Goal: Task Accomplishment & Management: Manage account settings

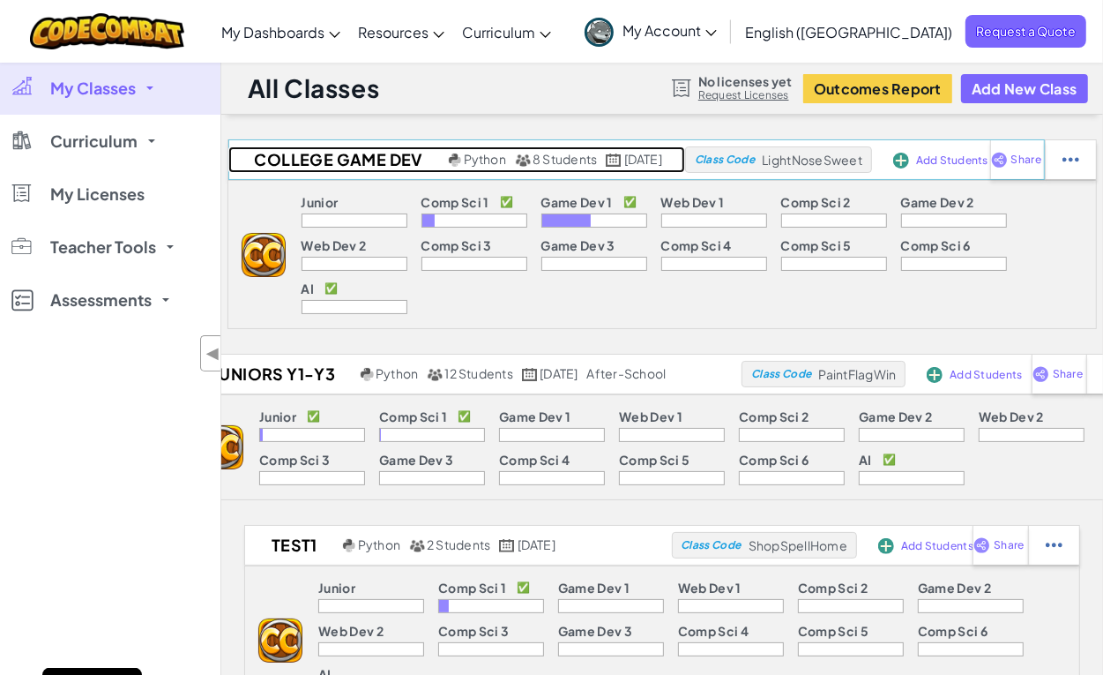
click at [276, 164] on h2 "College Game Dev" at bounding box center [336, 159] width 216 height 26
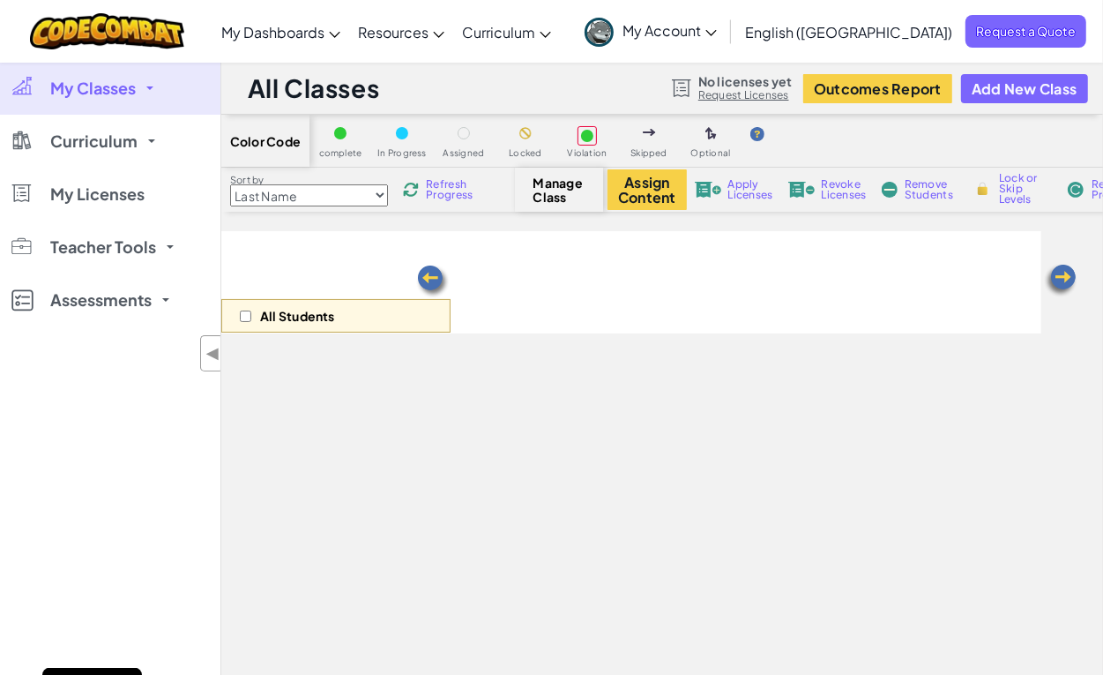
select select "5789587aad86a6efb573701e"
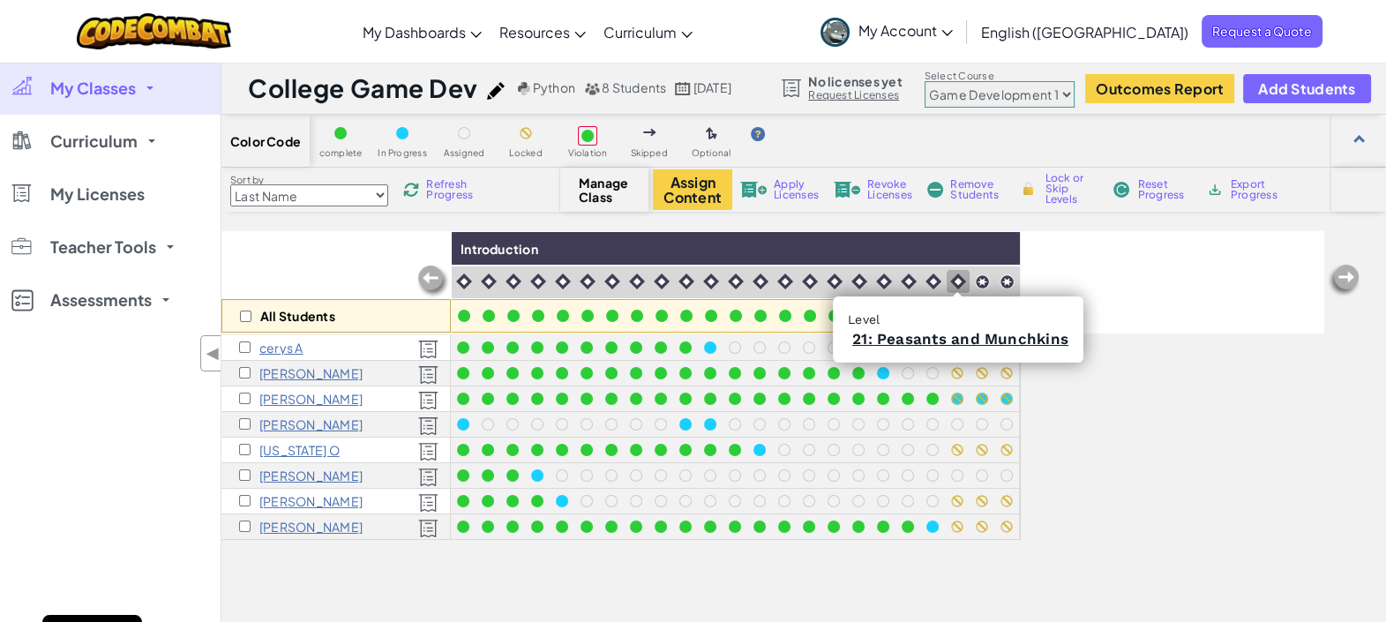
click at [957, 280] on img at bounding box center [958, 281] width 16 height 16
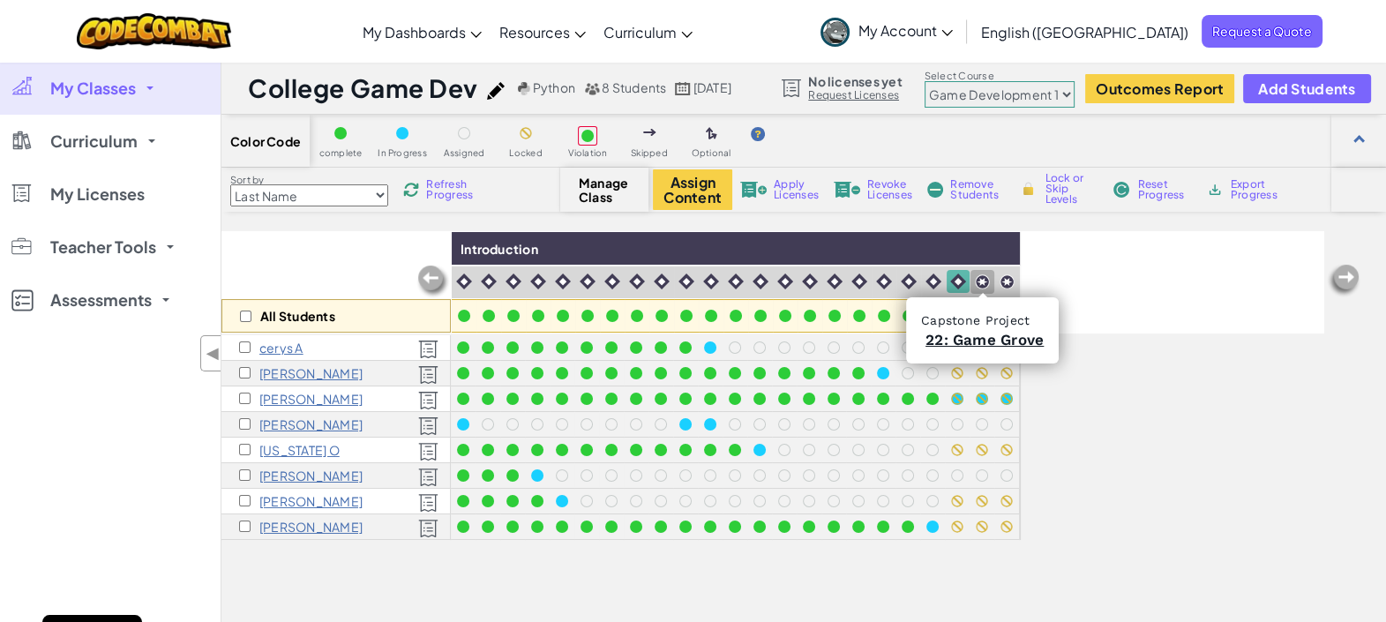
click at [979, 276] on img at bounding box center [982, 281] width 15 height 15
click at [999, 276] on img at bounding box center [1006, 281] width 15 height 15
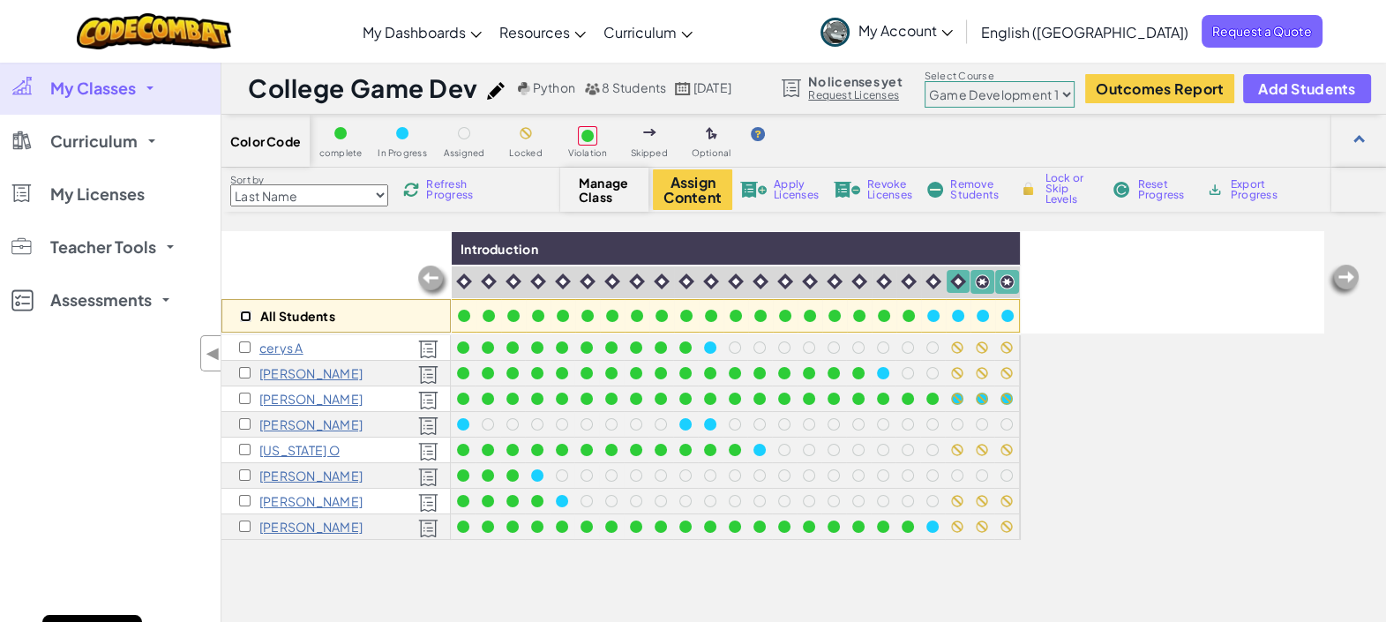
click at [243, 316] on input "checkbox" at bounding box center [245, 315] width 11 height 11
checkbox input "true"
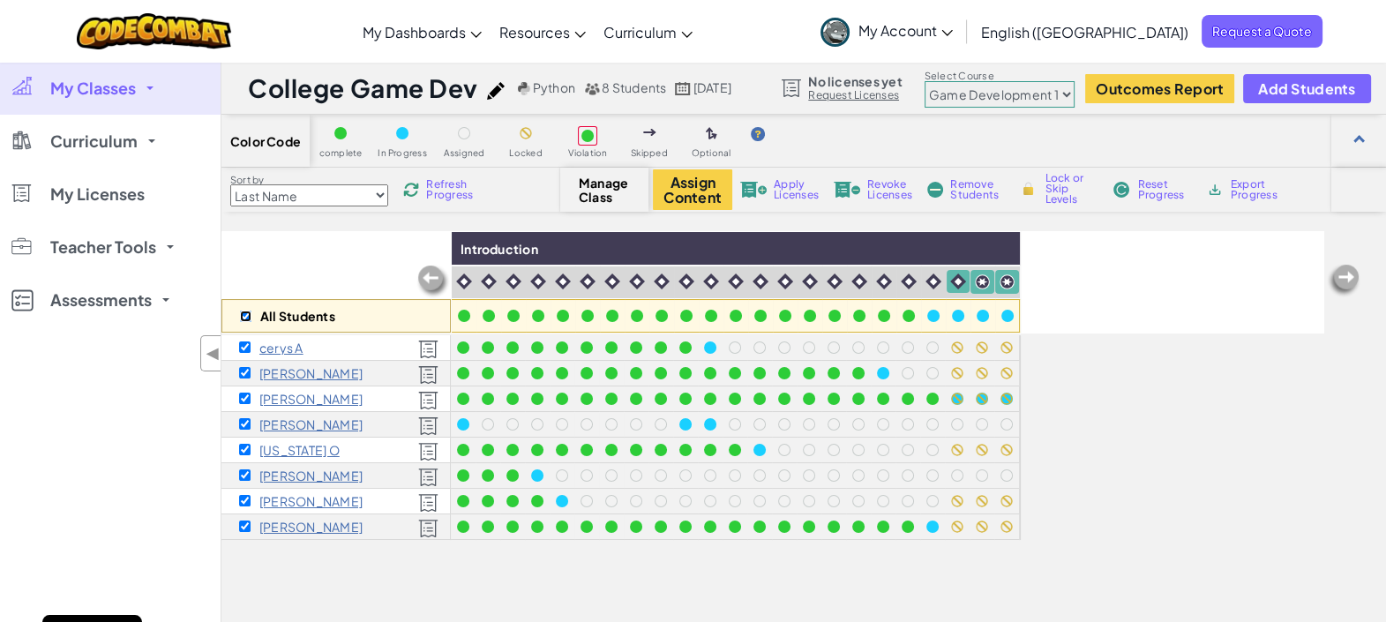
checkbox input "true"
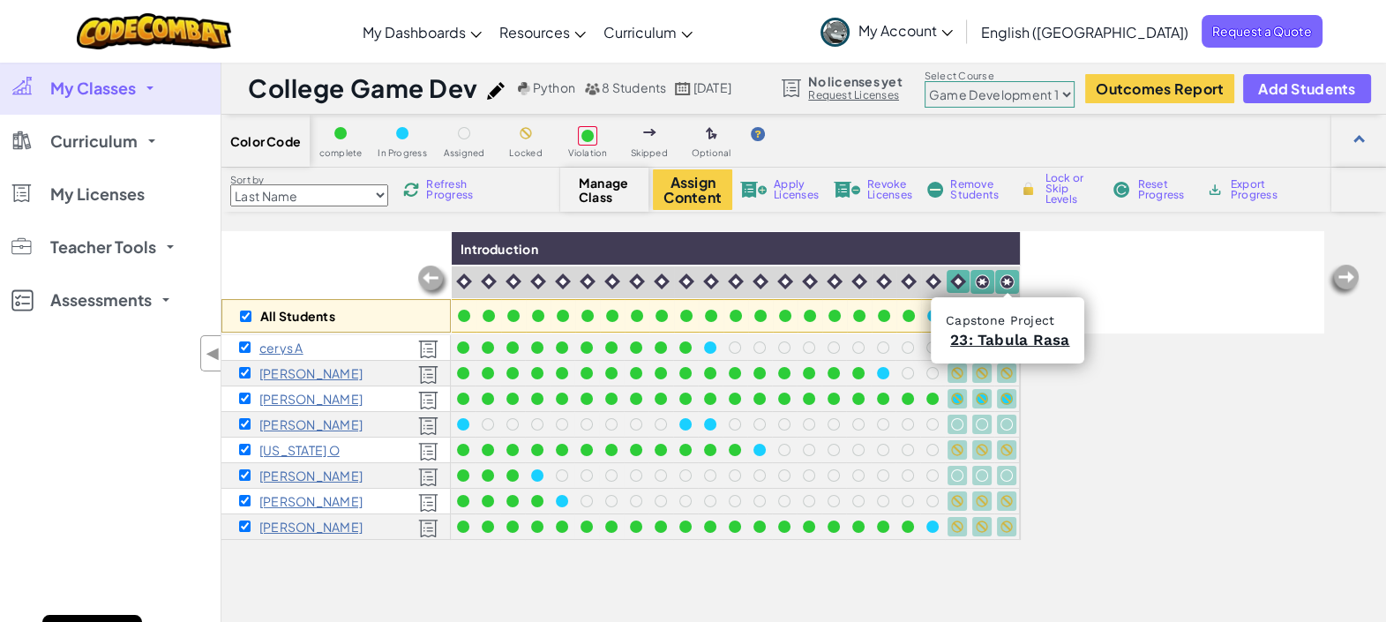
drag, startPoint x: 1004, startPoint y: 275, endPoint x: 981, endPoint y: 282, distance: 24.0
click at [981, 282] on img at bounding box center [982, 281] width 15 height 15
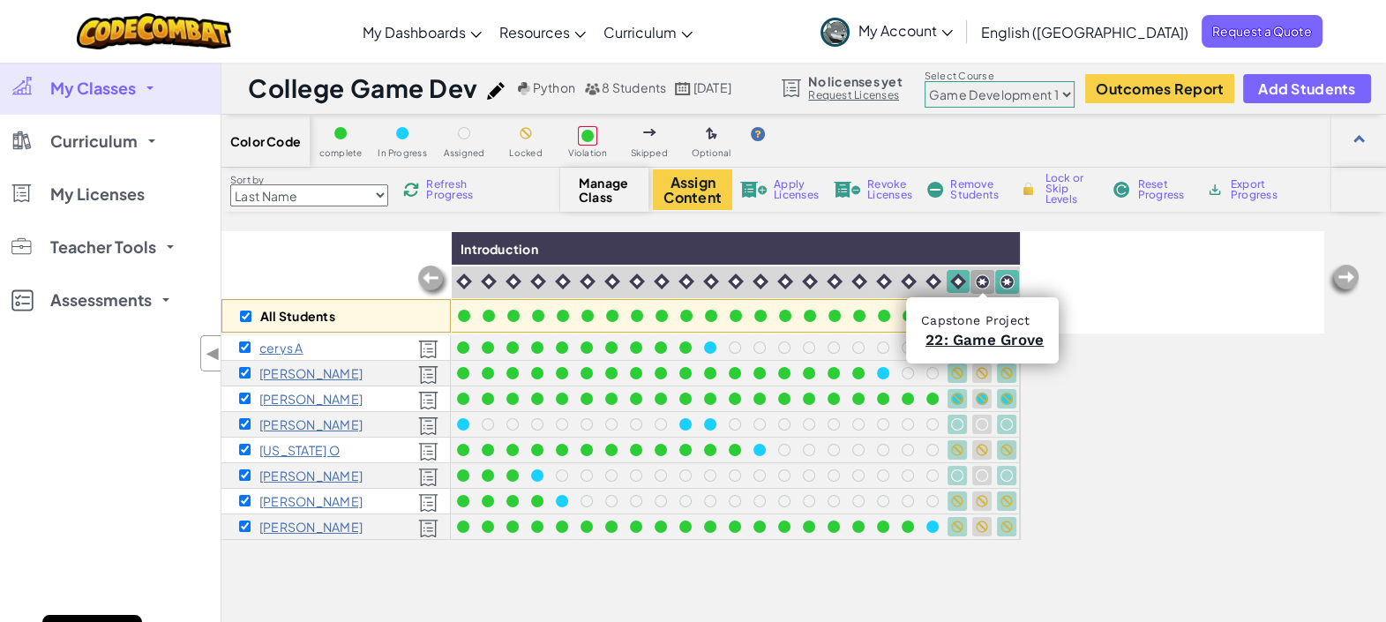
click at [984, 278] on img at bounding box center [982, 281] width 15 height 15
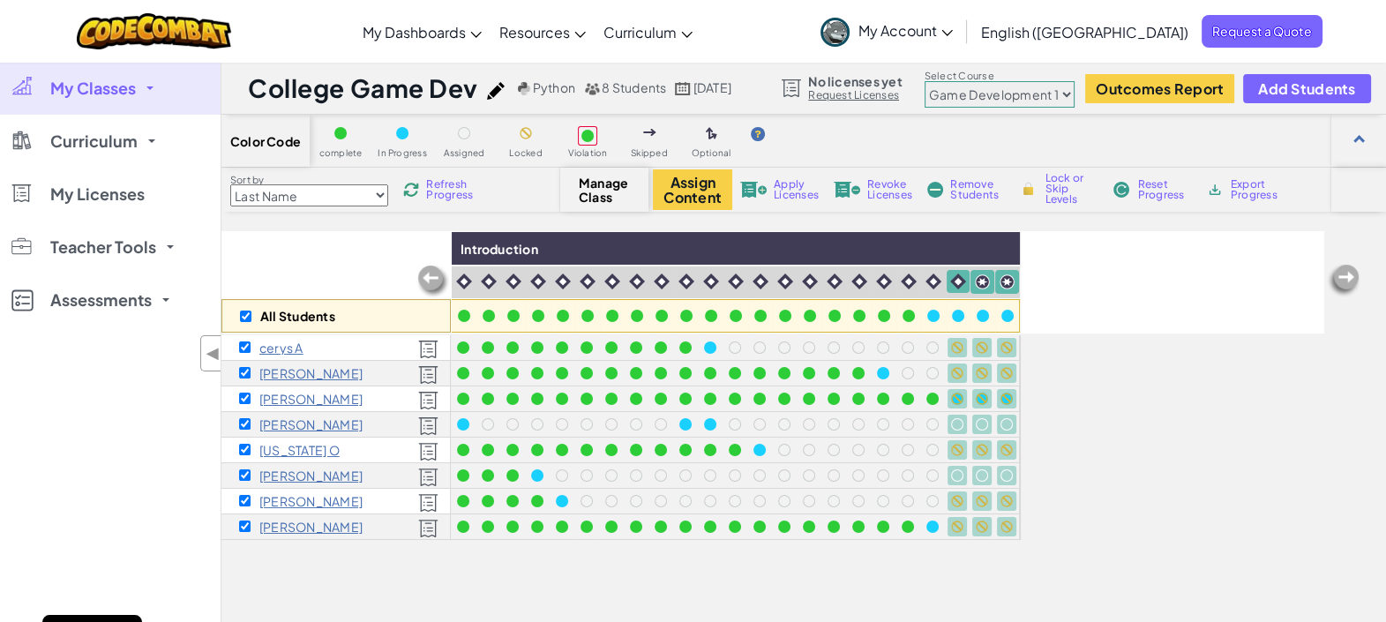
click at [1059, 168] on div "Sort by Last Name first Name Progress (High to Low) Progress (Low to Hight) Ref…" at bounding box center [803, 190] width 1164 height 44
click at [1060, 176] on span "Lock or Skip Levels" at bounding box center [1070, 189] width 52 height 32
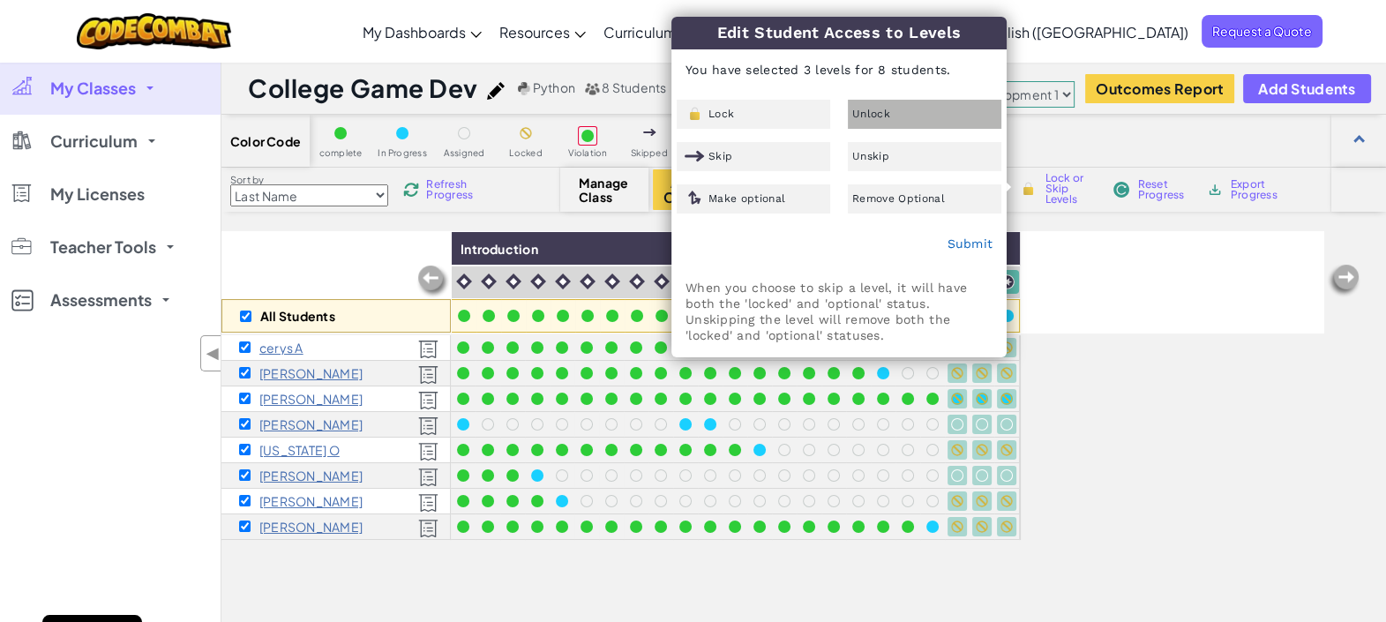
click at [869, 110] on span "Unlock" at bounding box center [871, 113] width 38 height 11
click at [970, 236] on link "Submit" at bounding box center [969, 243] width 46 height 14
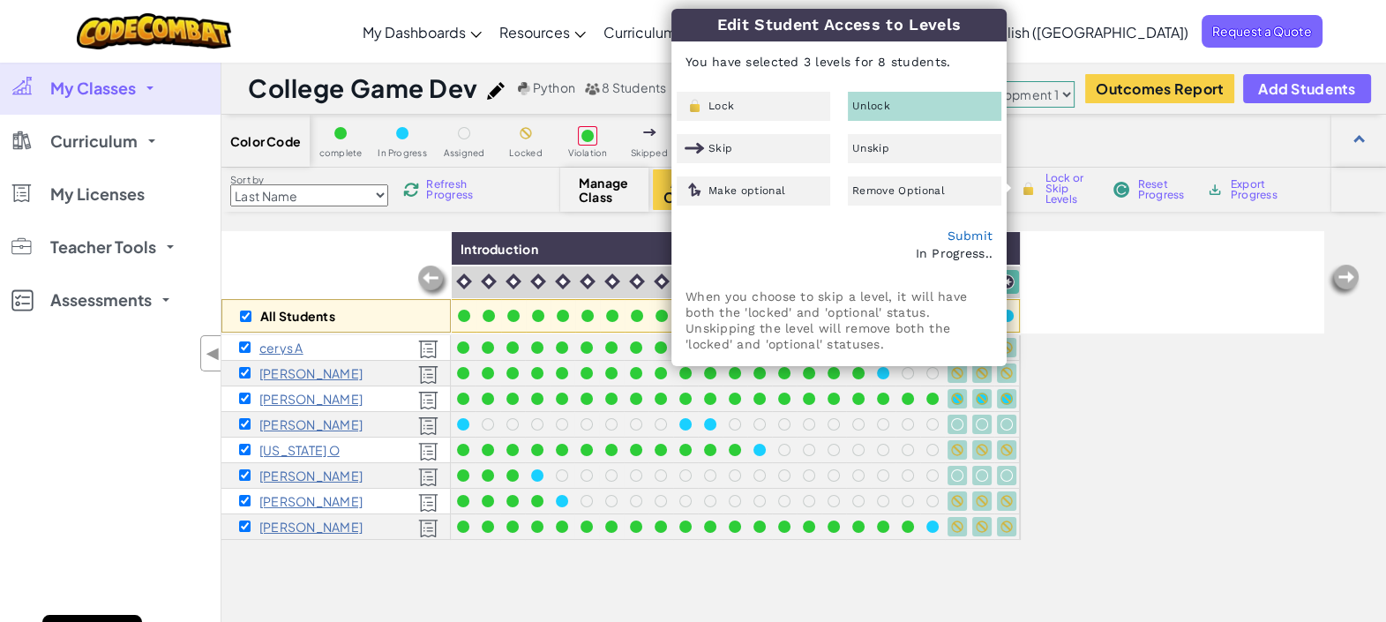
click at [1103, 428] on div "All Students Introduction cerys A Dylan B Sam C William L georgia O Yannis P ja…" at bounding box center [772, 498] width 1103 height 534
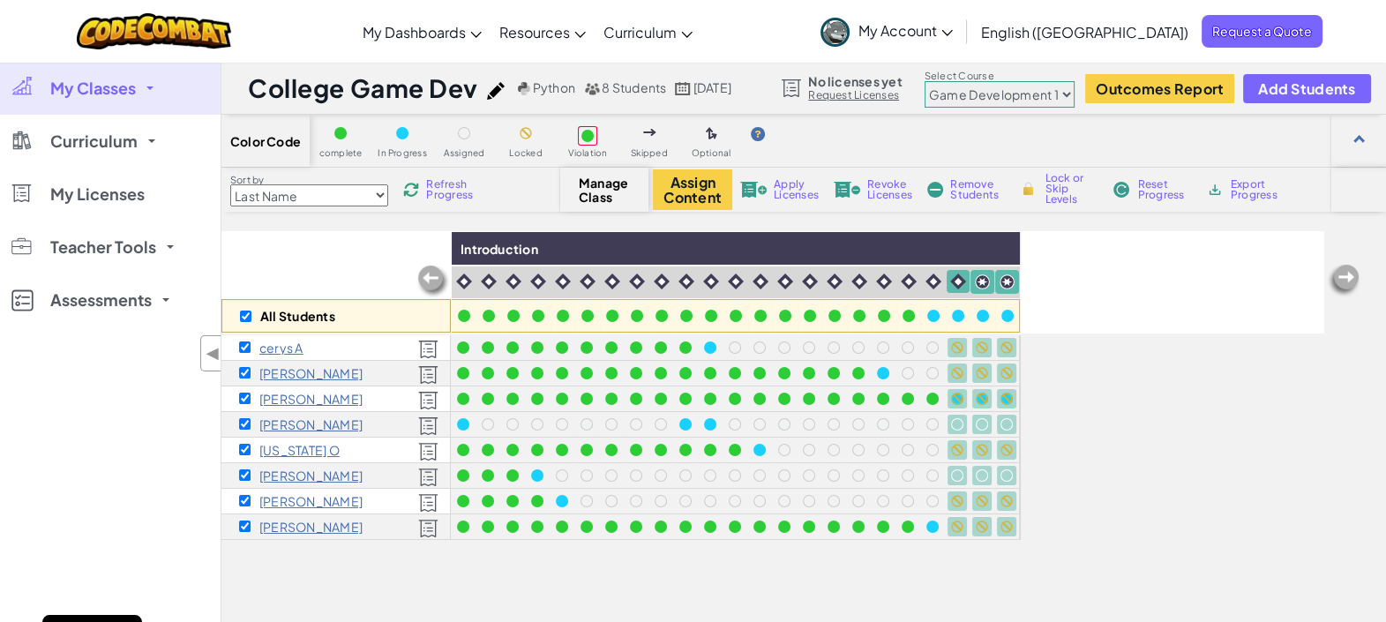
click at [447, 181] on span "Refresh Progress" at bounding box center [453, 189] width 55 height 21
click at [1103, 459] on div "All Students Introduction cerys A Dylan B Sam C William L georgia O Yannis P ja…" at bounding box center [772, 498] width 1103 height 534
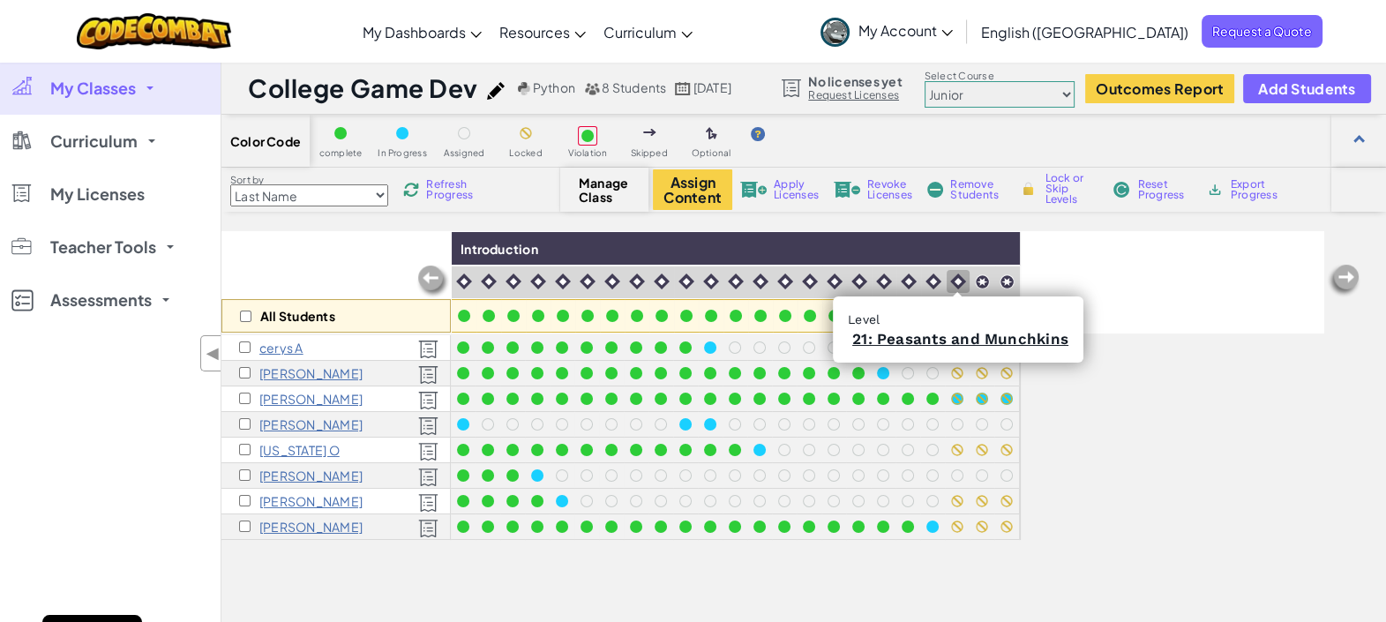
click at [957, 276] on img at bounding box center [958, 281] width 16 height 16
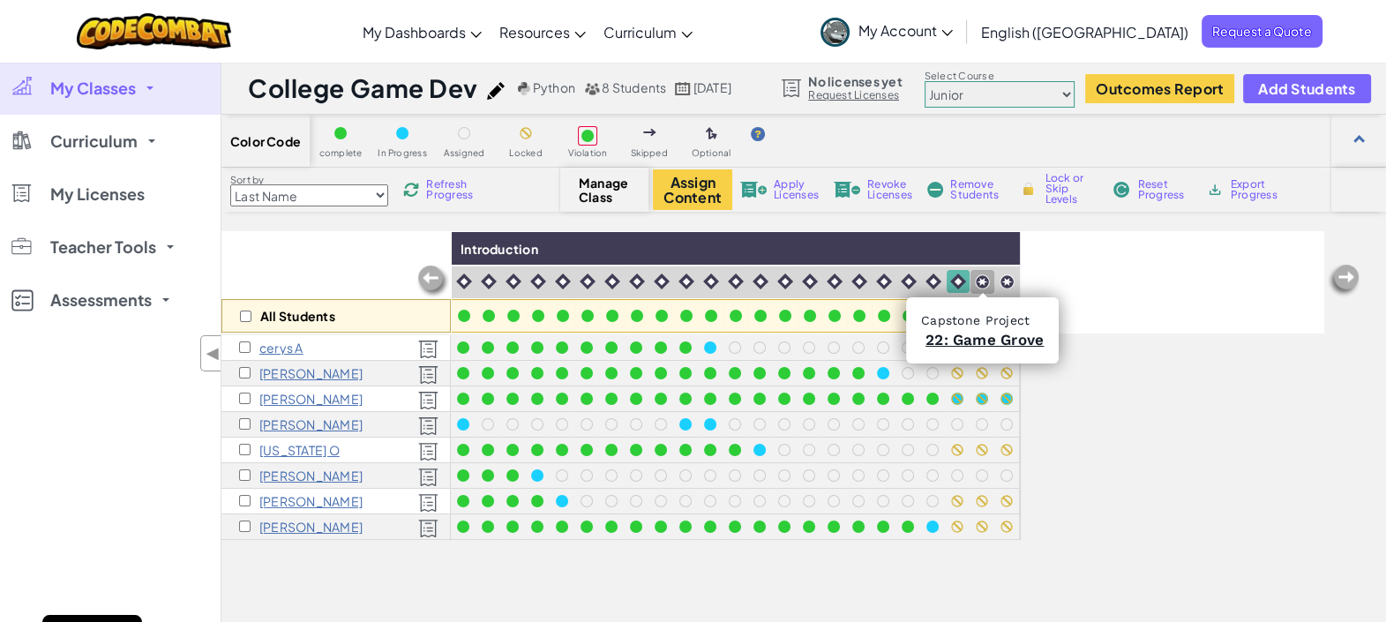
click at [980, 282] on img at bounding box center [982, 281] width 15 height 15
click at [1010, 273] on div at bounding box center [1007, 281] width 17 height 17
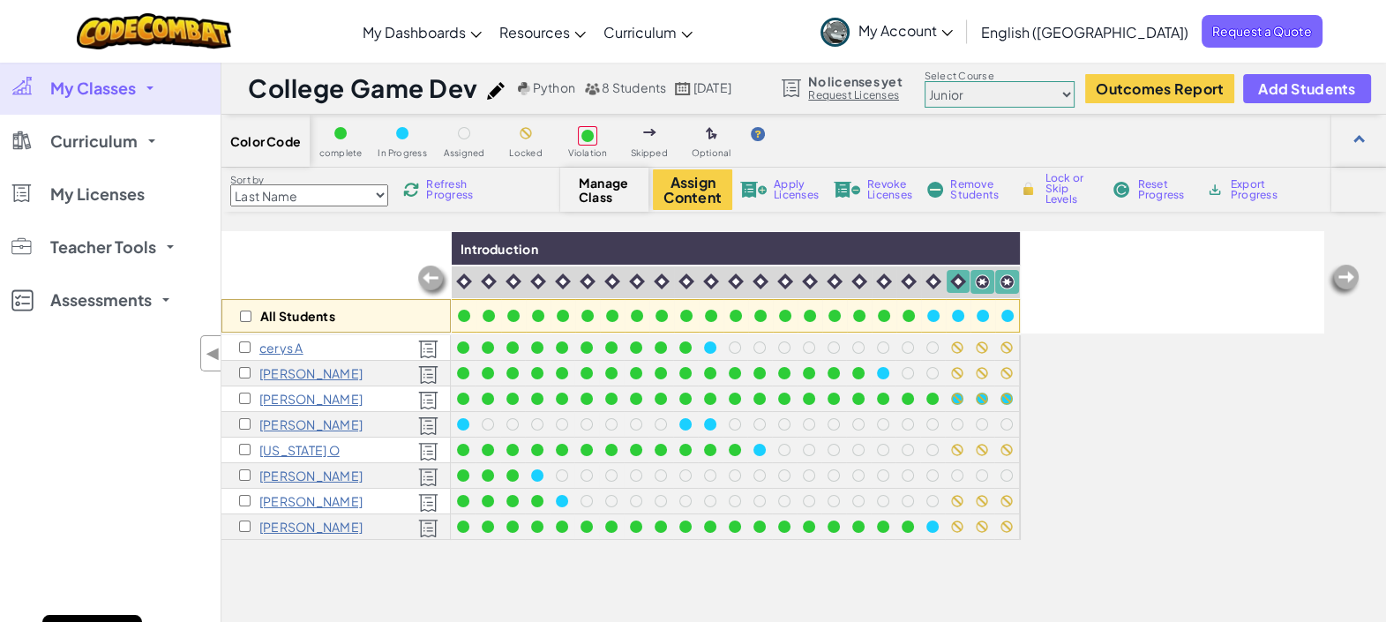
click at [1057, 198] on span "Lock or Skip Levels" at bounding box center [1070, 189] width 52 height 32
checkbox input "true"
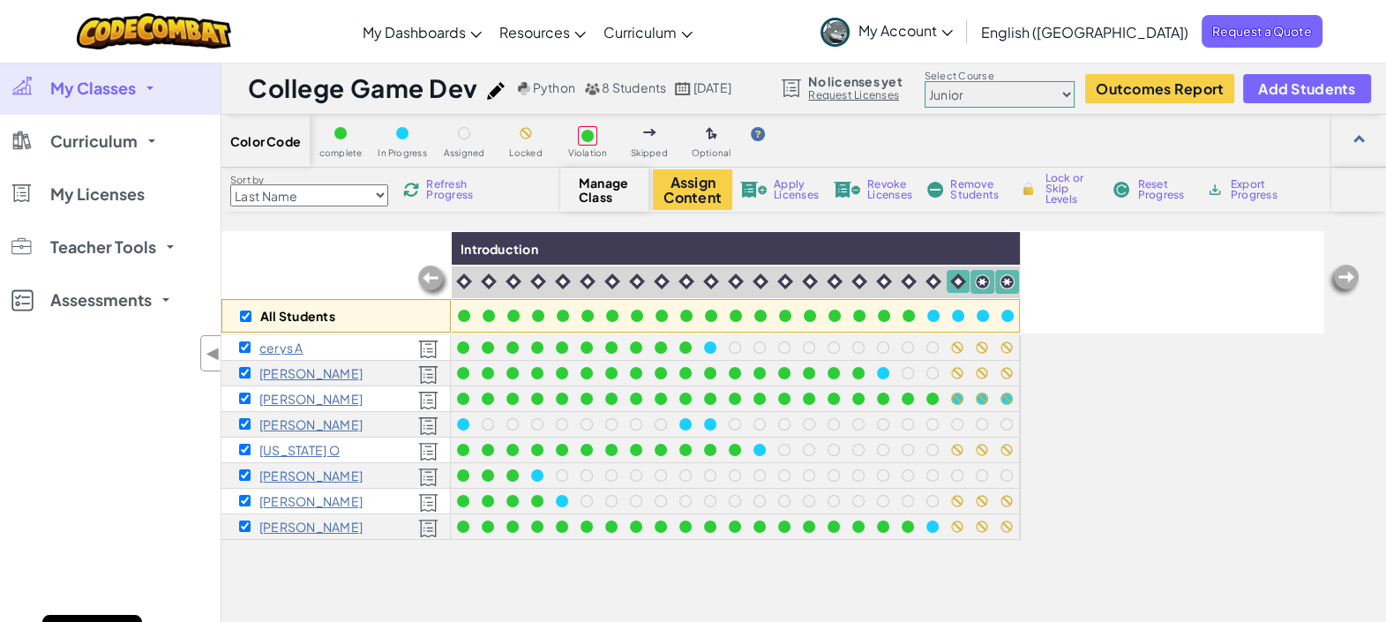
checkbox input "true"
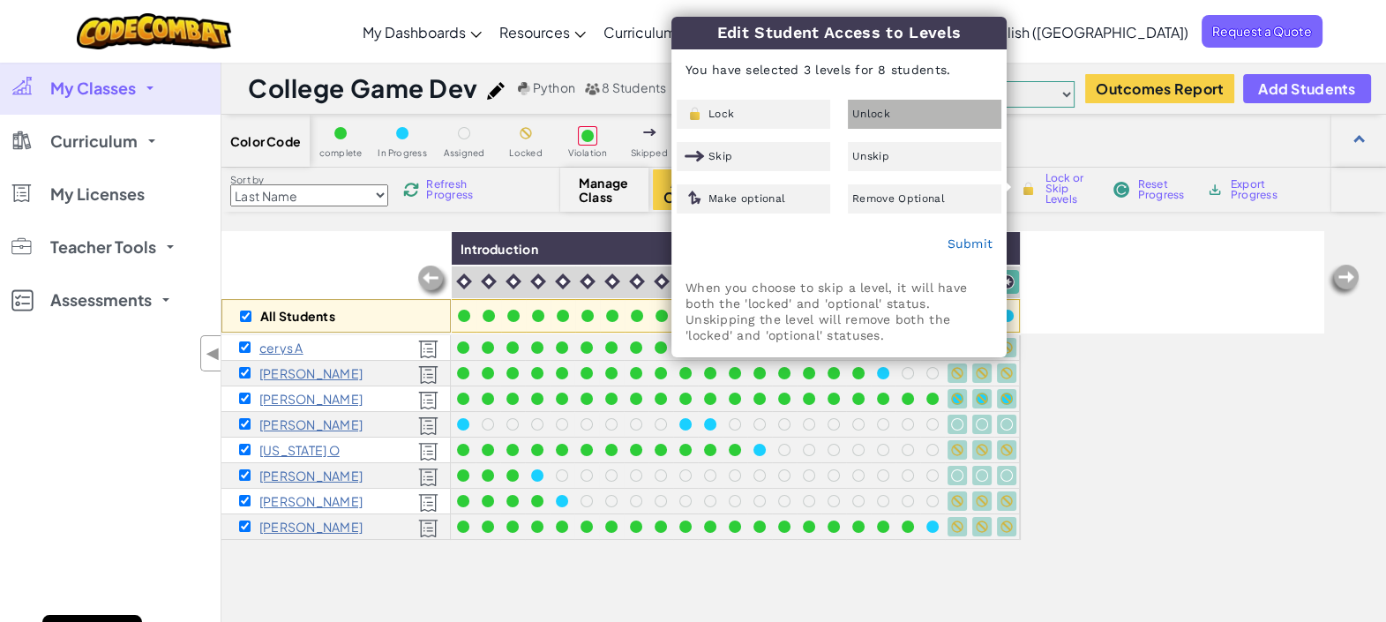
click at [885, 116] on span "Unlock" at bounding box center [871, 113] width 38 height 11
click at [951, 243] on link "Submit" at bounding box center [969, 243] width 46 height 14
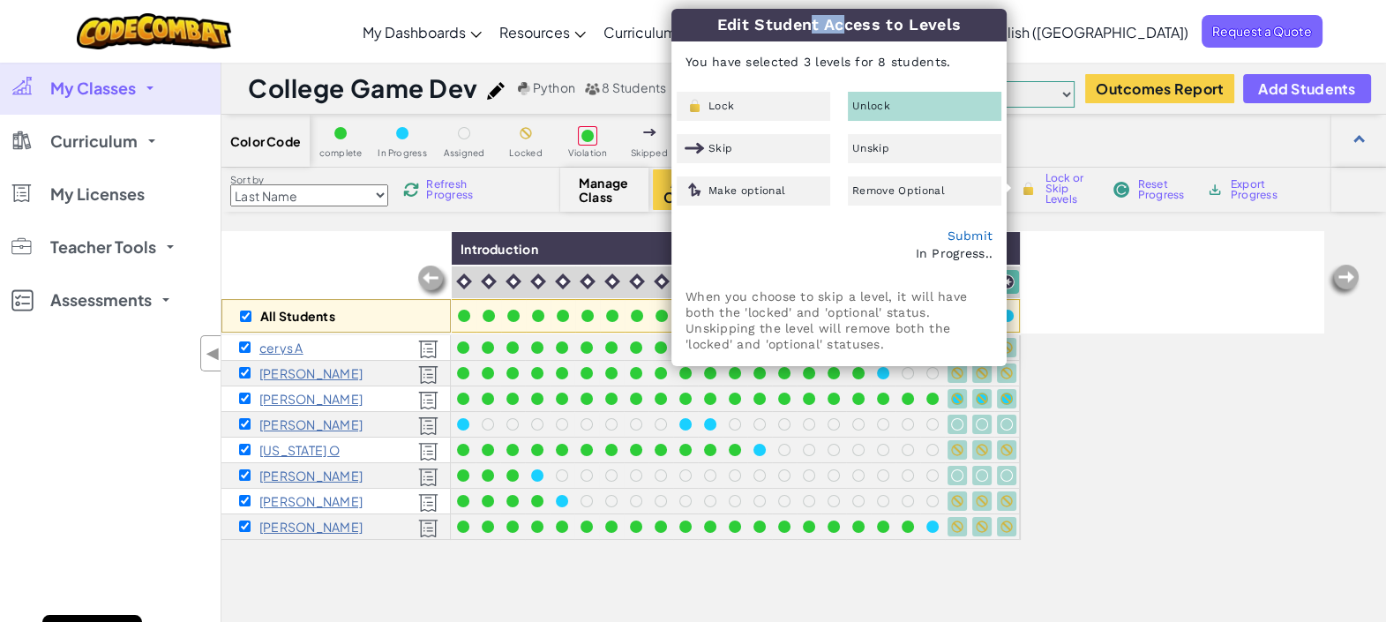
drag, startPoint x: 806, startPoint y: 27, endPoint x: 761, endPoint y: 33, distance: 45.3
click at [761, 33] on h3 "Edit Student Access to Levels" at bounding box center [838, 25] width 335 height 33
drag, startPoint x: 761, startPoint y: 33, endPoint x: 699, endPoint y: 41, distance: 62.4
click at [699, 41] on div "Edit Student Access to Levels You have selected 3 levels for 8 students. Lock U…" at bounding box center [838, 187] width 333 height 356
drag, startPoint x: 699, startPoint y: 41, endPoint x: 703, endPoint y: 27, distance: 14.5
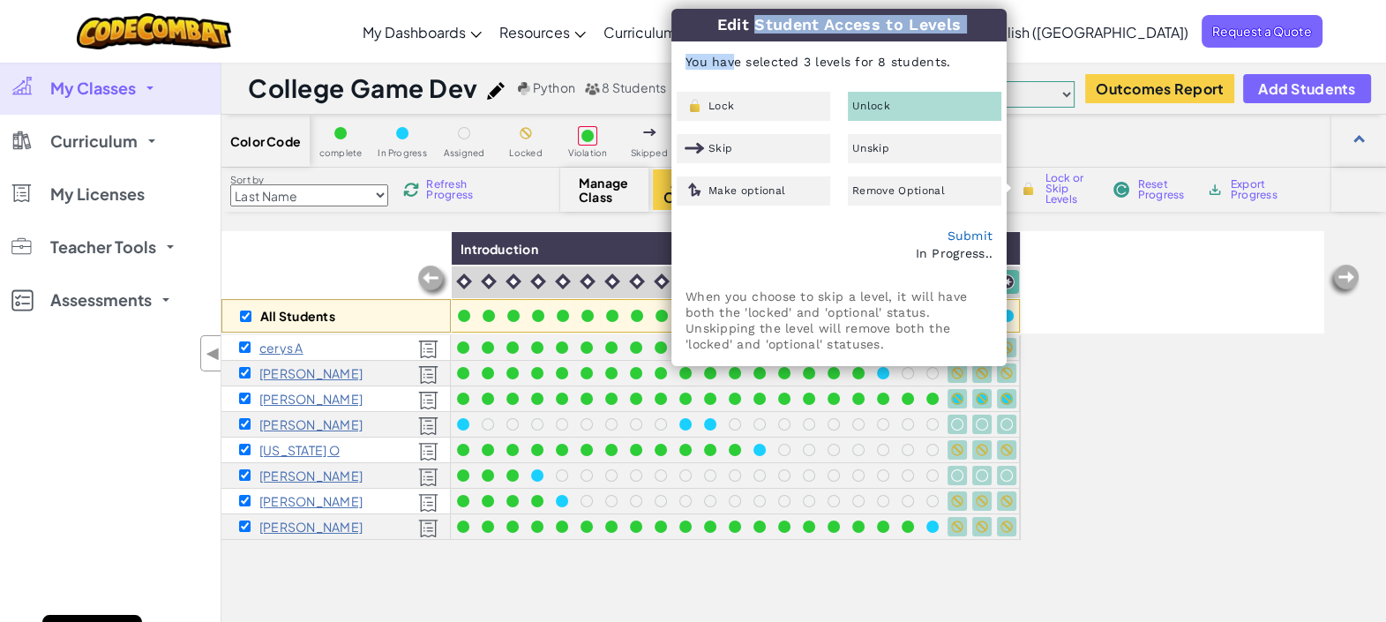
click at [703, 27] on h3 "Edit Student Access to Levels" at bounding box center [838, 25] width 335 height 33
click at [808, 216] on div "Submit In Progress.." at bounding box center [838, 244] width 333 height 61
click at [688, 26] on h3 "Edit Student Access to Levels" at bounding box center [838, 25] width 335 height 33
drag, startPoint x: 688, startPoint y: 26, endPoint x: 745, endPoint y: 32, distance: 57.7
click at [745, 32] on h3 "Edit Student Access to Levels" at bounding box center [838, 25] width 335 height 33
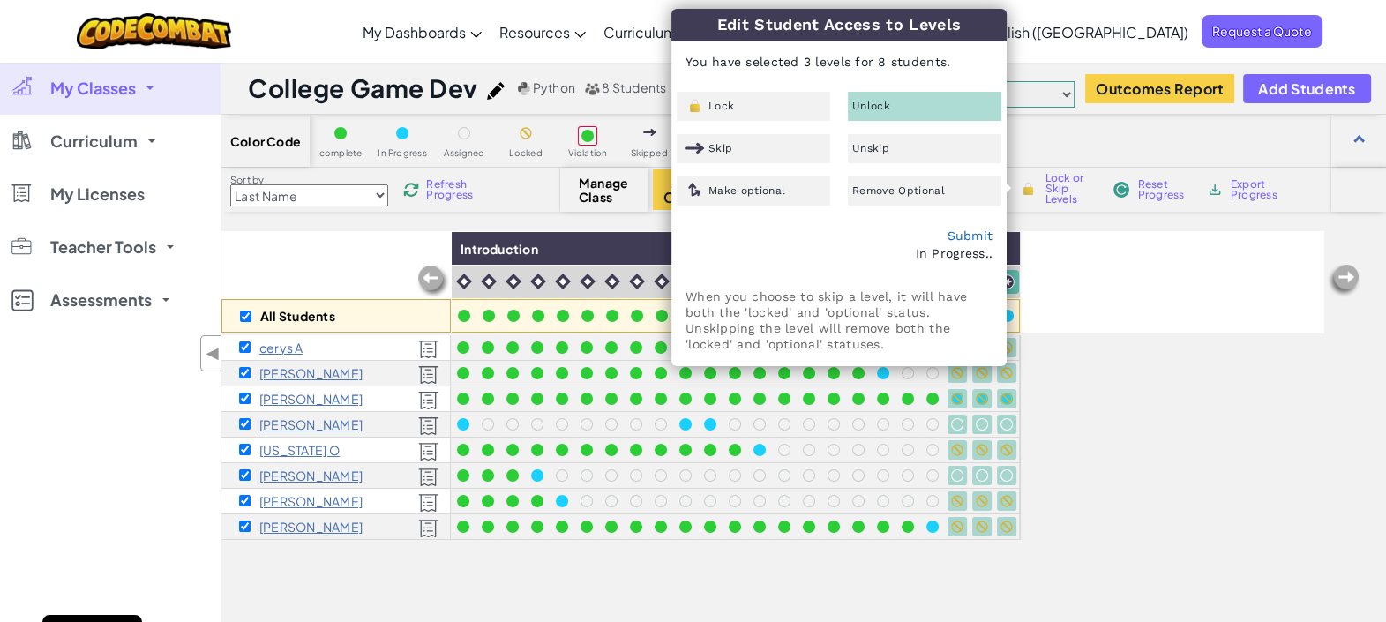
drag, startPoint x: 745, startPoint y: 32, endPoint x: 973, endPoint y: 26, distance: 227.7
click at [973, 26] on h3 "Edit Student Access to Levels" at bounding box center [838, 25] width 335 height 33
click at [1156, 516] on div "All Students Introduction [PERSON_NAME] [PERSON_NAME] [US_STATE] O [PERSON_NAME…" at bounding box center [772, 498] width 1103 height 534
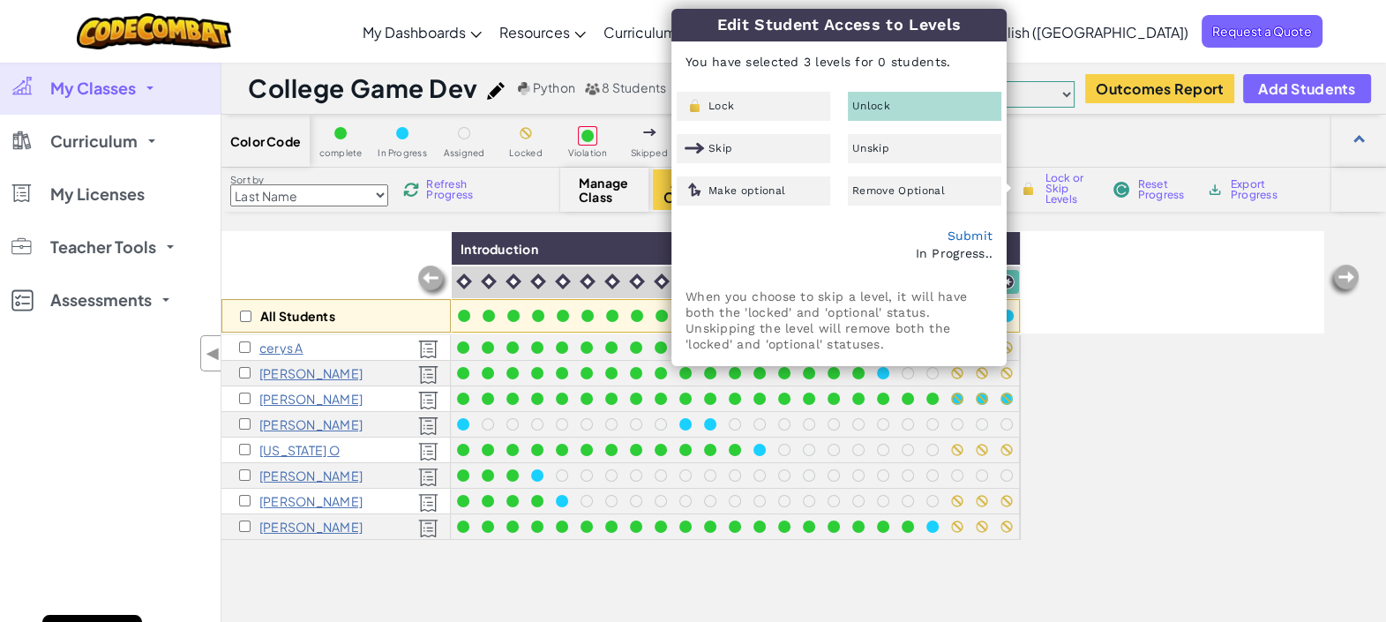
checkbox input "false"
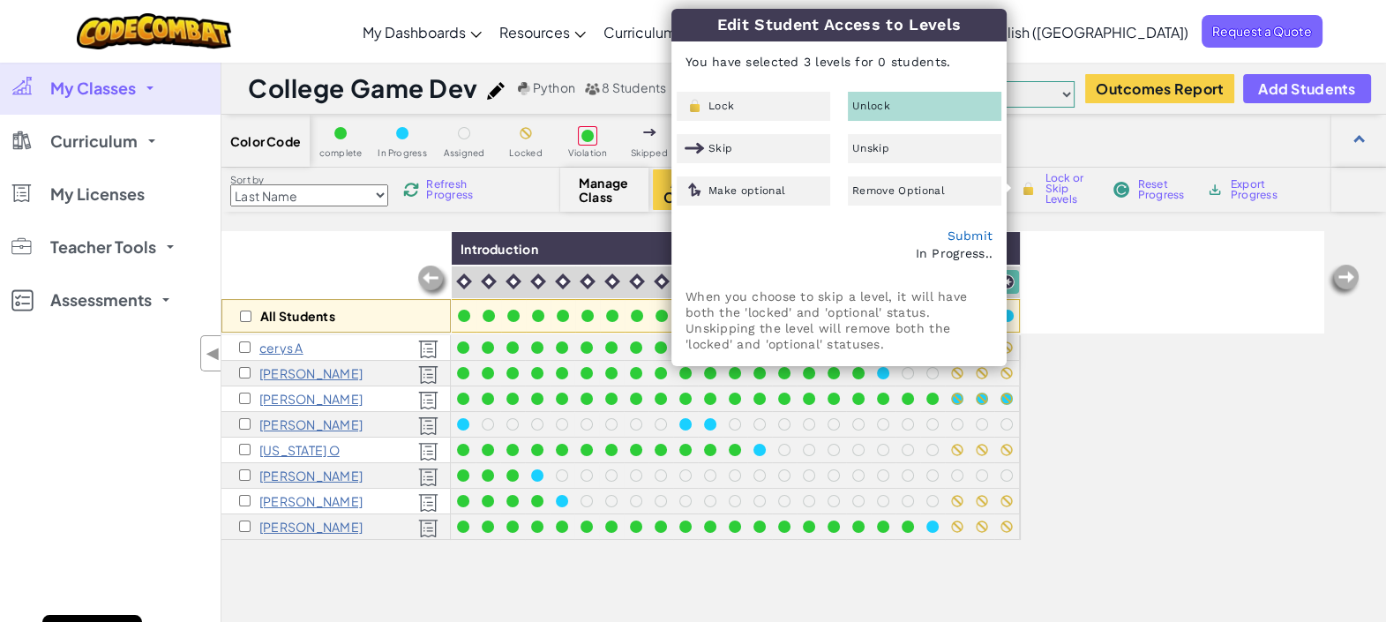
checkbox input "false"
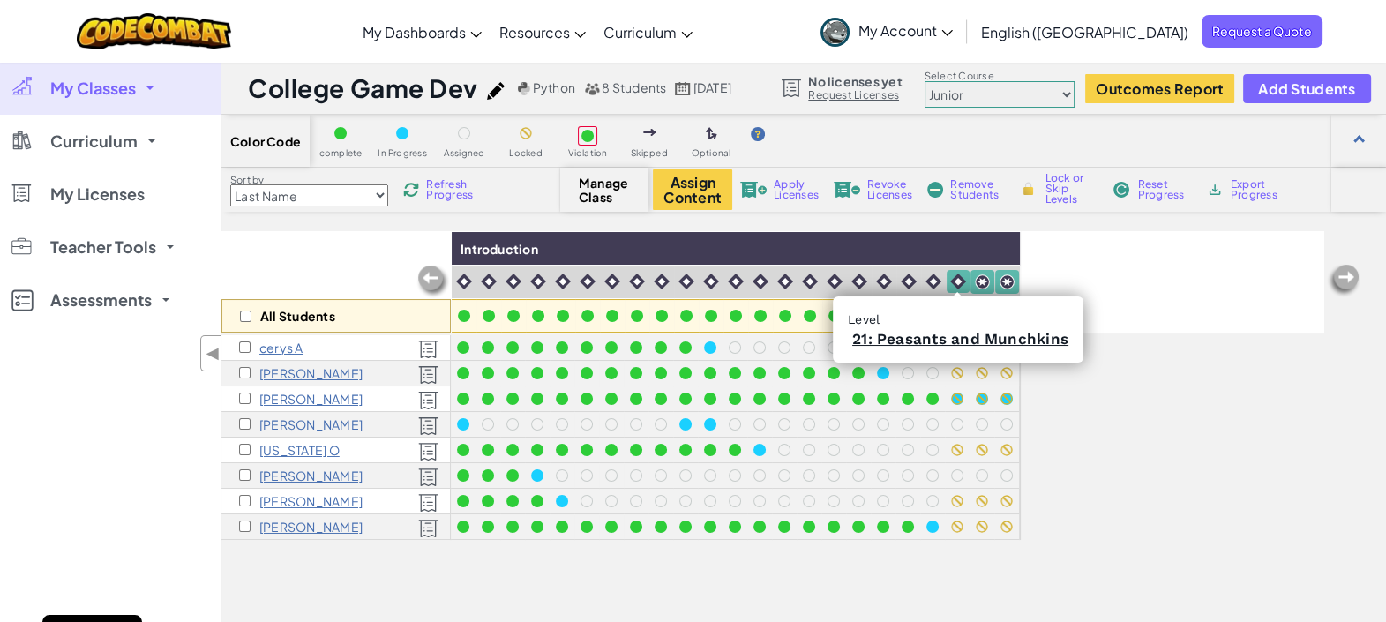
click at [955, 273] on img at bounding box center [958, 281] width 16 height 16
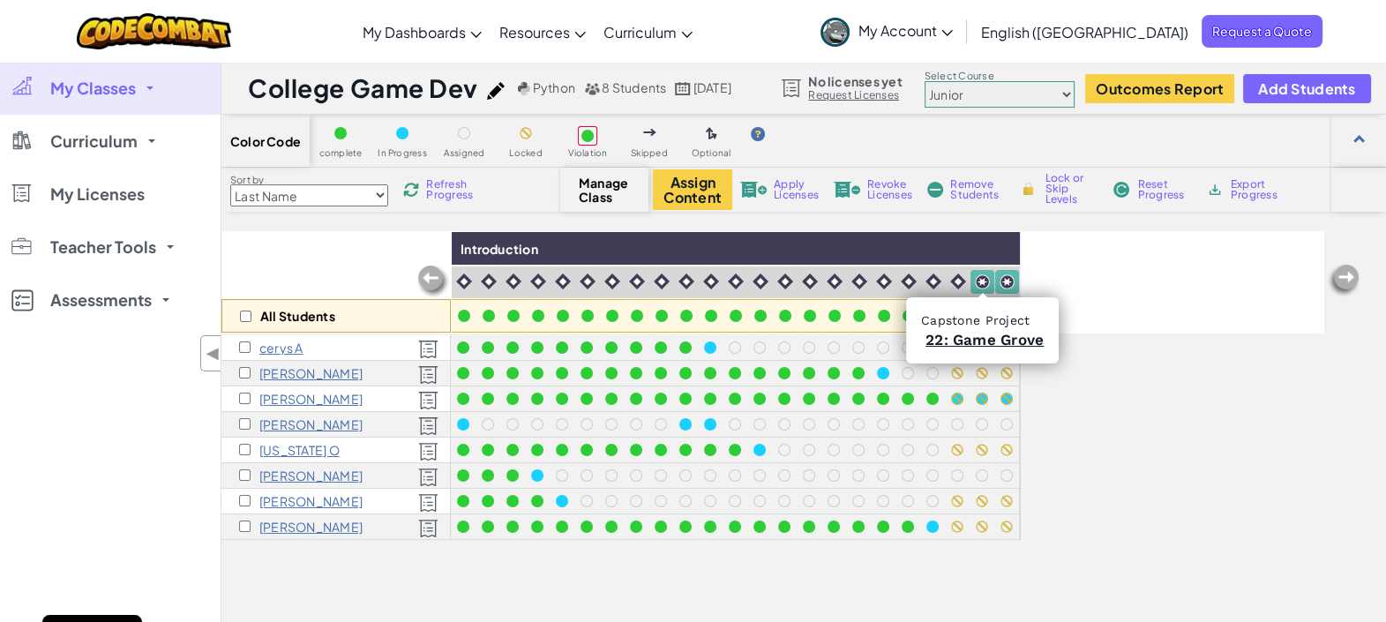
click at [981, 274] on img at bounding box center [982, 281] width 15 height 15
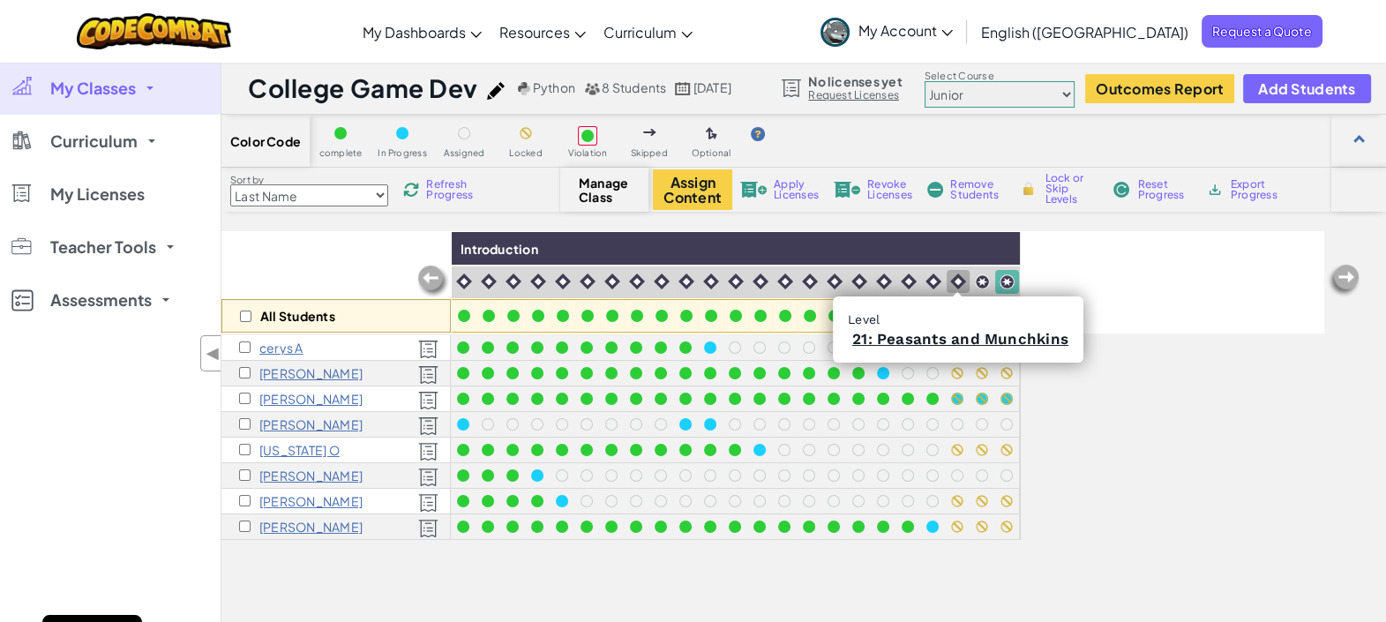
click at [963, 278] on img at bounding box center [958, 281] width 16 height 16
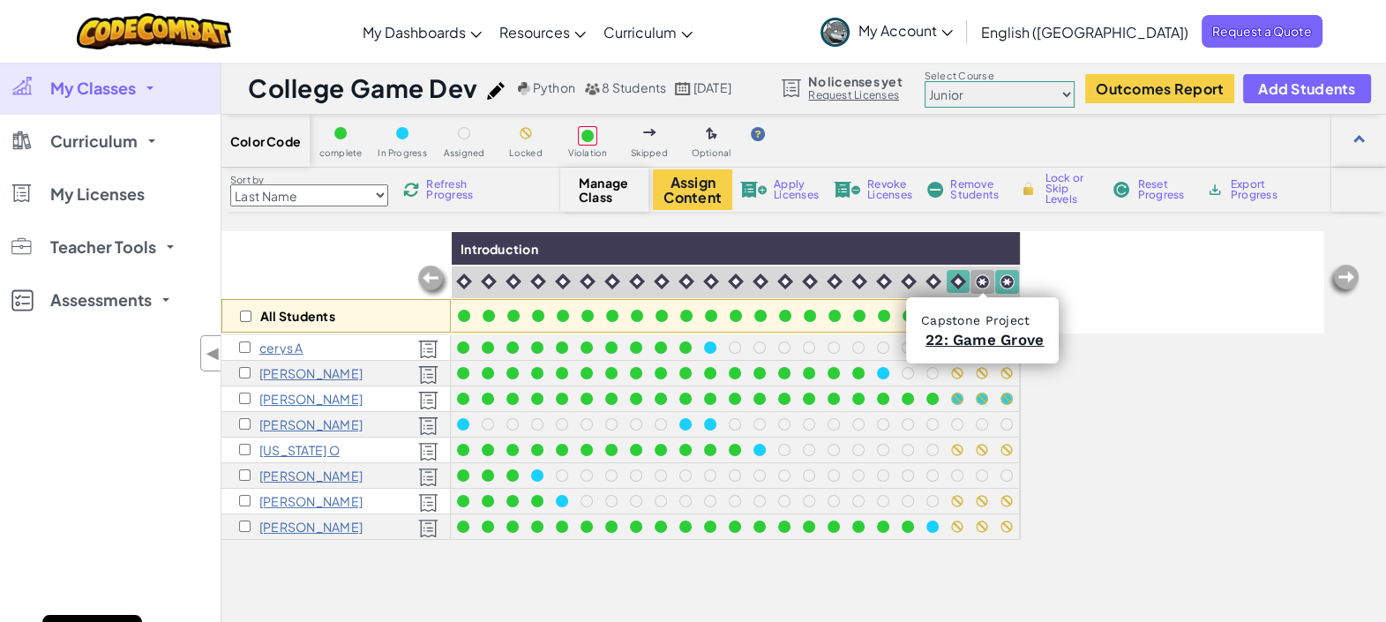
click at [984, 270] on div at bounding box center [982, 282] width 24 height 24
click at [1003, 270] on div at bounding box center [1007, 282] width 24 height 24
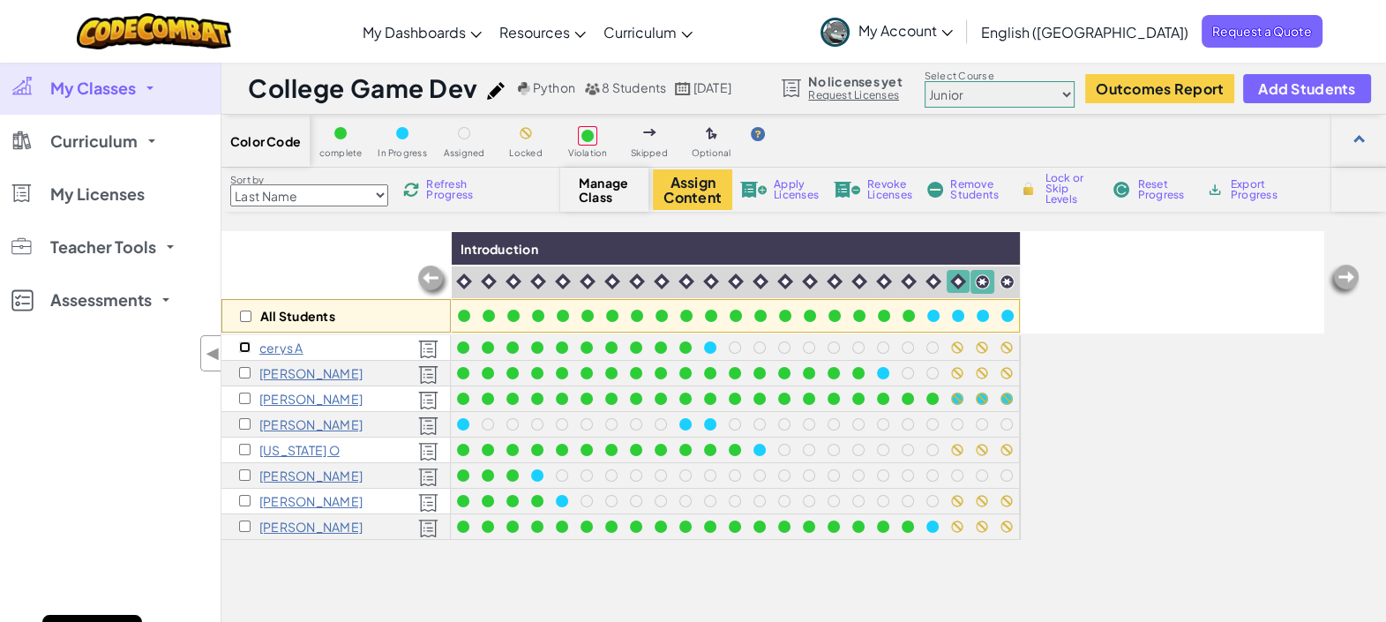
click at [241, 345] on input "checkbox" at bounding box center [244, 346] width 11 height 11
checkbox input "true"
click at [247, 374] on input "checkbox" at bounding box center [244, 372] width 11 height 11
checkbox input "true"
click at [239, 397] on input "checkbox" at bounding box center [244, 398] width 11 height 11
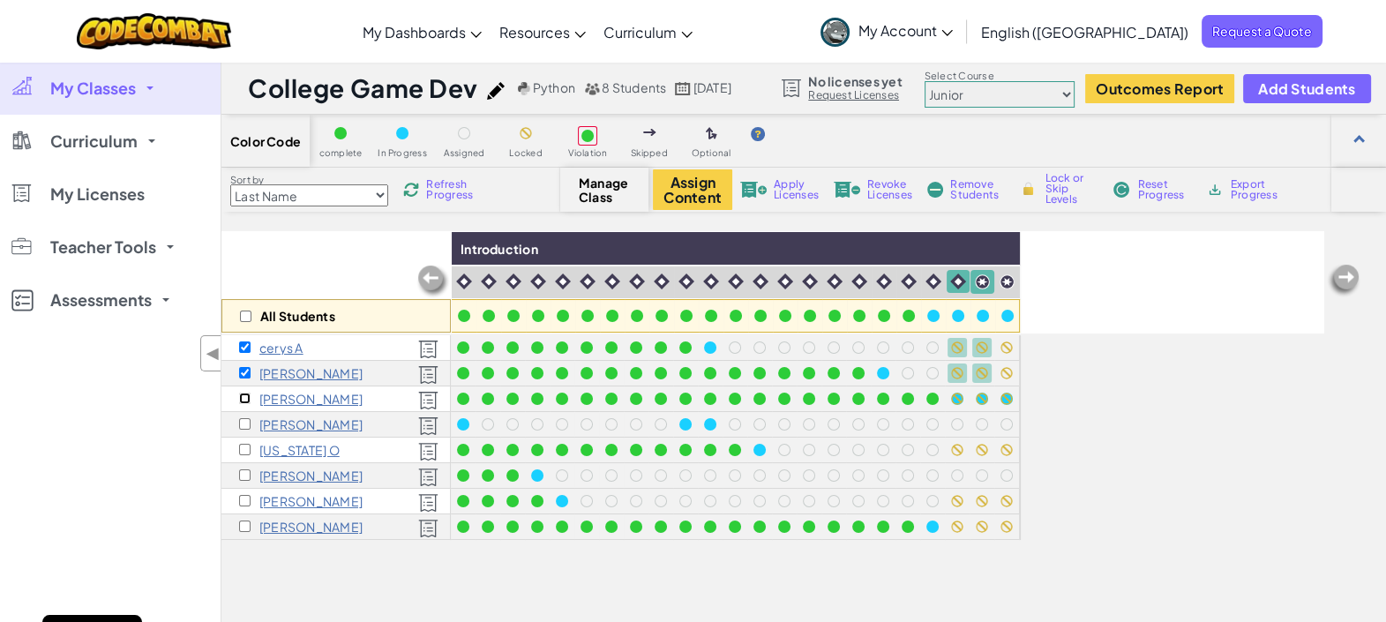
checkbox input "true"
click at [243, 445] on input "checkbox" at bounding box center [244, 449] width 11 height 11
checkbox input "true"
click at [237, 494] on div "[PERSON_NAME]" at bounding box center [335, 502] width 229 height 26
click at [239, 495] on input "checkbox" at bounding box center [244, 500] width 11 height 11
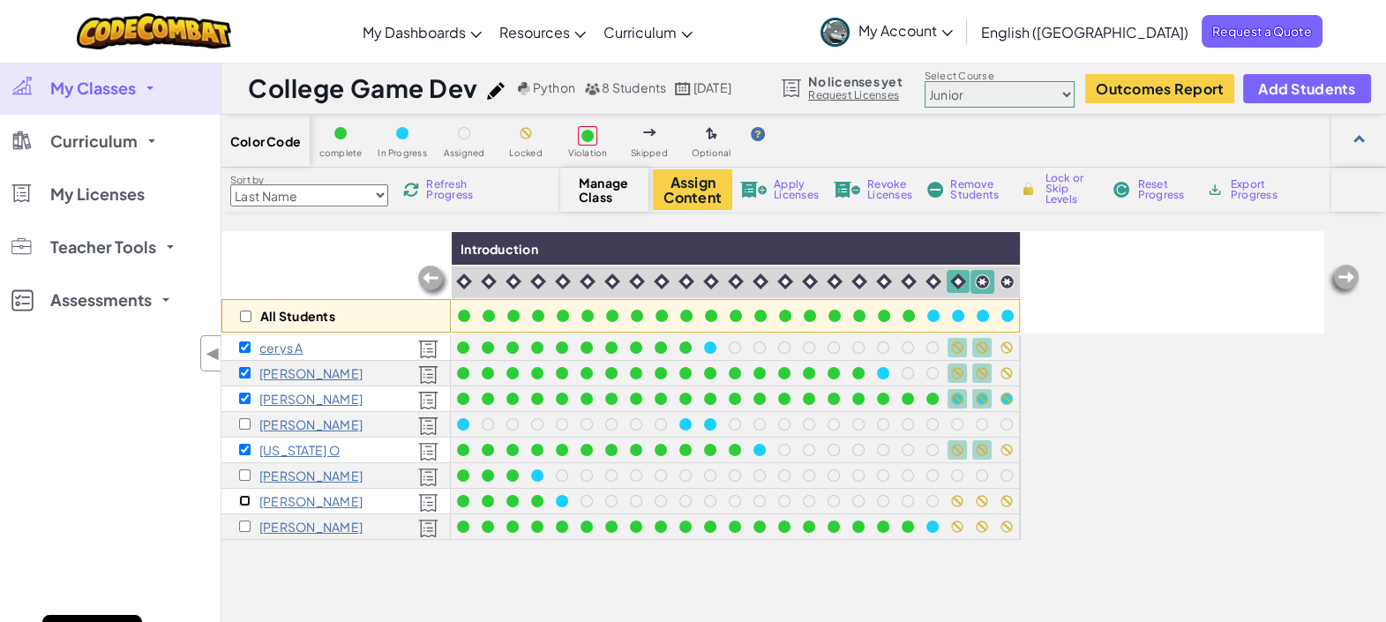
checkbox input "true"
click at [245, 527] on input "checkbox" at bounding box center [244, 525] width 11 height 11
checkbox input "true"
click at [1068, 186] on span "Lock or Skip Levels" at bounding box center [1070, 189] width 52 height 32
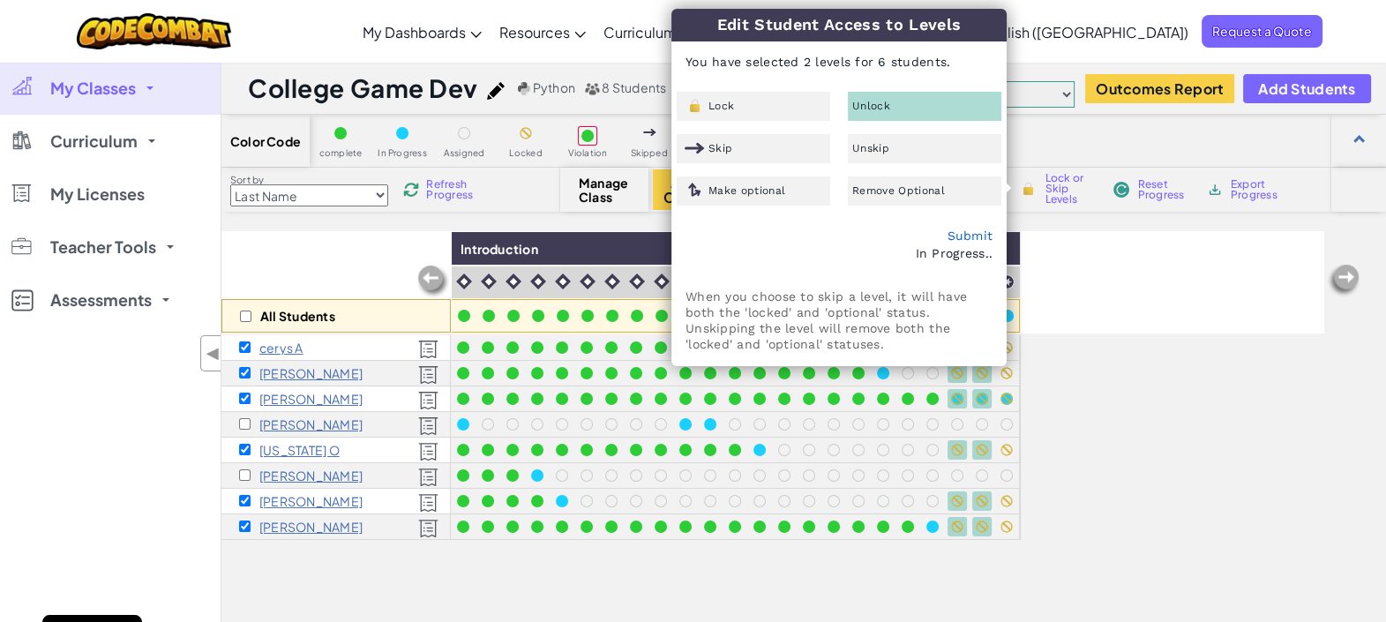
click at [877, 105] on span "Unlock" at bounding box center [871, 106] width 38 height 11
click at [974, 232] on link "Submit" at bounding box center [969, 235] width 46 height 14
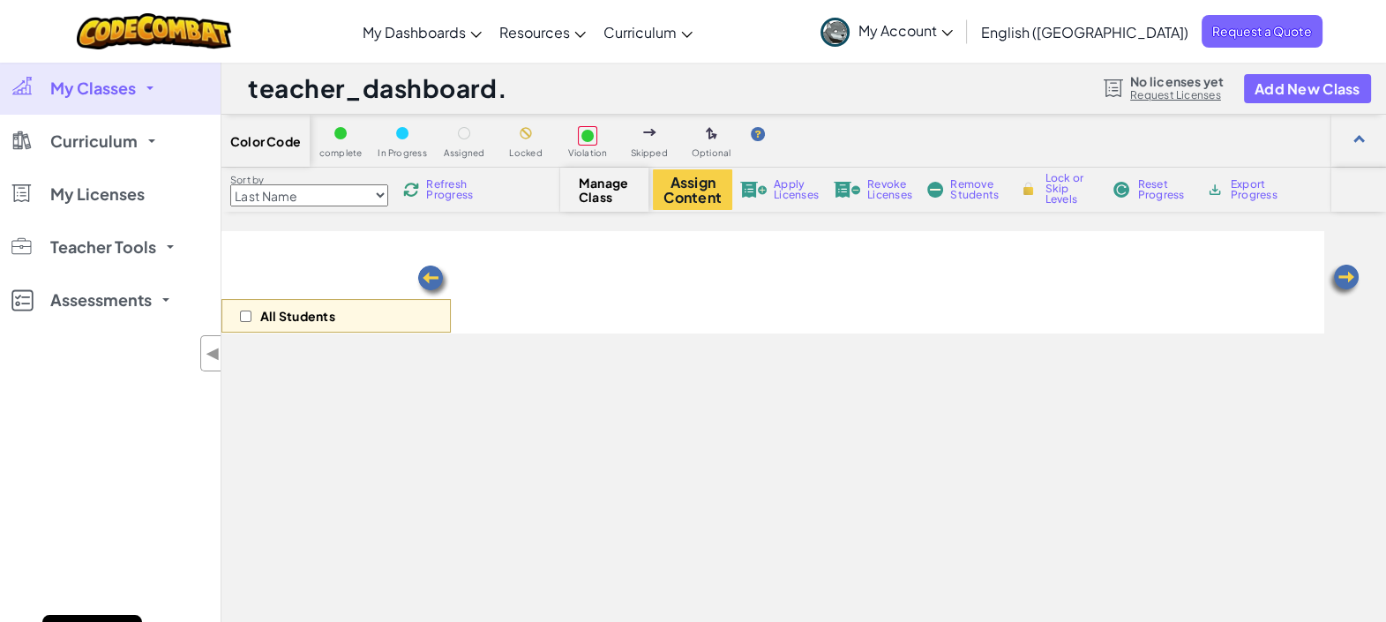
select select "5789587aad86a6efb573701e"
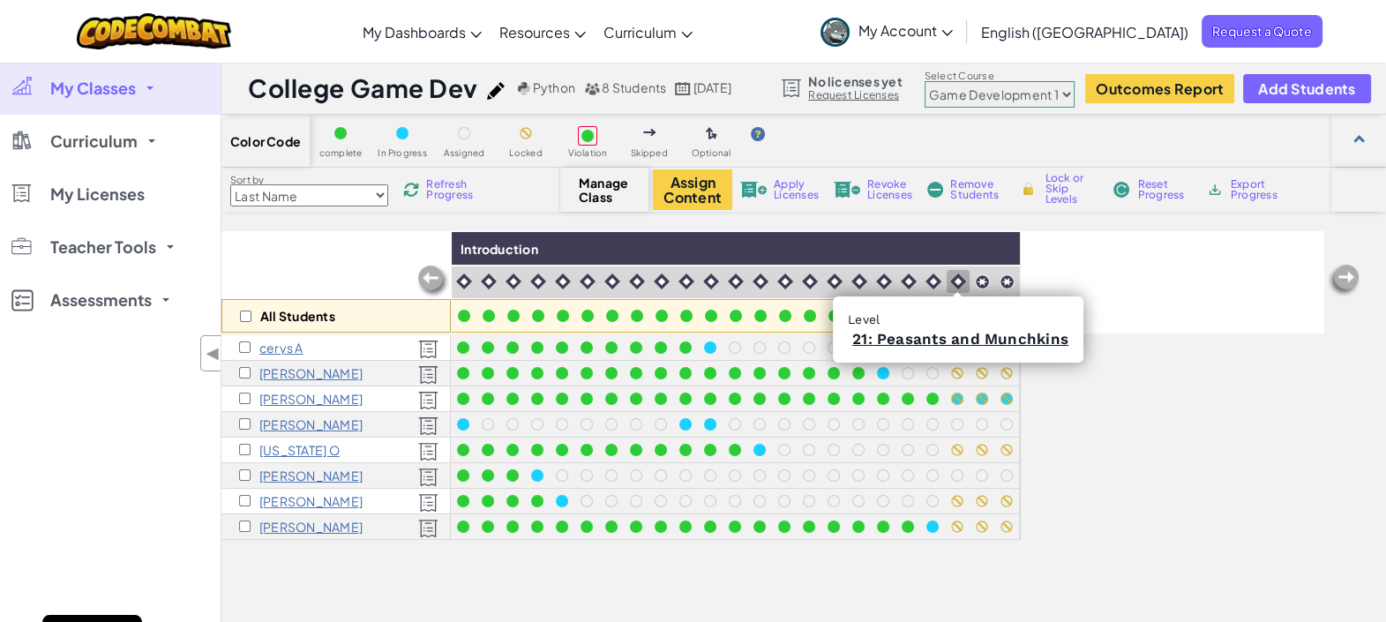
click at [961, 273] on img at bounding box center [958, 281] width 16 height 16
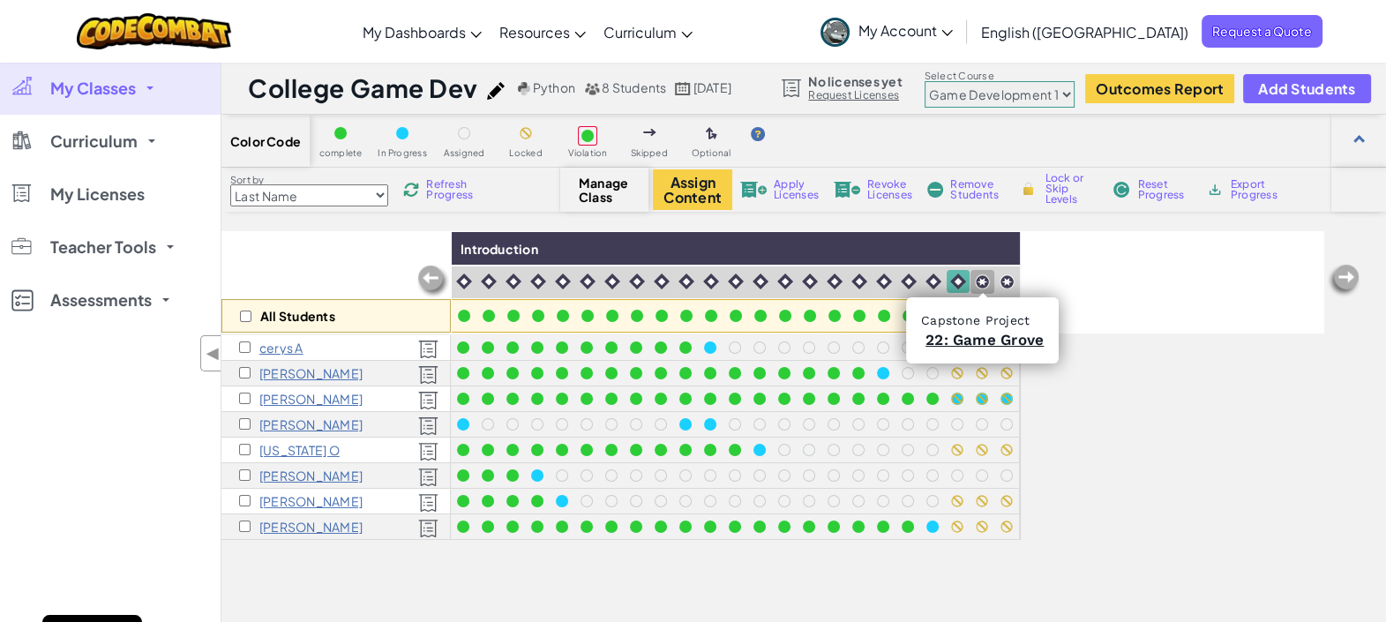
click at [978, 270] on div at bounding box center [982, 282] width 24 height 24
click at [1006, 270] on div at bounding box center [1007, 282] width 24 height 24
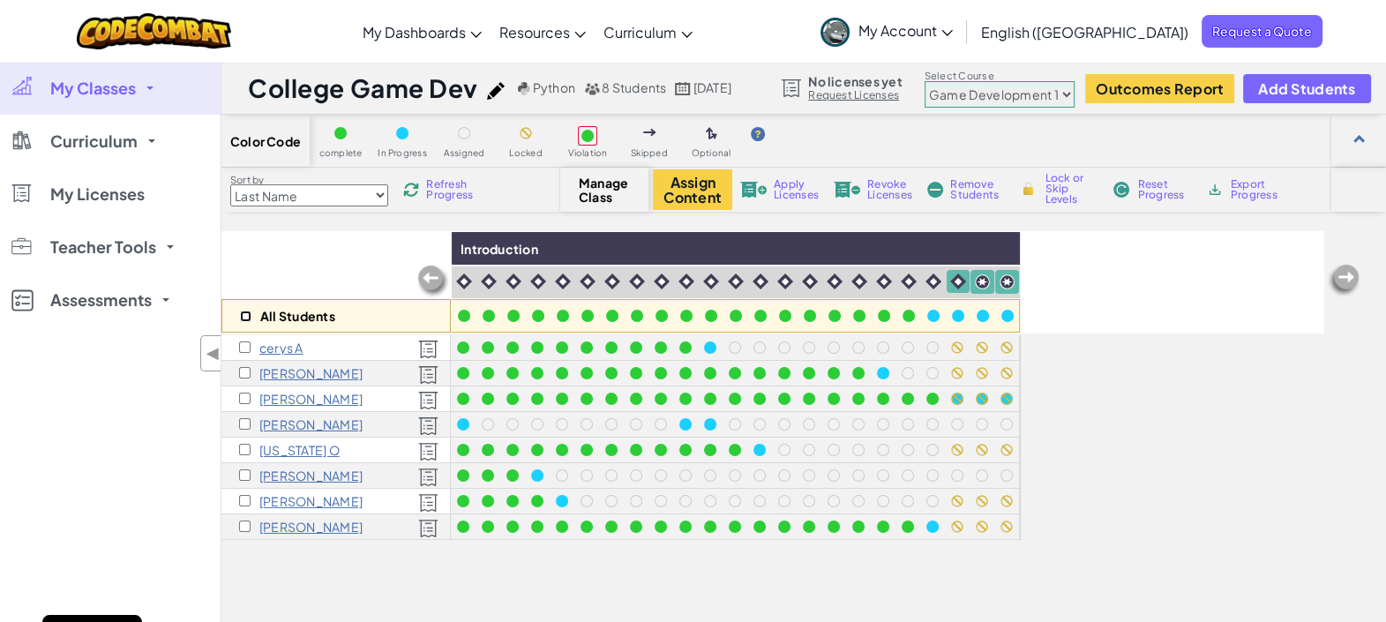
click at [248, 311] on input "checkbox" at bounding box center [245, 315] width 11 height 11
checkbox input "true"
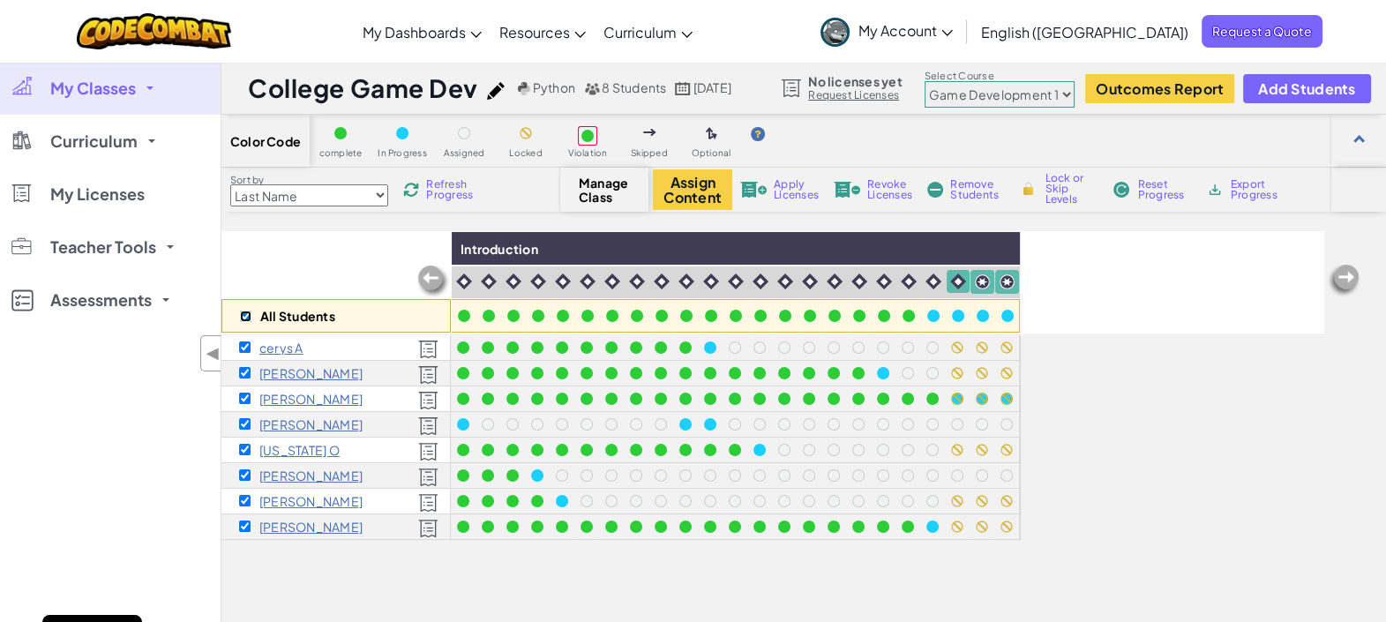
checkbox input "true"
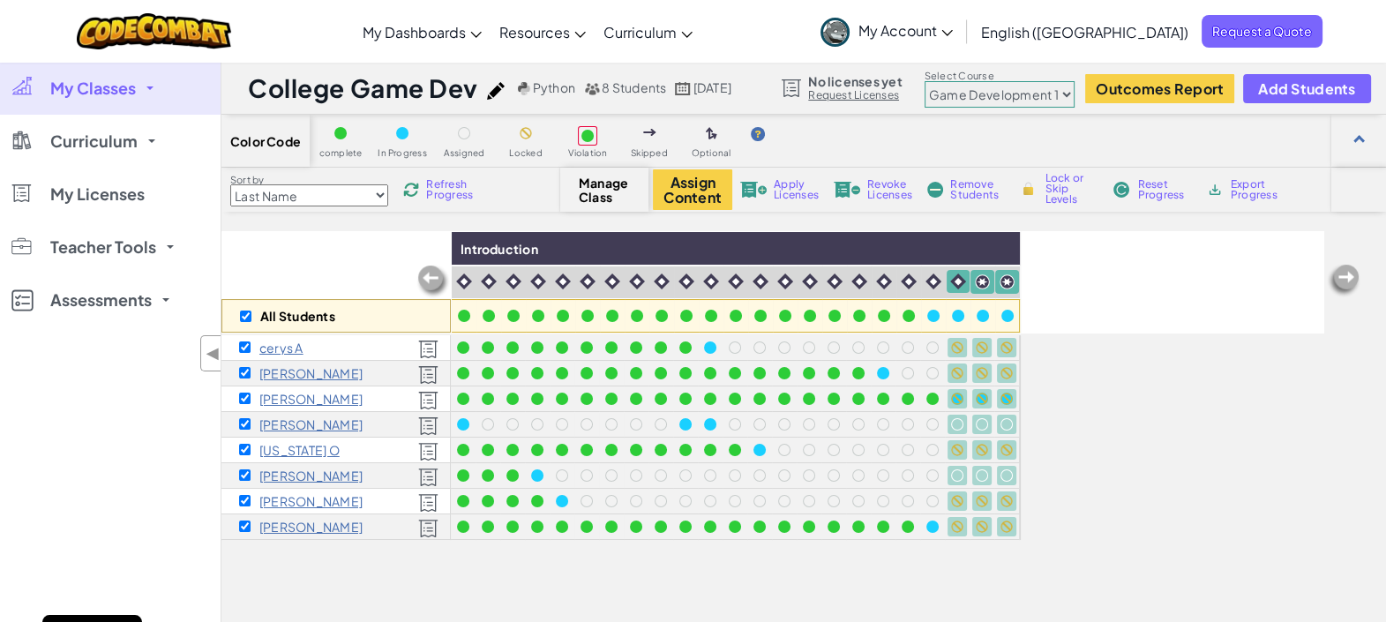
click at [1065, 186] on span "Lock or Skip Levels" at bounding box center [1070, 189] width 52 height 32
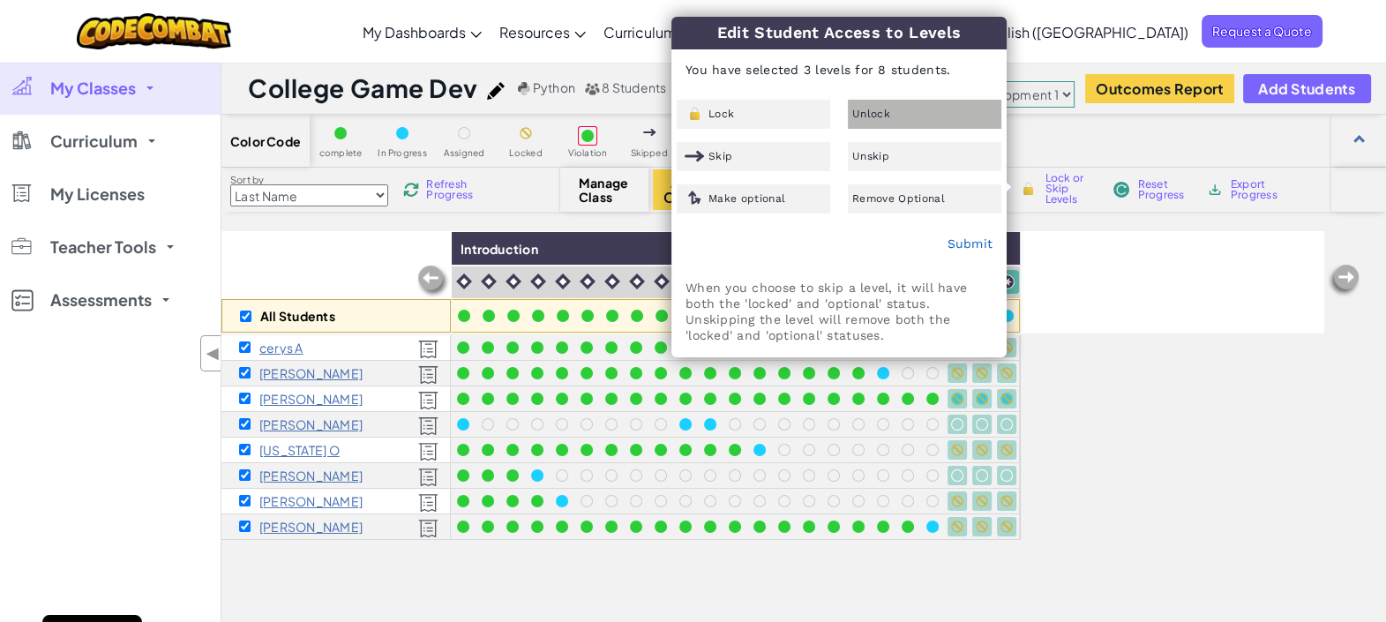
click at [863, 104] on div "Unlock" at bounding box center [924, 114] width 153 height 29
click at [989, 236] on link "Submit" at bounding box center [969, 243] width 46 height 14
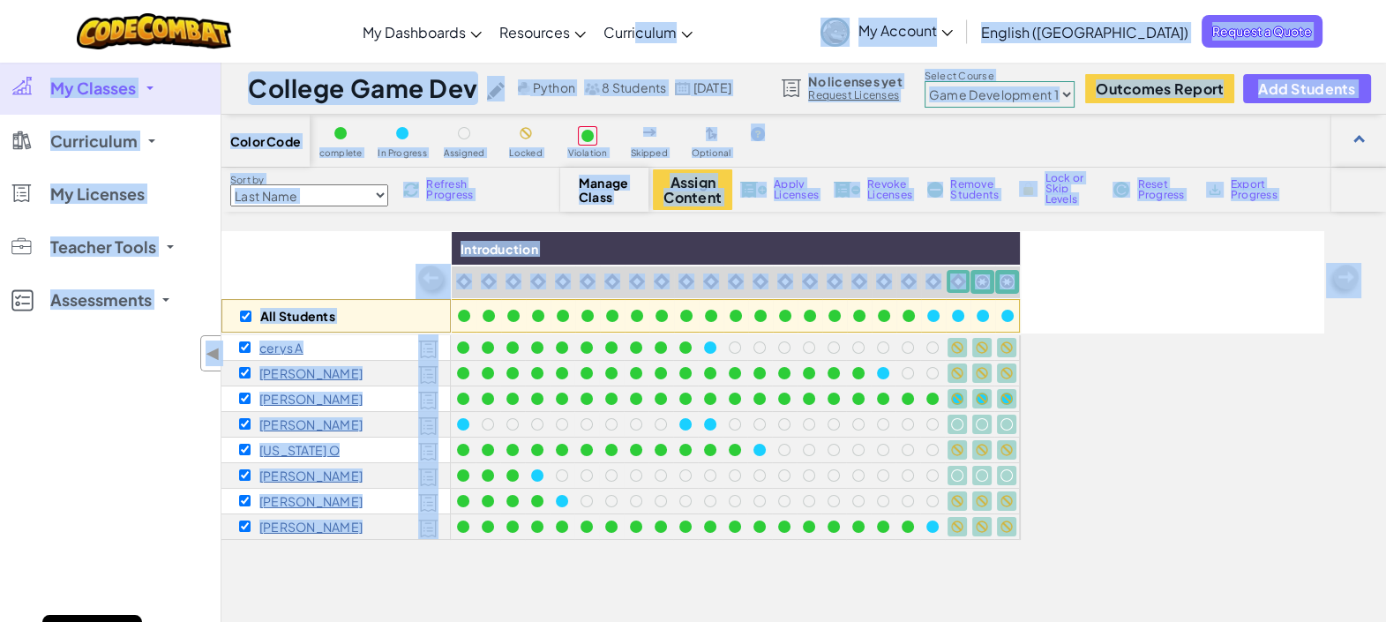
drag, startPoint x: 1109, startPoint y: 408, endPoint x: 1021, endPoint y: 323, distance: 122.3
click at [1111, 408] on div "All Students Introduction [PERSON_NAME] [PERSON_NAME] [US_STATE] O [PERSON_NAME…" at bounding box center [772, 498] width 1103 height 534
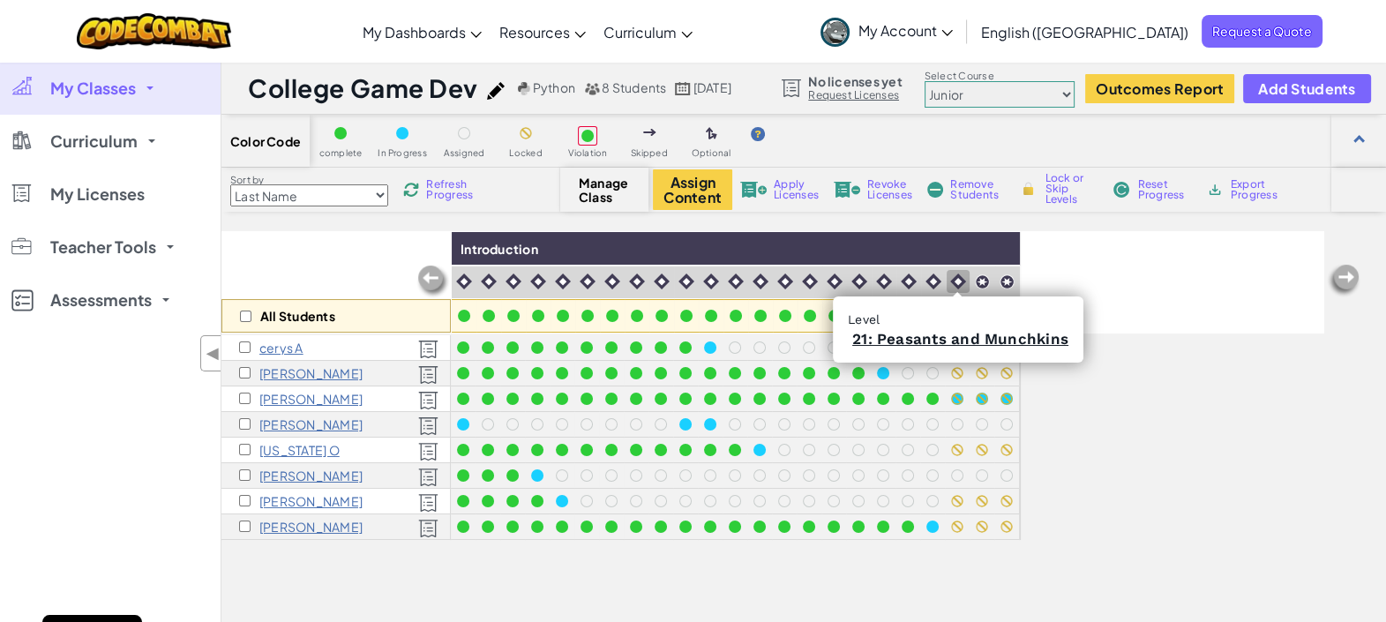
click at [952, 278] on img at bounding box center [958, 281] width 16 height 16
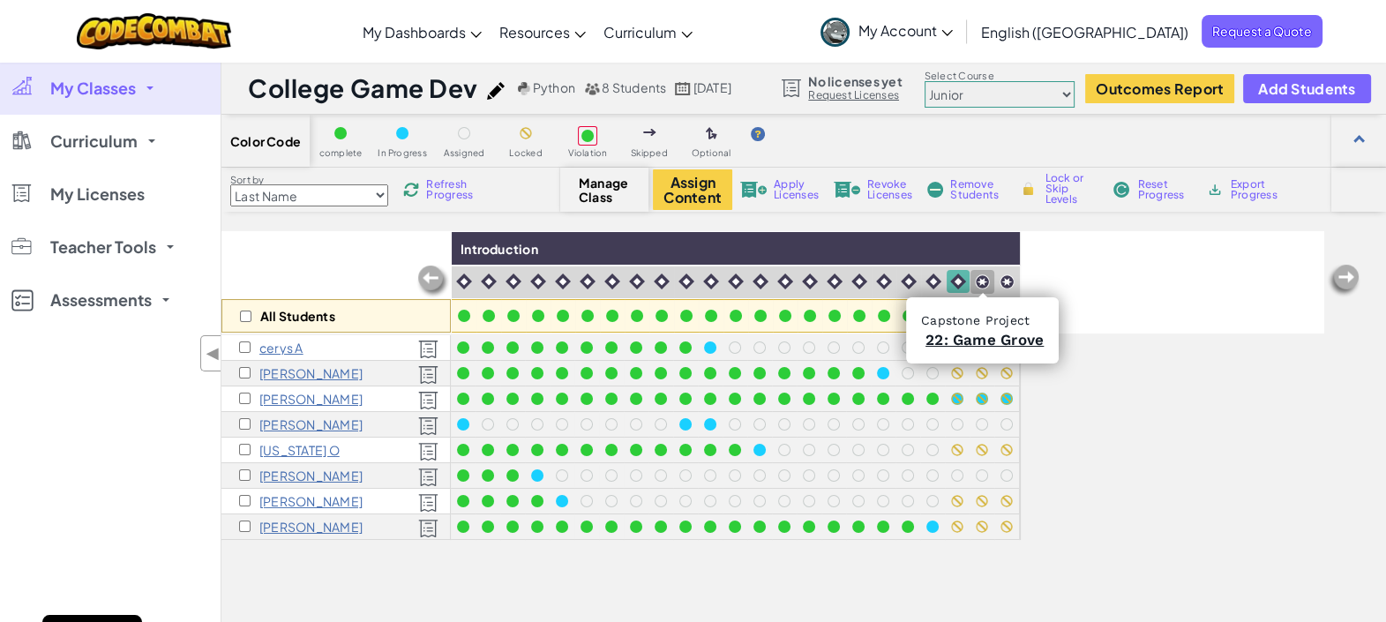
click at [988, 278] on img at bounding box center [982, 281] width 15 height 15
click at [1002, 278] on img at bounding box center [1006, 281] width 15 height 15
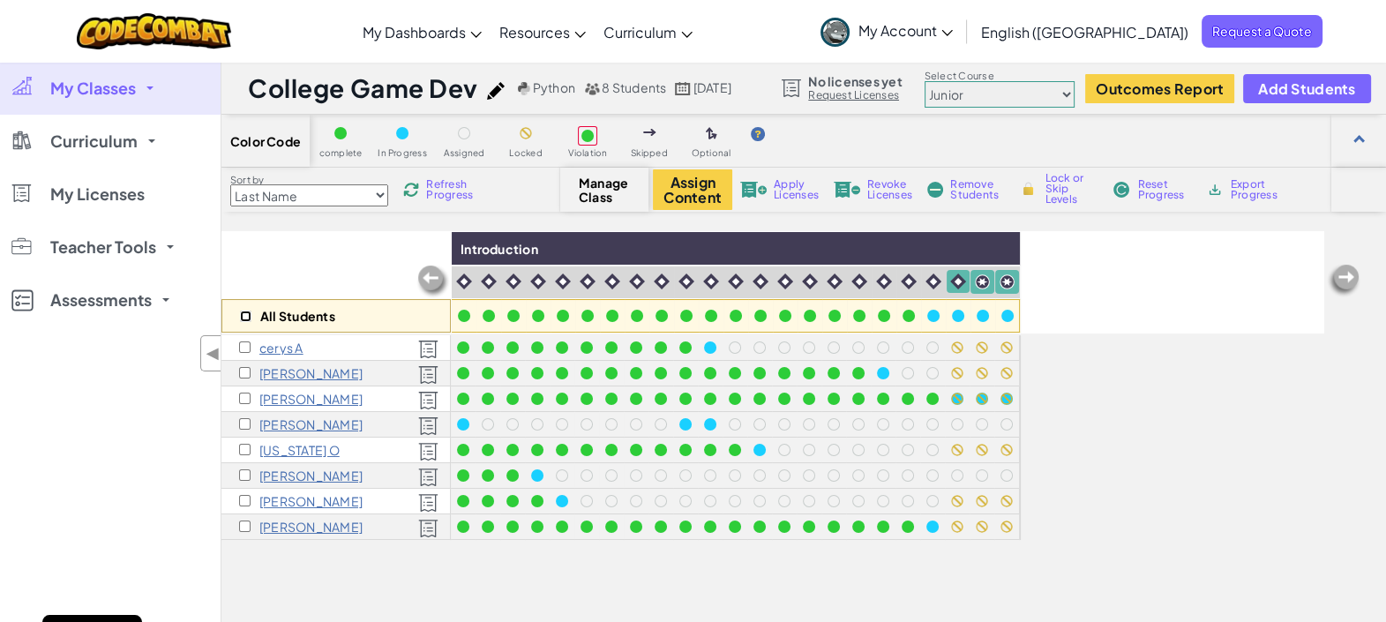
click at [245, 315] on input "checkbox" at bounding box center [245, 315] width 11 height 11
checkbox input "true"
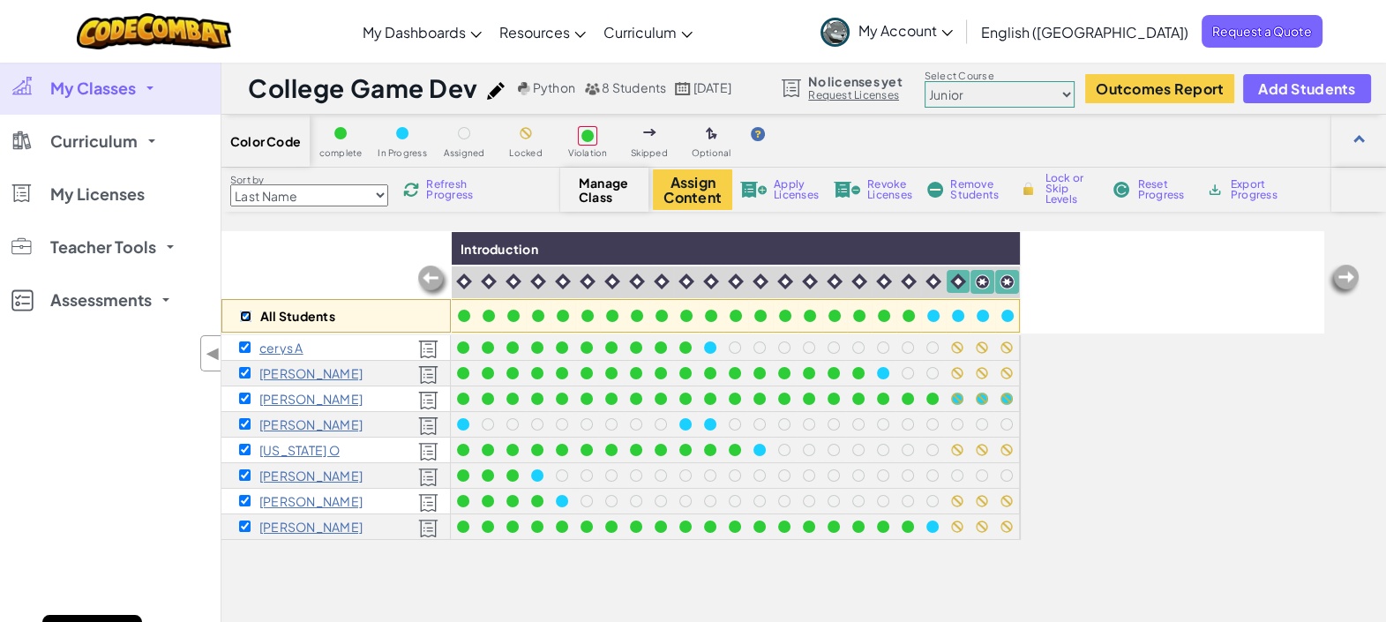
checkbox input "true"
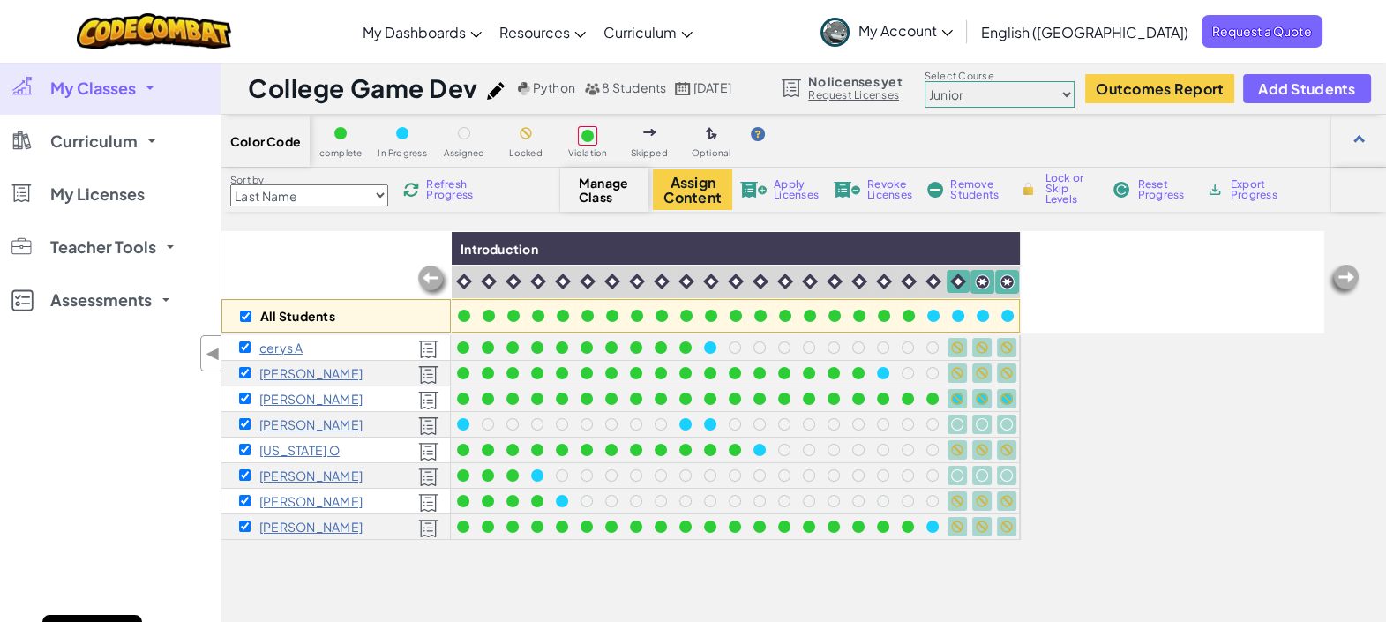
click at [1058, 183] on span "Lock or Skip Levels" at bounding box center [1070, 189] width 52 height 32
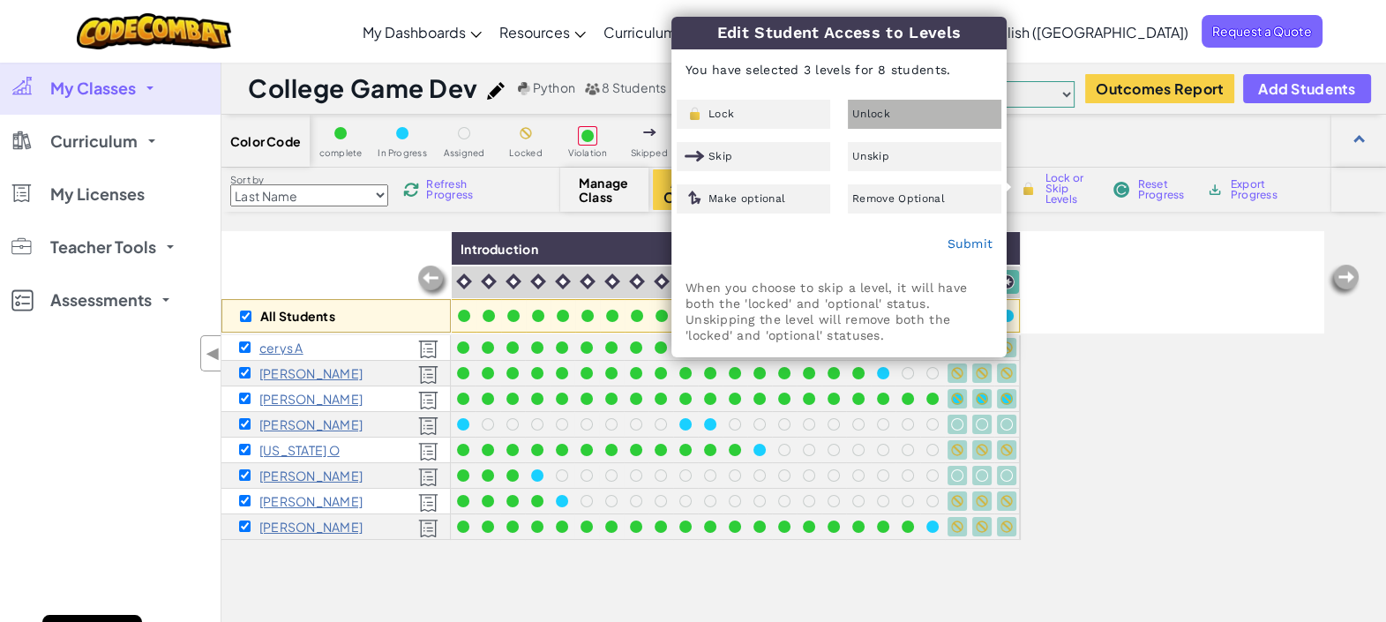
click at [870, 115] on span "Unlock" at bounding box center [871, 113] width 38 height 11
click at [970, 238] on link "Submit" at bounding box center [969, 243] width 46 height 14
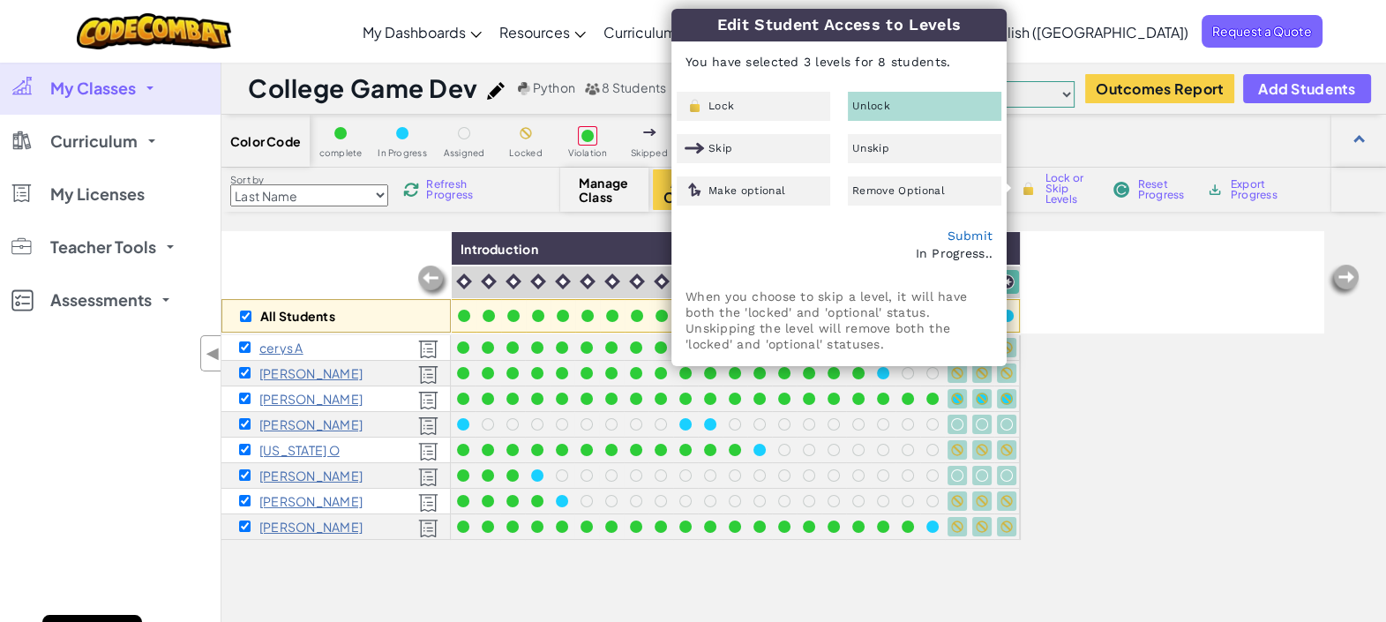
click at [1180, 438] on div "All Students Introduction [PERSON_NAME] [PERSON_NAME] [US_STATE] O [PERSON_NAME…" at bounding box center [772, 498] width 1103 height 534
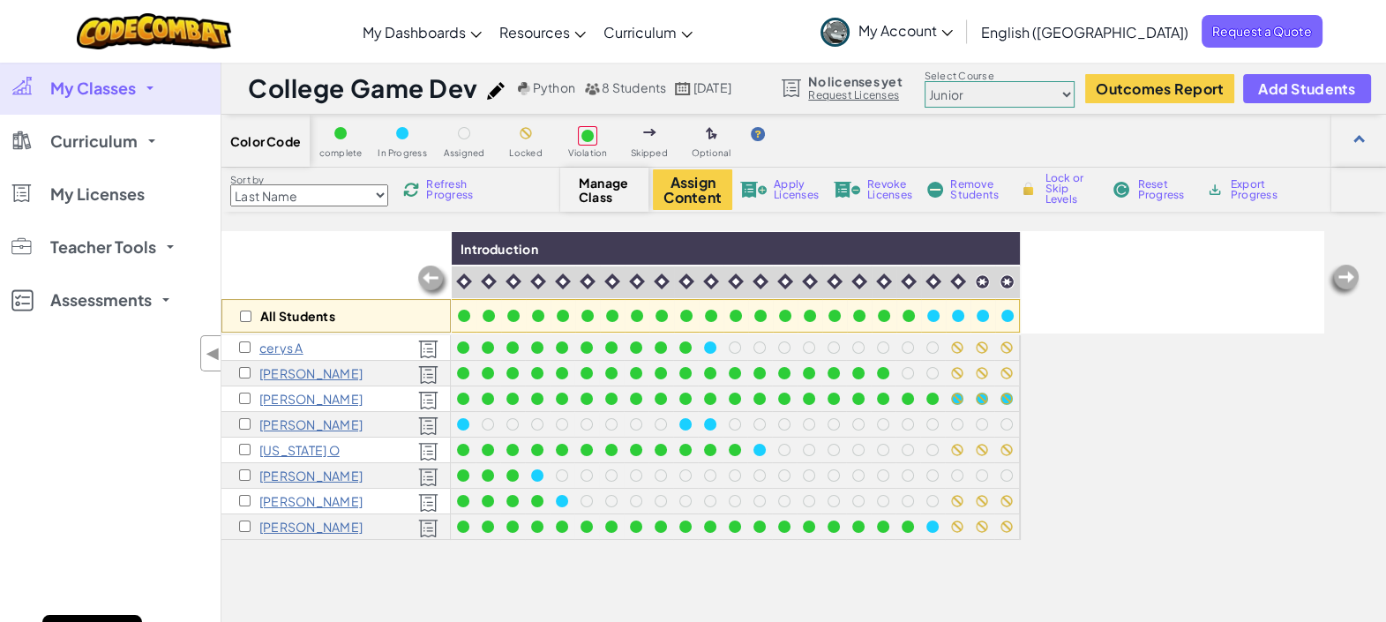
scroll to position [109, 0]
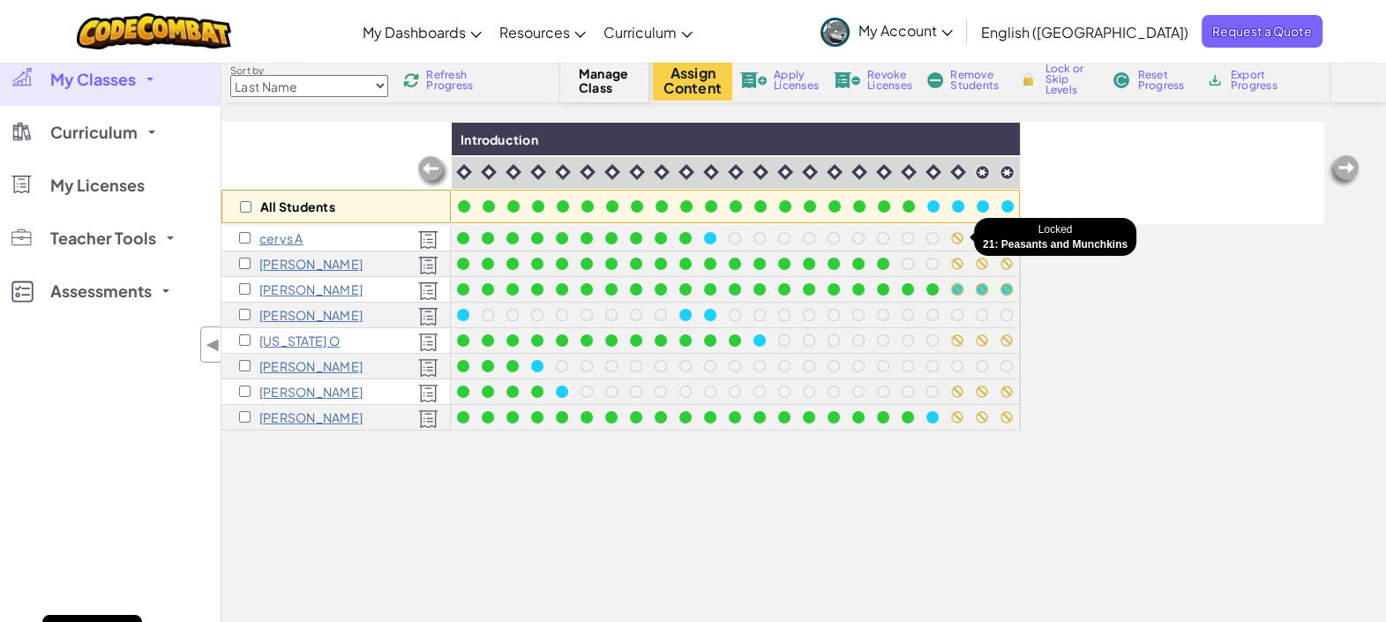
click at [955, 232] on div at bounding box center [957, 238] width 12 height 12
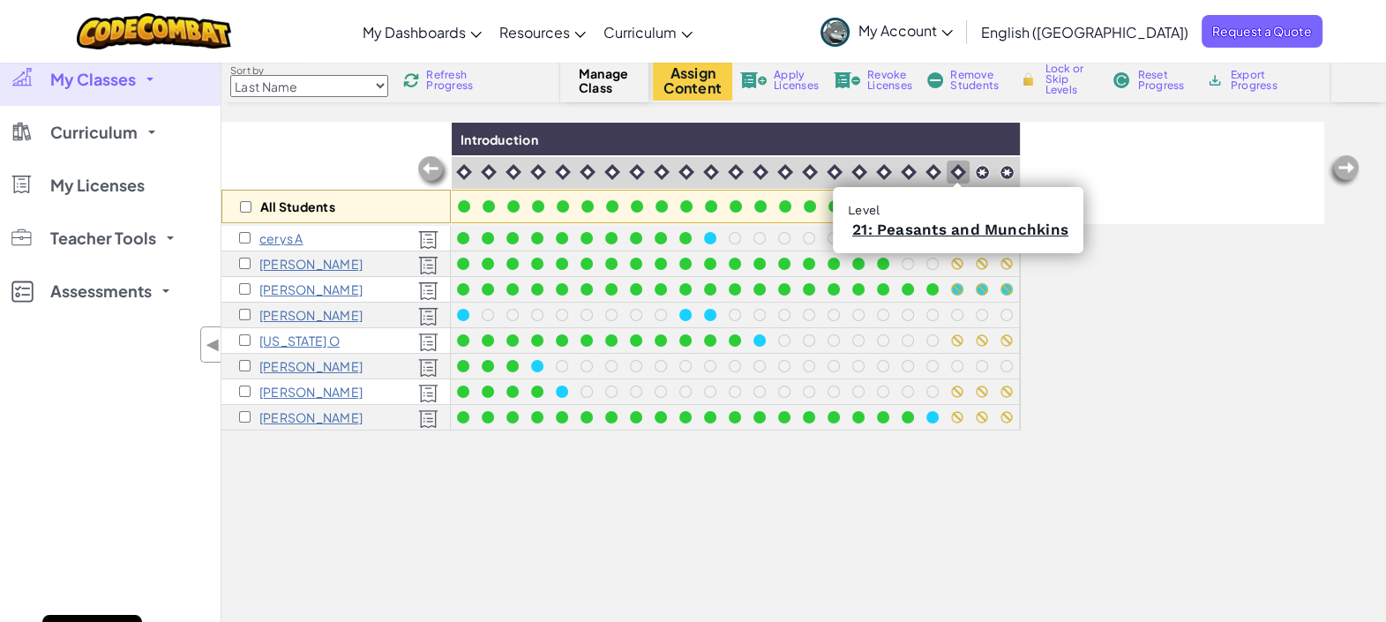
click at [956, 164] on img at bounding box center [958, 172] width 16 height 16
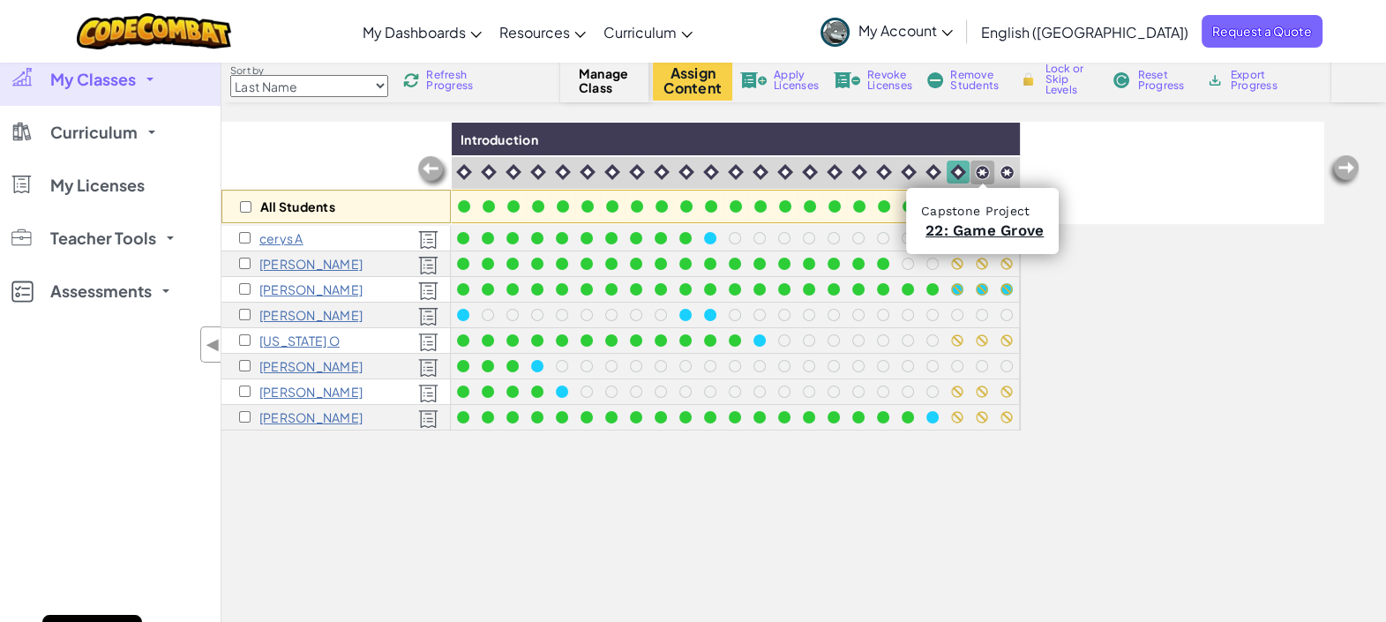
click at [984, 164] on div at bounding box center [982, 172] width 17 height 17
click at [1014, 164] on div at bounding box center [1007, 172] width 17 height 17
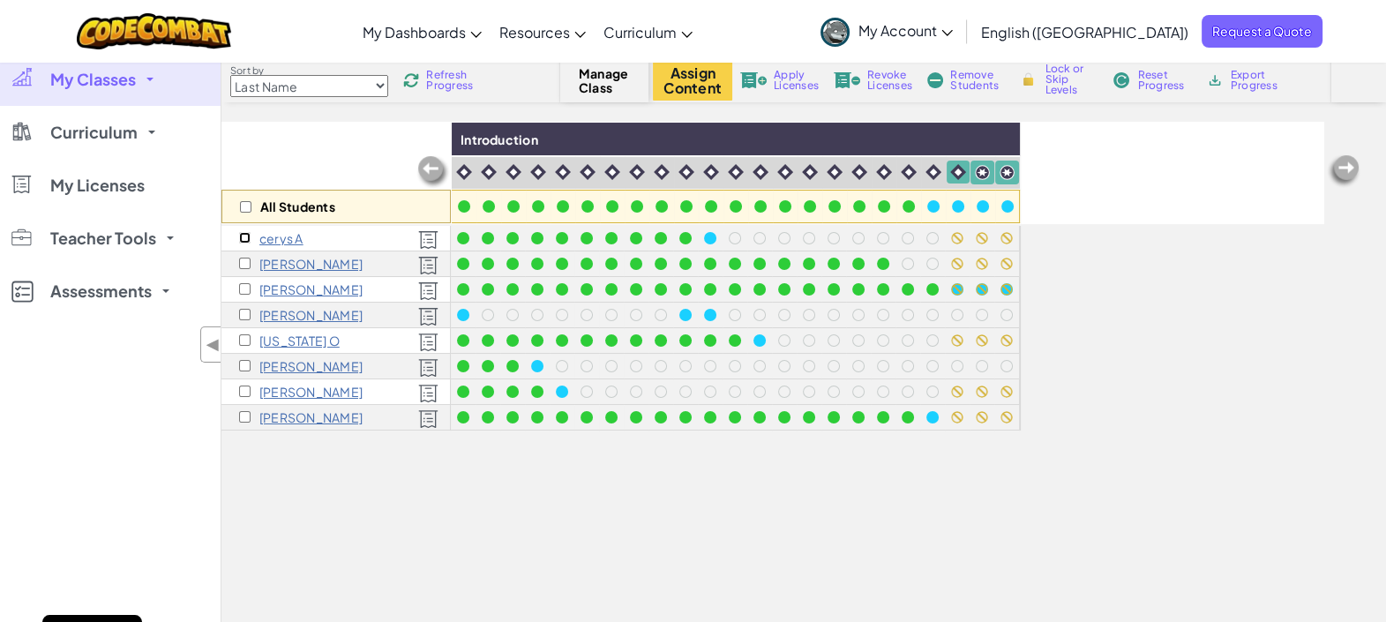
click at [243, 232] on input "checkbox" at bounding box center [244, 237] width 11 height 11
checkbox input "true"
click at [243, 260] on input "checkbox" at bounding box center [244, 263] width 11 height 11
checkbox input "true"
click at [243, 288] on input "checkbox" at bounding box center [244, 288] width 11 height 11
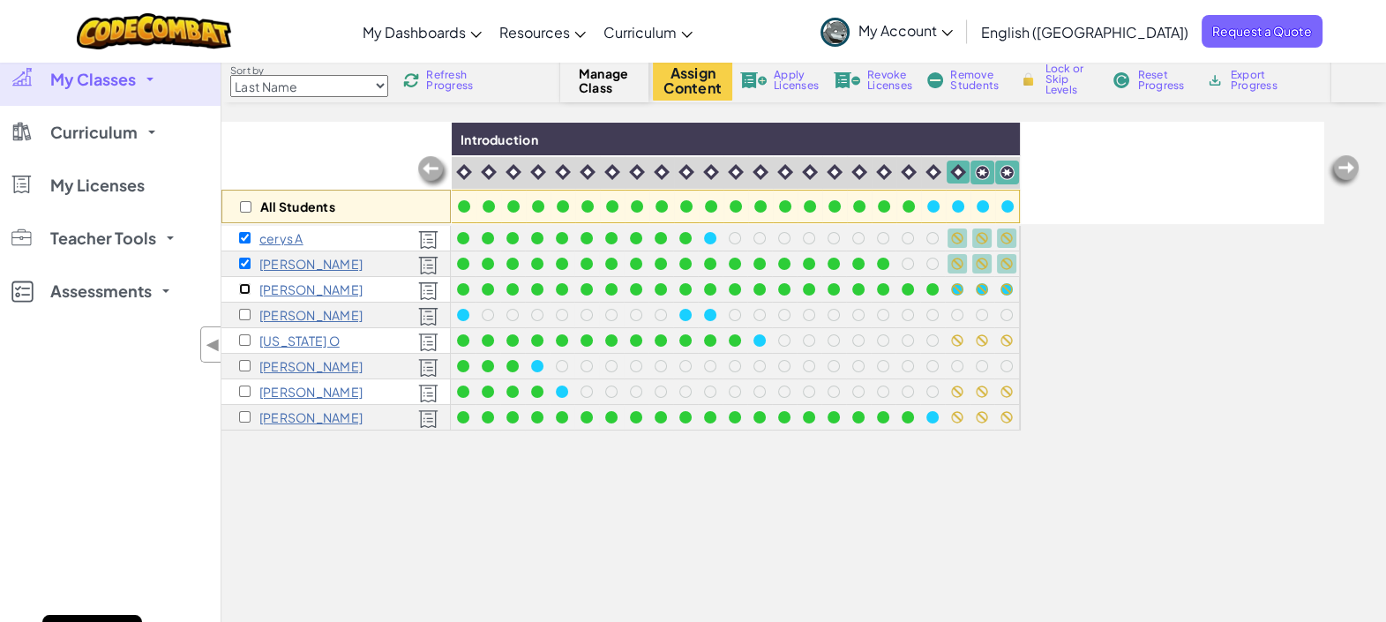
checkbox input "true"
click at [243, 339] on input "checkbox" at bounding box center [244, 339] width 11 height 11
checkbox input "true"
click at [247, 388] on input "checkbox" at bounding box center [244, 390] width 11 height 11
checkbox input "true"
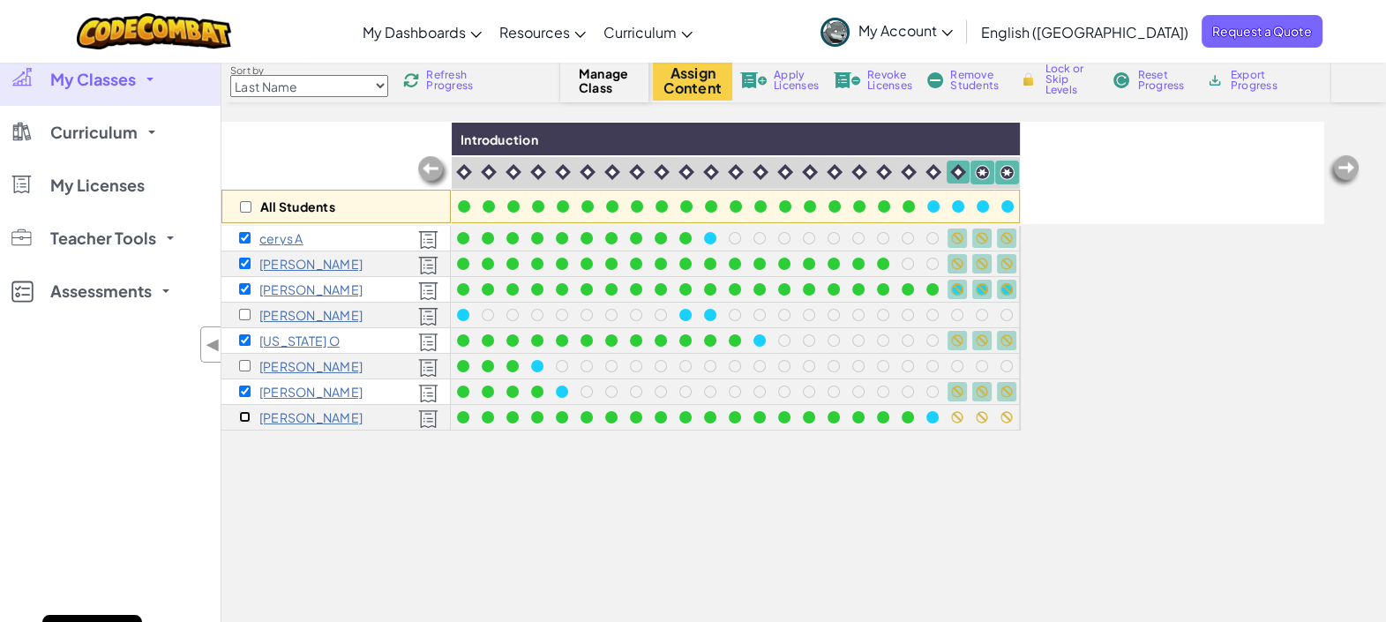
click at [247, 419] on input "checkbox" at bounding box center [244, 416] width 11 height 11
checkbox input "true"
click at [1058, 76] on span "Lock or Skip Levels" at bounding box center [1070, 80] width 52 height 32
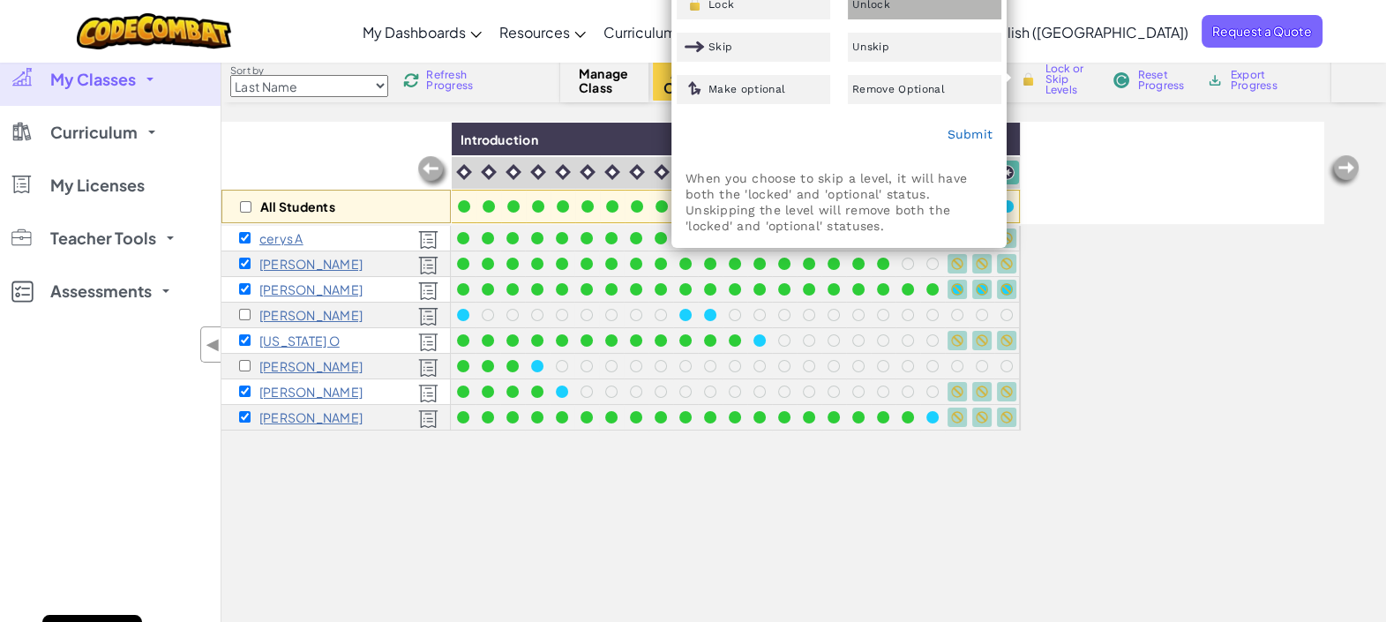
click at [902, 11] on div "Unlock" at bounding box center [924, 4] width 153 height 29
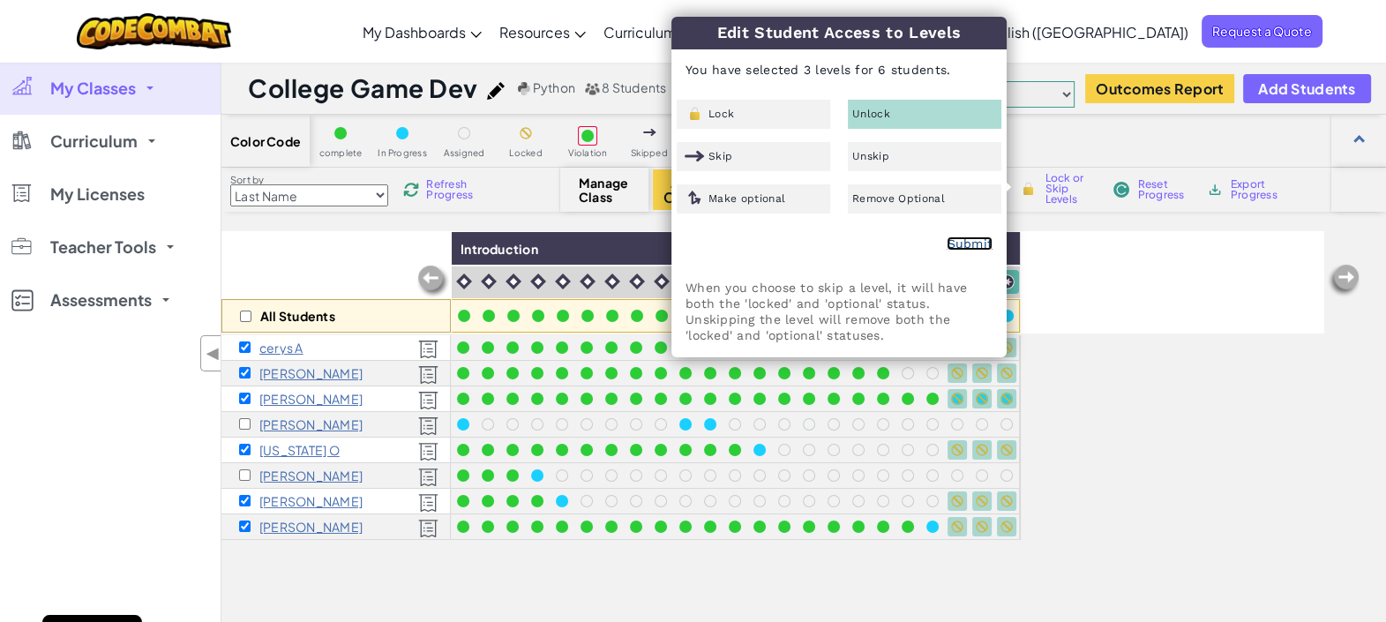
click at [970, 241] on link "Submit" at bounding box center [969, 243] width 46 height 14
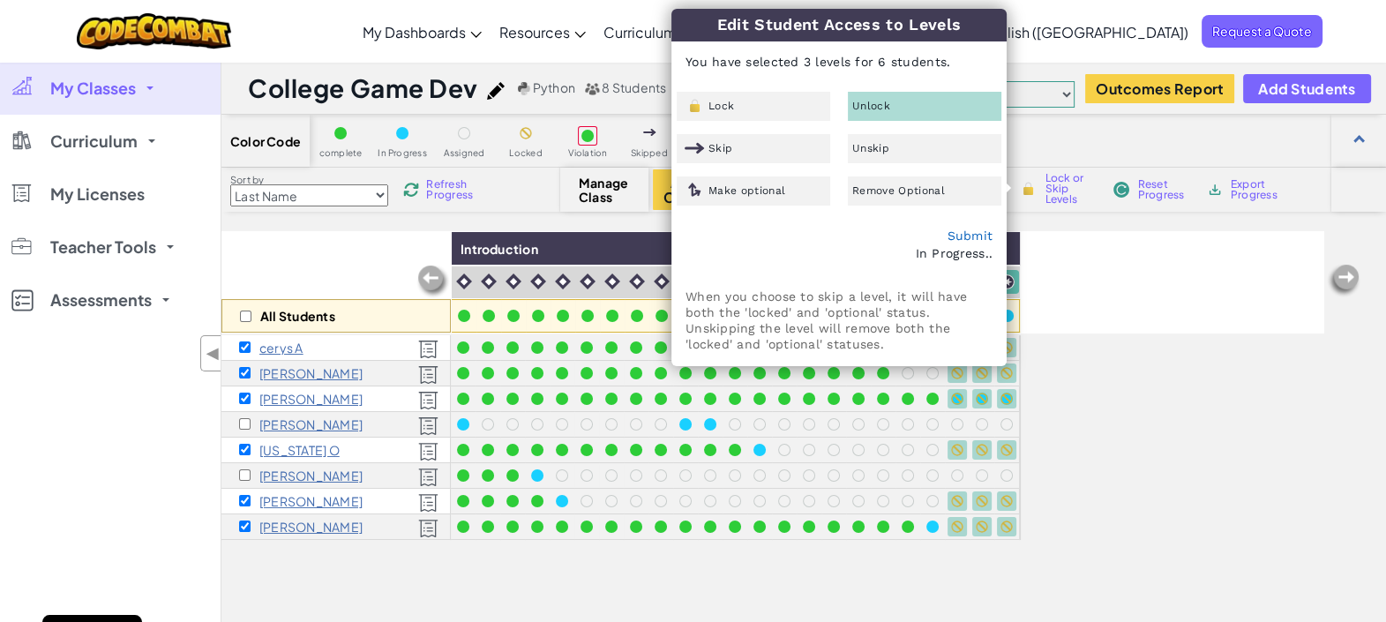
click at [1118, 343] on div "All Students Introduction cerys A Dylan B Sam C William L georgia O Yannis P ja…" at bounding box center [772, 498] width 1103 height 534
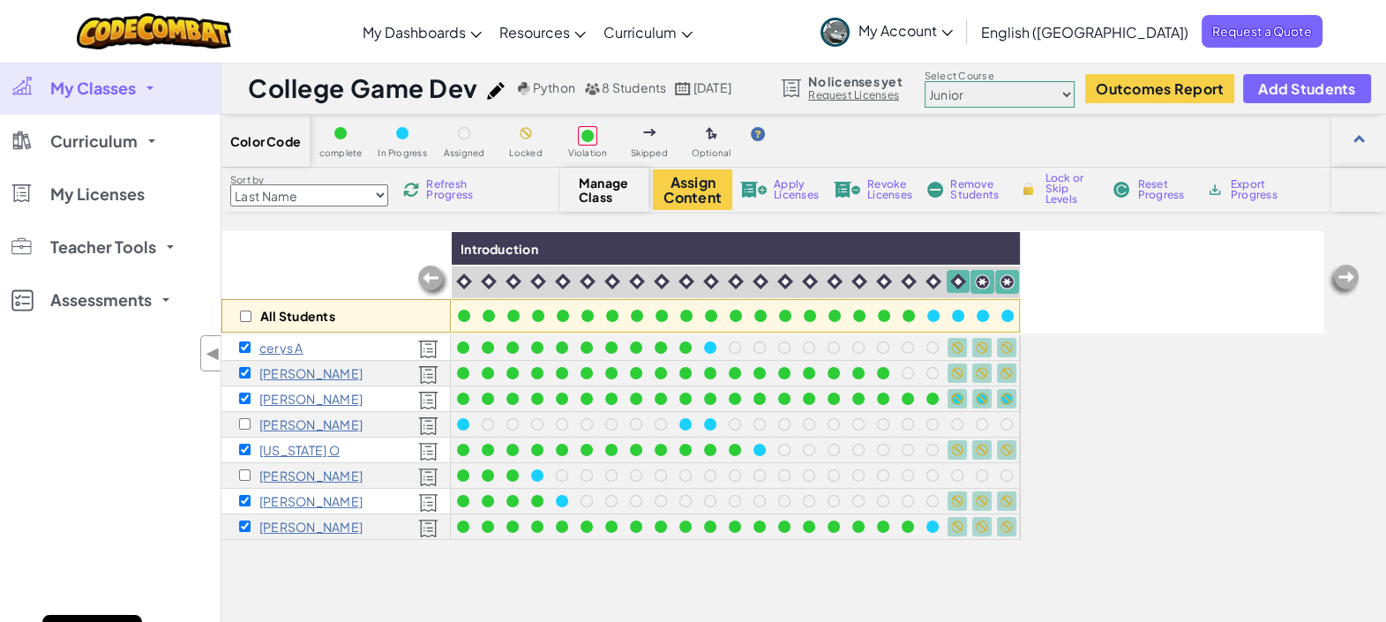
click at [256, 285] on div "All Students" at bounding box center [335, 282] width 229 height 102
click at [445, 181] on span "Refresh Progress" at bounding box center [453, 189] width 55 height 21
click at [243, 310] on input "checkbox" at bounding box center [245, 315] width 11 height 11
checkbox input "true"
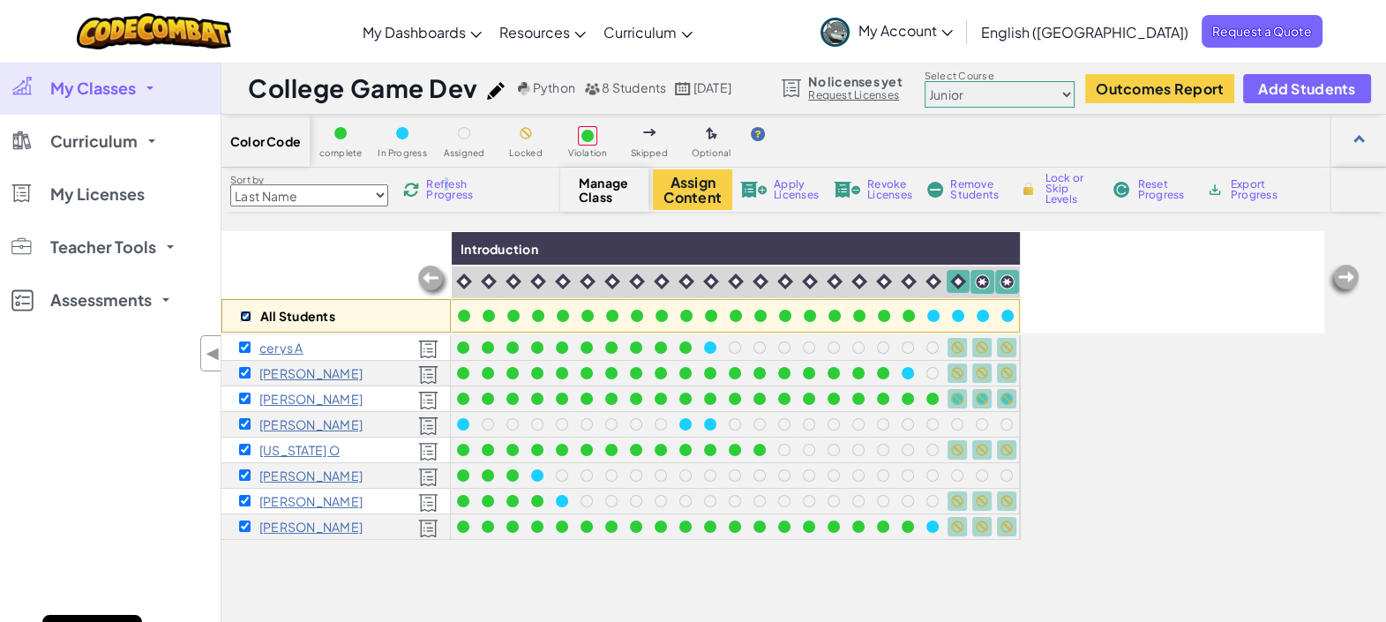
checkbox input "true"
click at [238, 311] on div "All Students" at bounding box center [335, 316] width 229 height 34
click at [247, 313] on input "checkbox" at bounding box center [245, 315] width 11 height 11
checkbox input "false"
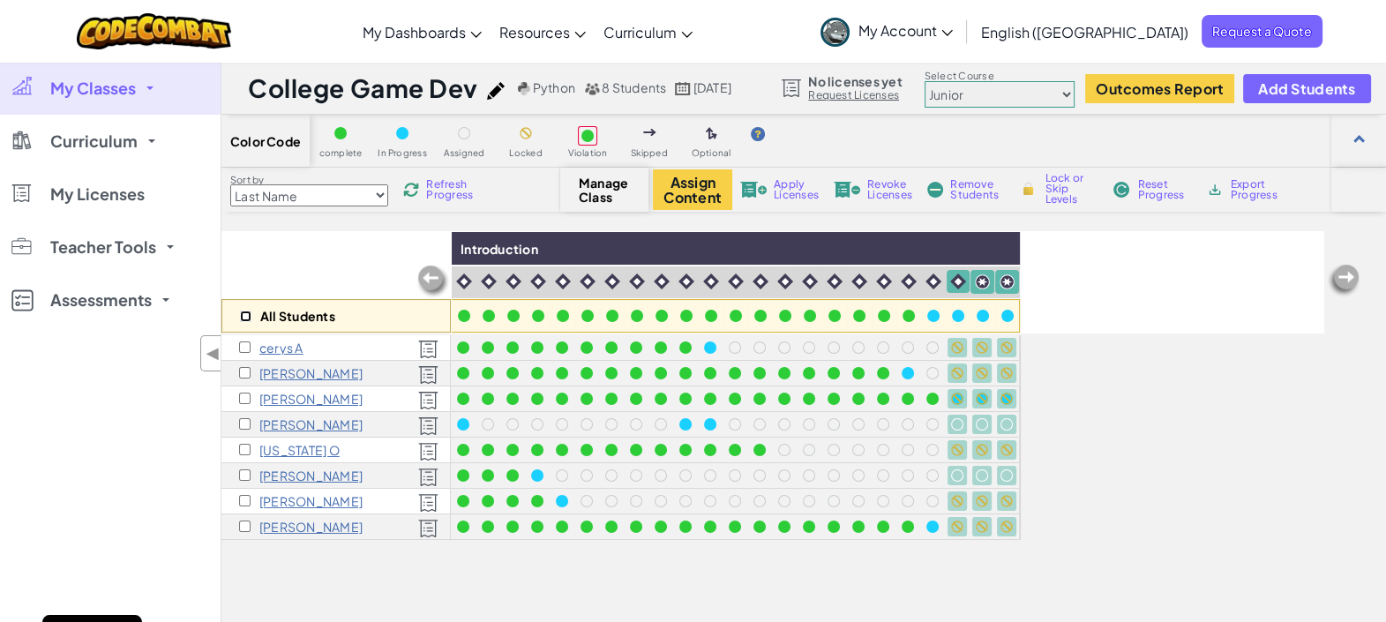
checkbox input "false"
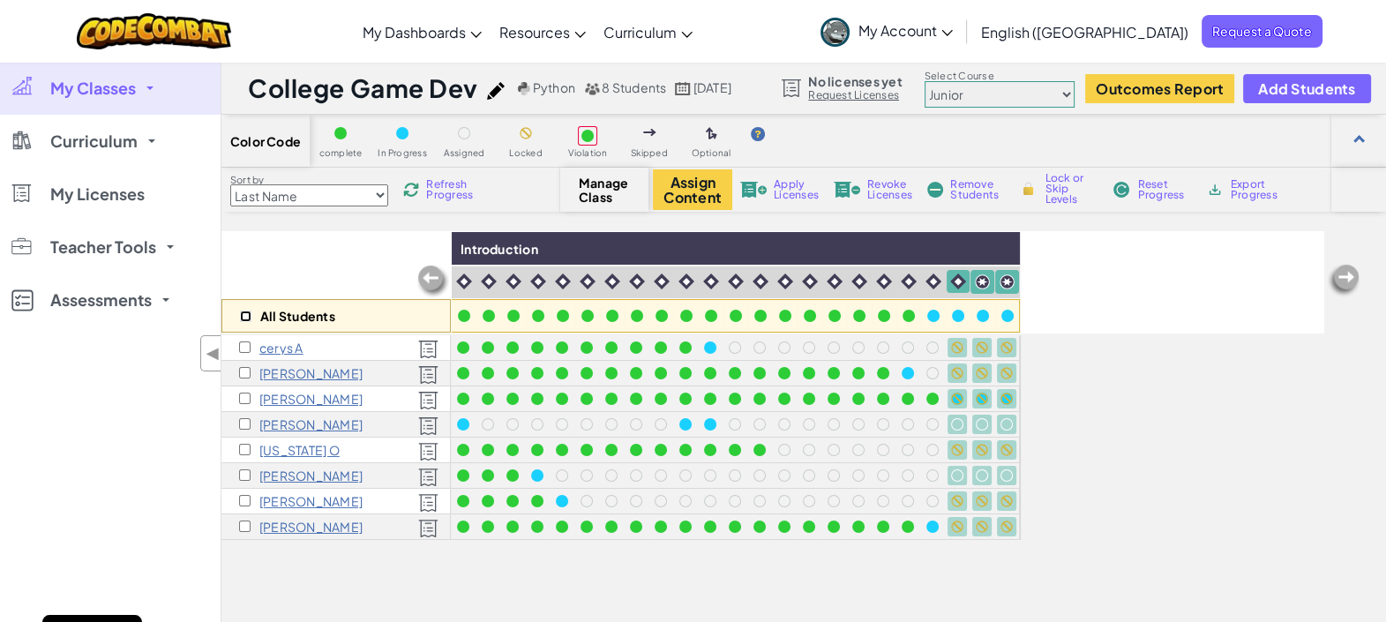
checkbox input "false"
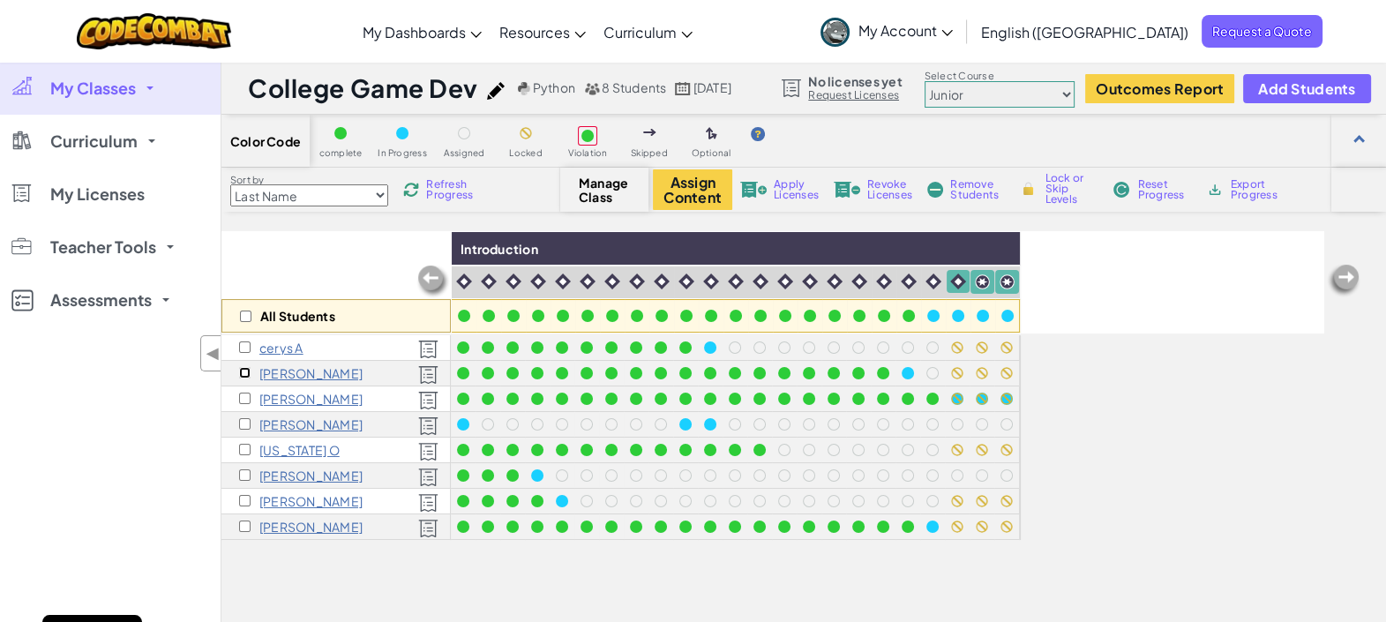
click at [241, 371] on input "checkbox" at bounding box center [244, 372] width 11 height 11
checkbox input "true"
click at [239, 520] on div "[PERSON_NAME]" at bounding box center [300, 527] width 123 height 14
click at [246, 525] on input "checkbox" at bounding box center [244, 525] width 11 height 11
checkbox input "true"
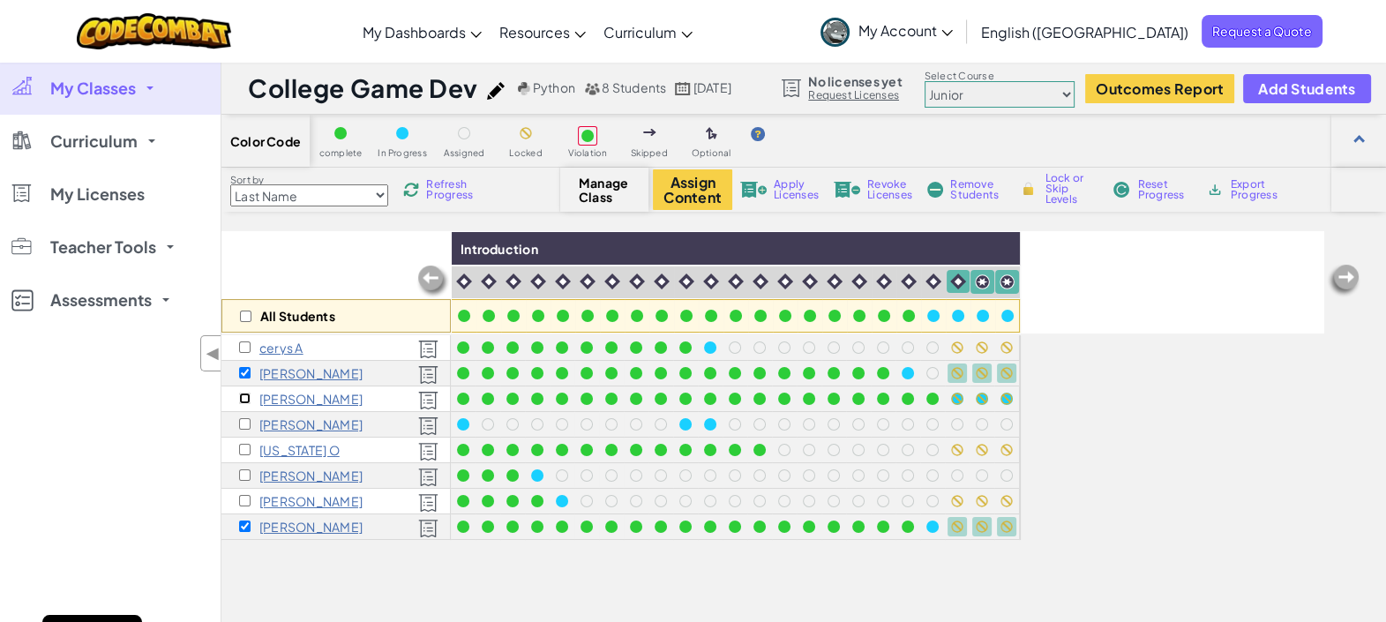
click at [247, 397] on input "checkbox" at bounding box center [244, 398] width 11 height 11
checkbox input "true"
click at [1063, 183] on span "Lock or Skip Levels" at bounding box center [1070, 189] width 52 height 32
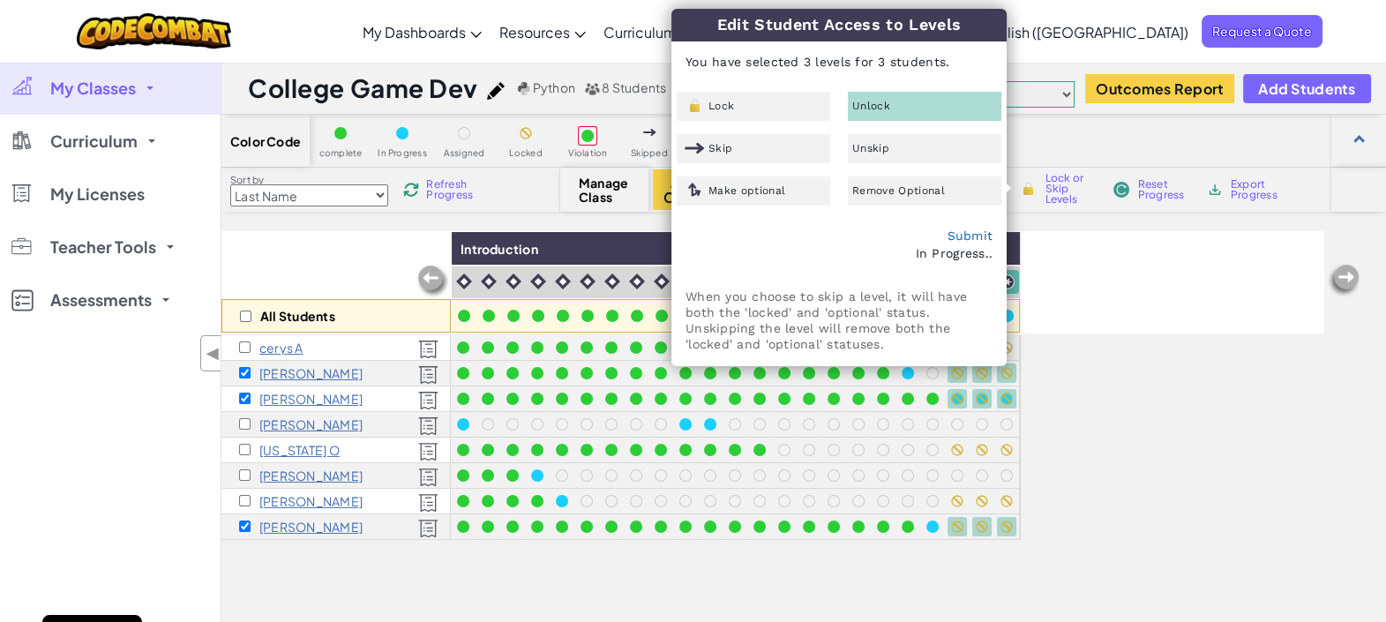
click at [924, 98] on div "Unlock" at bounding box center [924, 106] width 153 height 29
click at [964, 229] on link "Submit" at bounding box center [969, 235] width 46 height 14
click at [1148, 527] on div "All Students Introduction cerys A Dylan B Sam C William L georgia O Yannis P ja…" at bounding box center [772, 498] width 1103 height 534
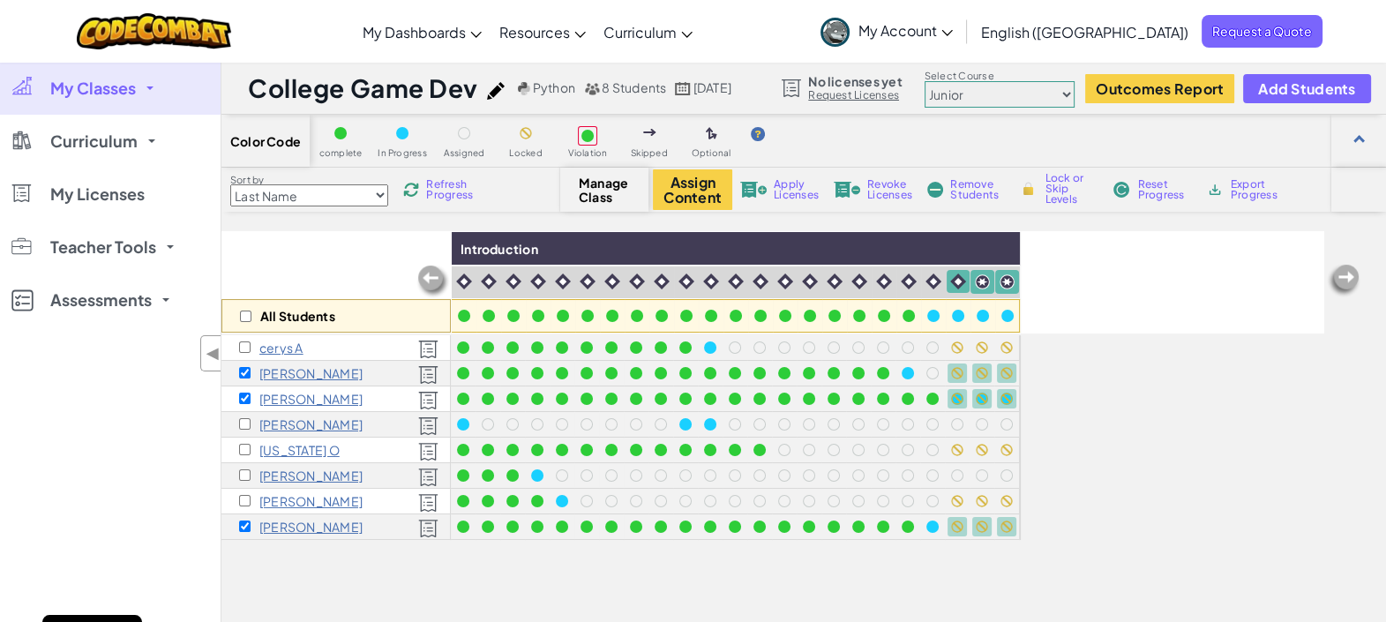
scroll to position [109, 0]
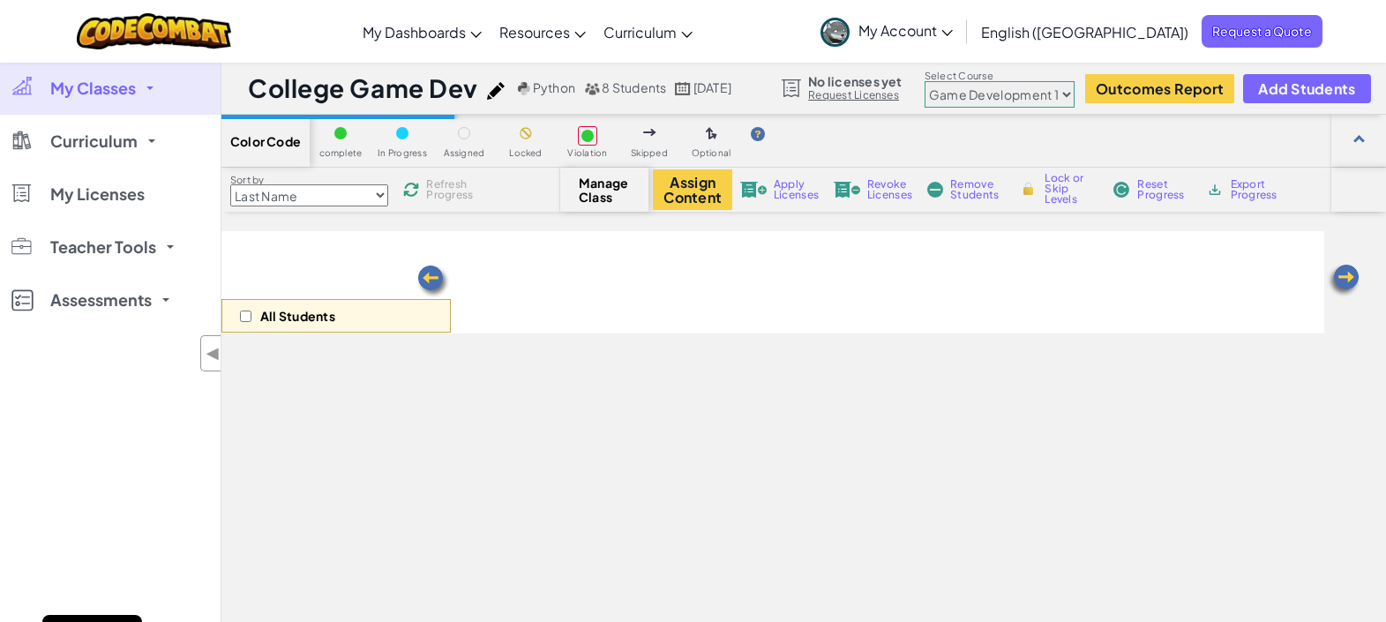
select select "5789587aad86a6efb573701e"
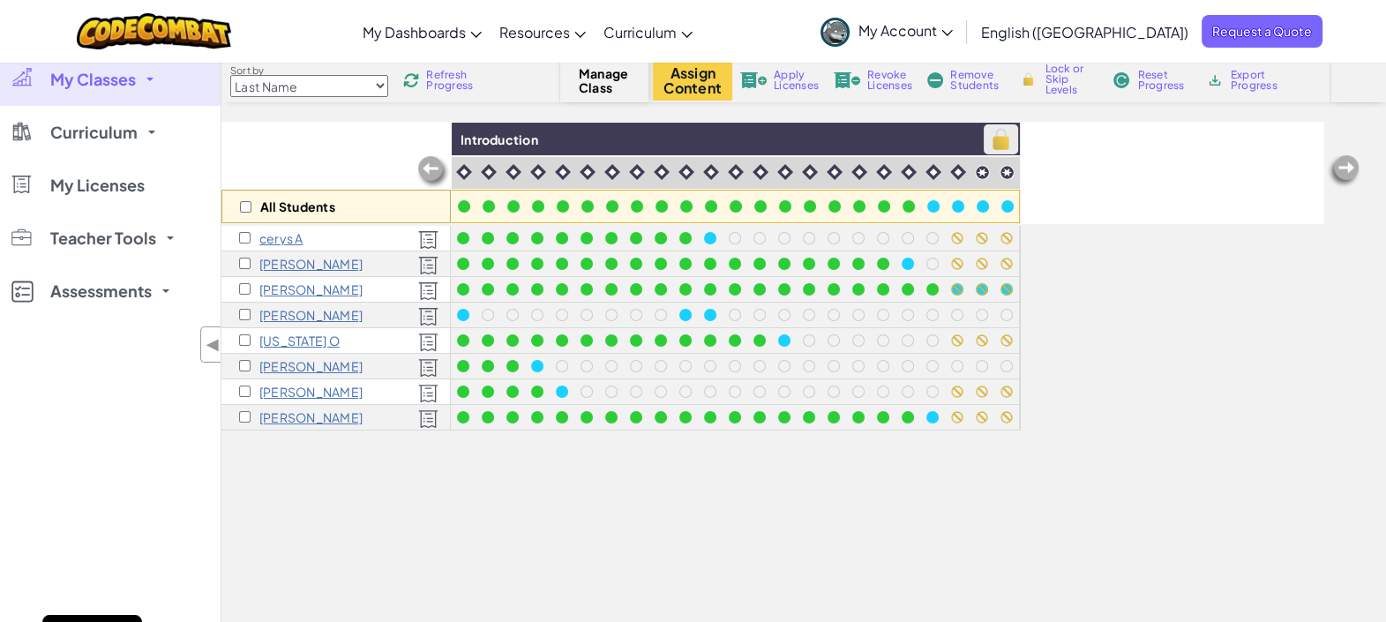
click at [1003, 137] on img at bounding box center [1000, 139] width 31 height 26
checkbox input "true"
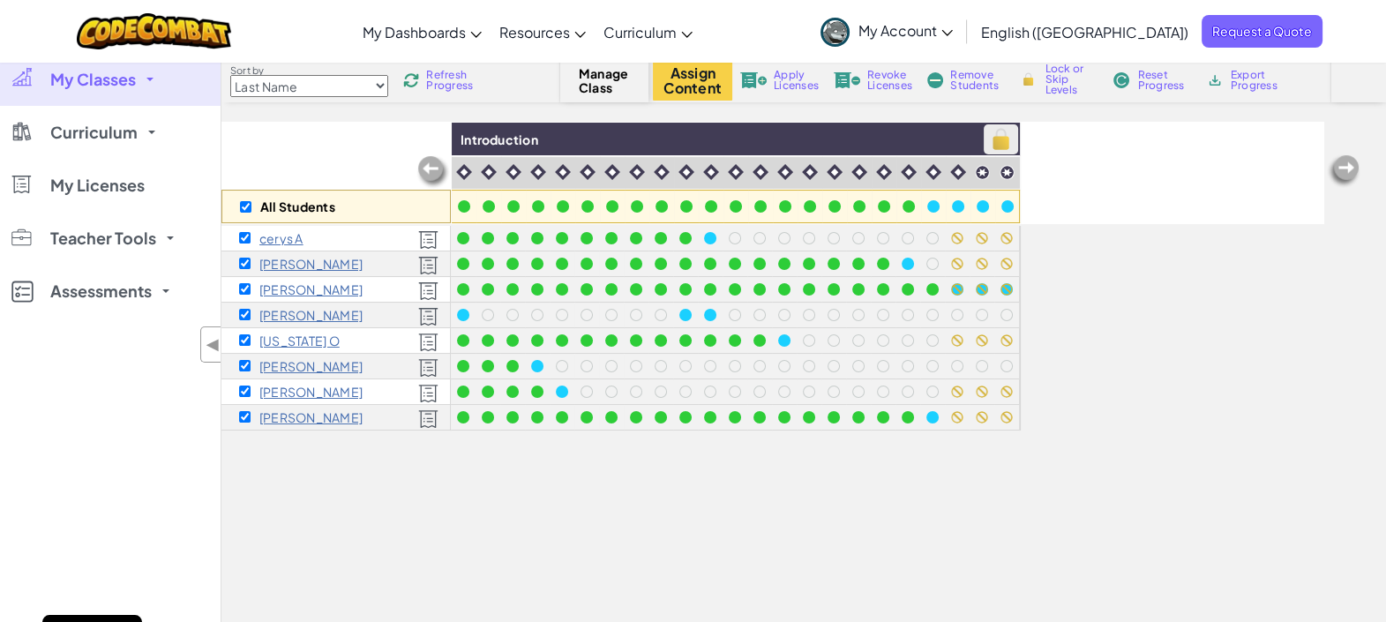
checkbox input "true"
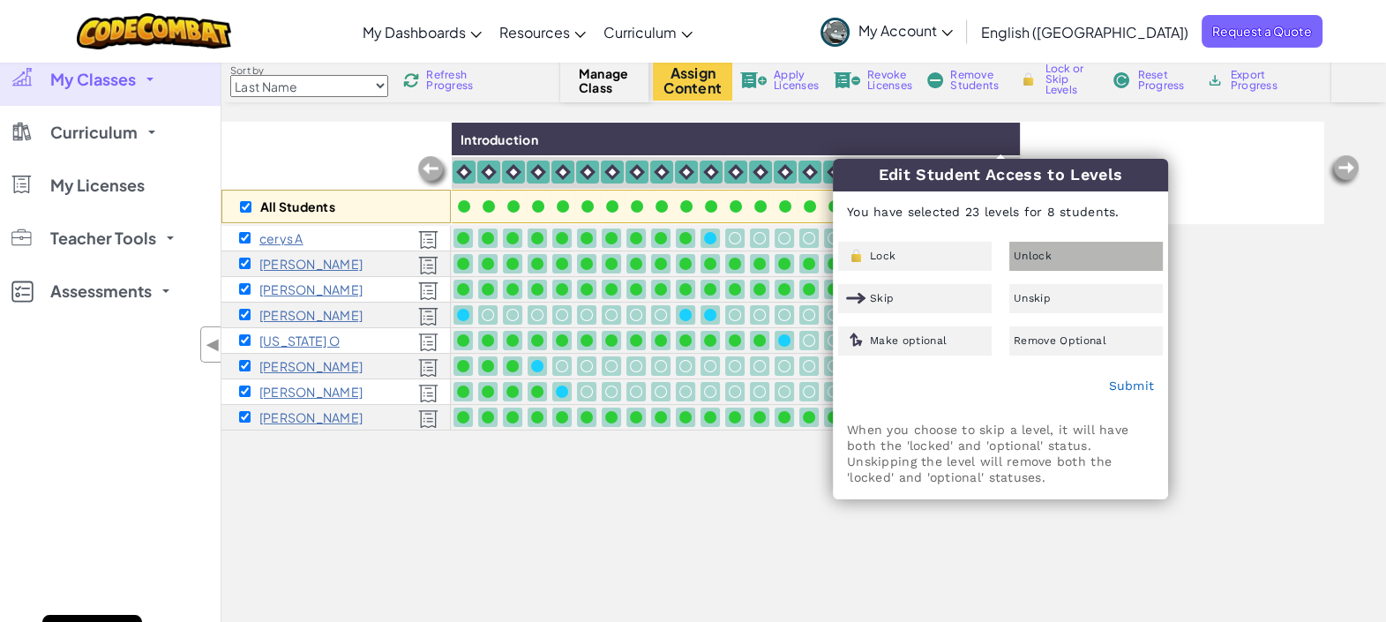
click at [1058, 256] on div "Unlock" at bounding box center [1085, 256] width 153 height 29
click at [1104, 389] on div "Submit" at bounding box center [1000, 386] width 333 height 44
click at [1113, 378] on link "Submit" at bounding box center [1131, 385] width 46 height 14
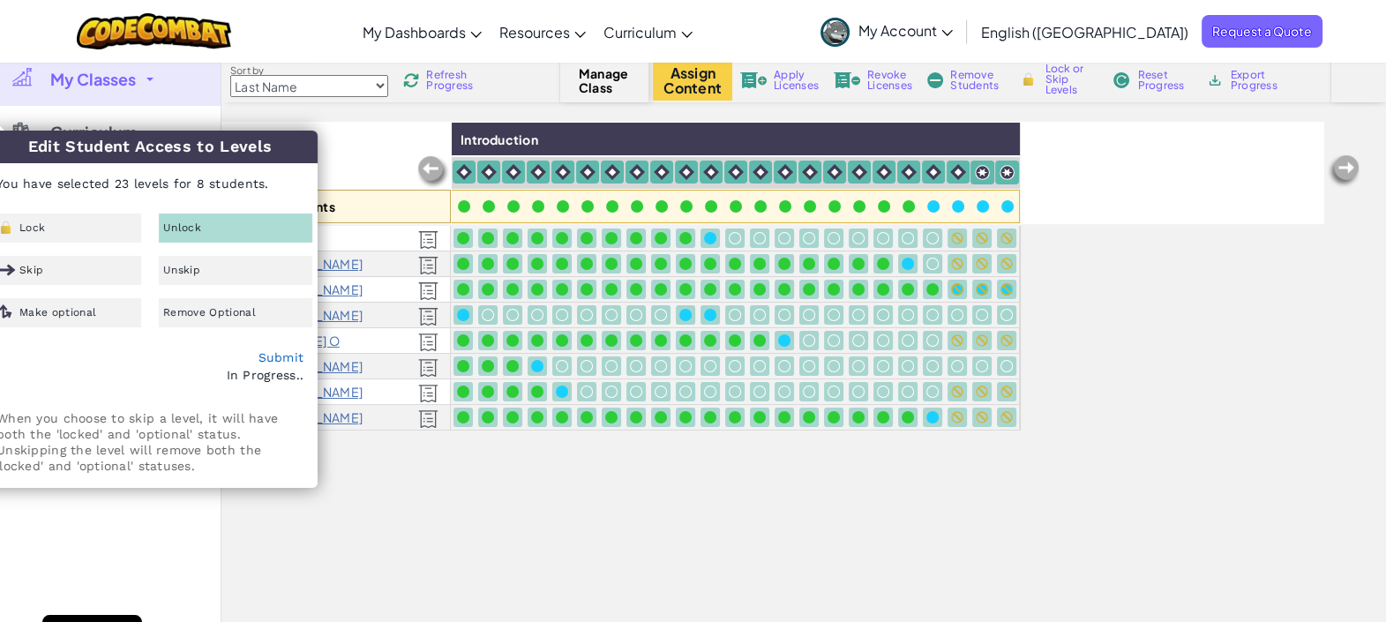
drag, startPoint x: 241, startPoint y: 153, endPoint x: 842, endPoint y: 162, distance: 601.6
checkbox input "false"
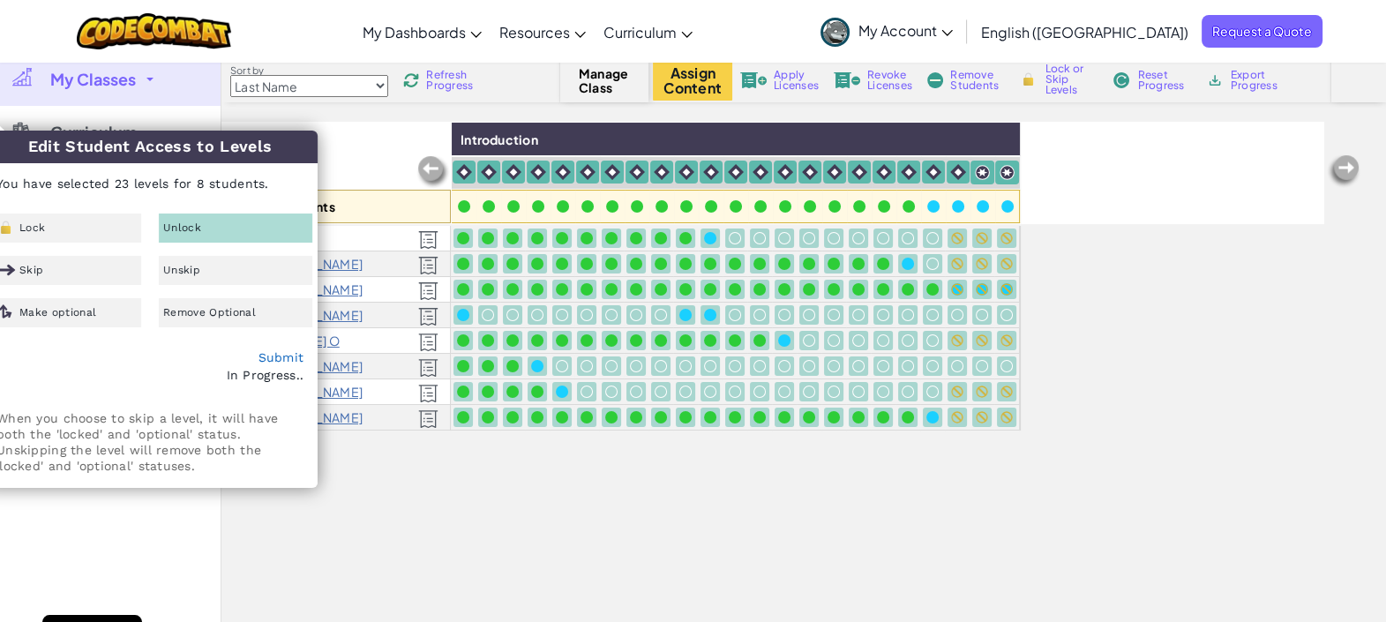
checkbox input "false"
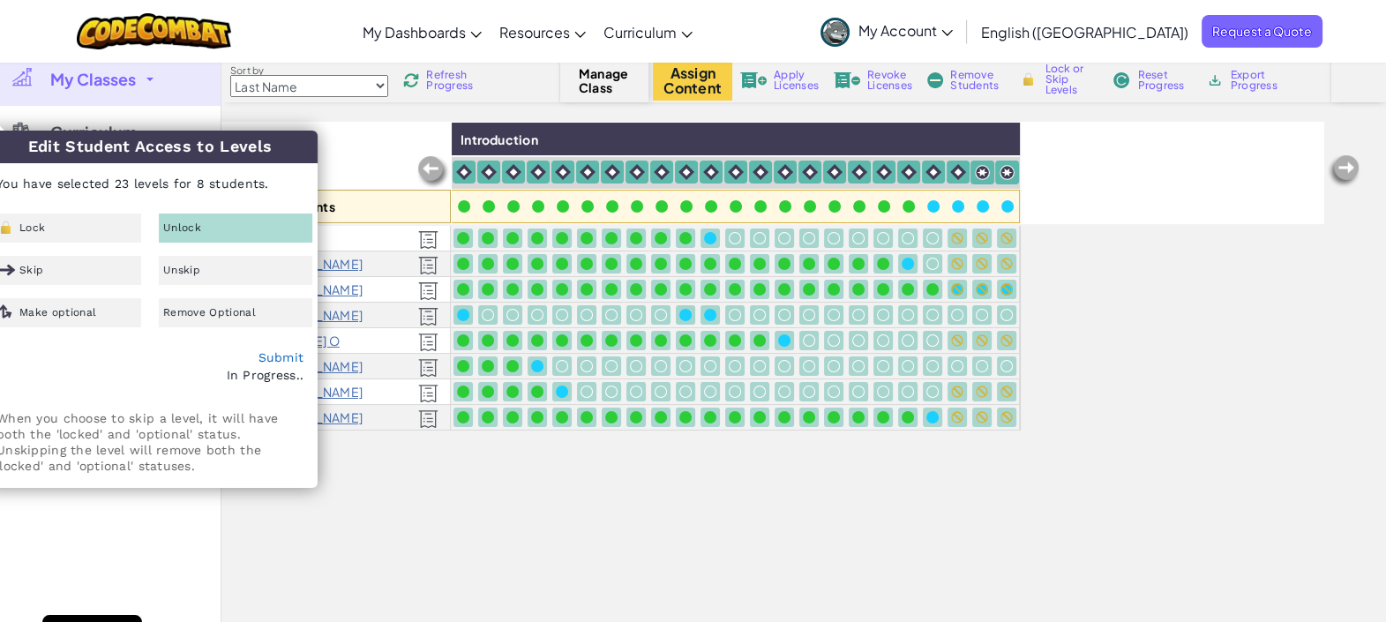
checkbox input "false"
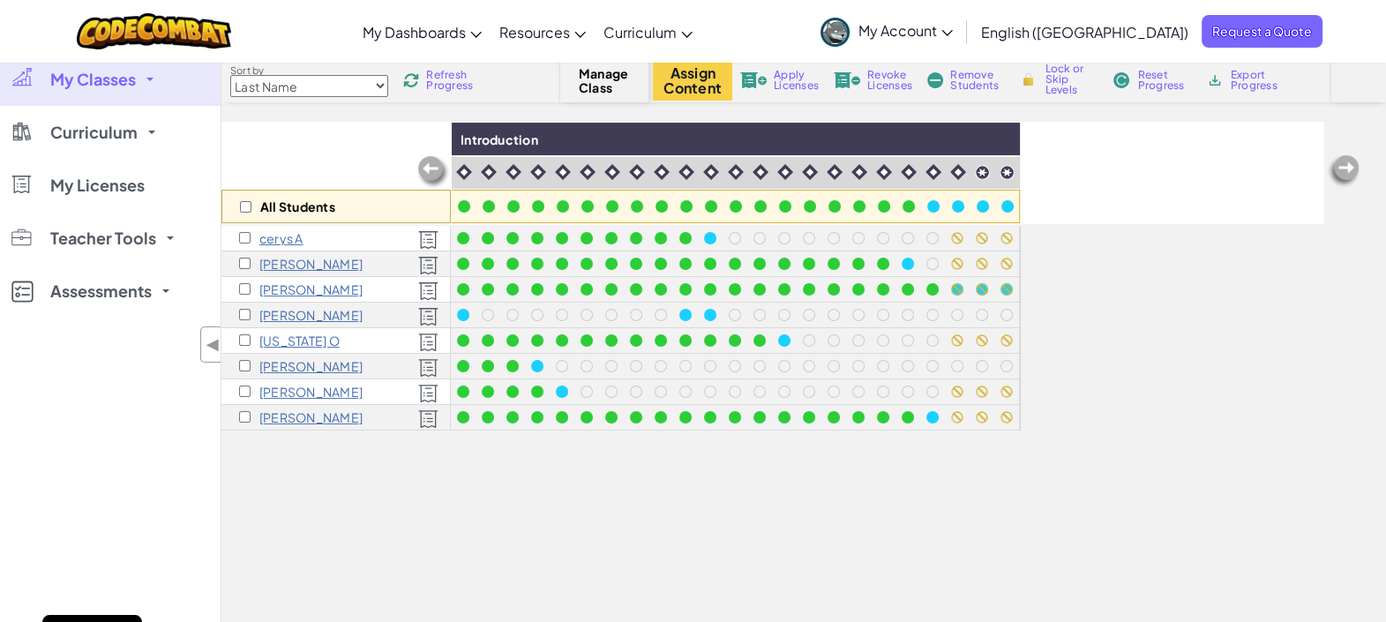
click at [1180, 370] on div "All Students Introduction [PERSON_NAME] [PERSON_NAME] [US_STATE] O [PERSON_NAME…" at bounding box center [772, 389] width 1103 height 534
click at [274, 234] on p "cerys A" at bounding box center [281, 238] width 44 height 14
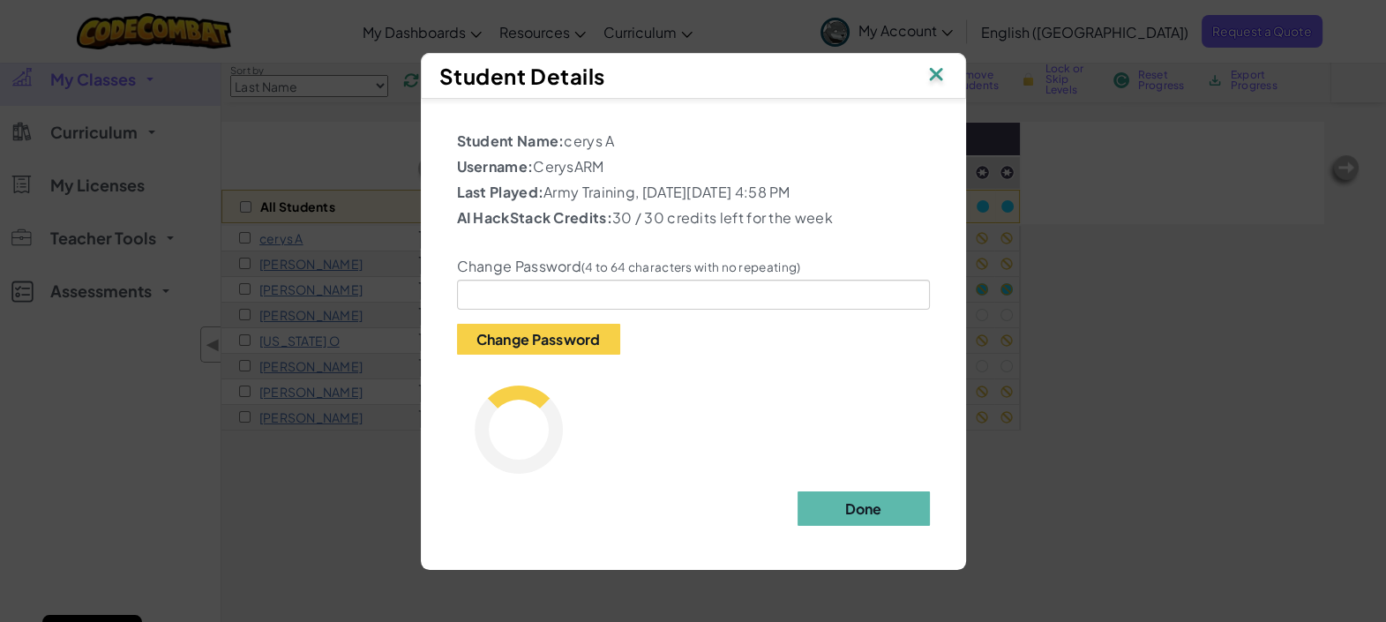
click at [545, 274] on div "Change Password (4 to 64 characters with no repeating) Change Password" at bounding box center [693, 294] width 499 height 122
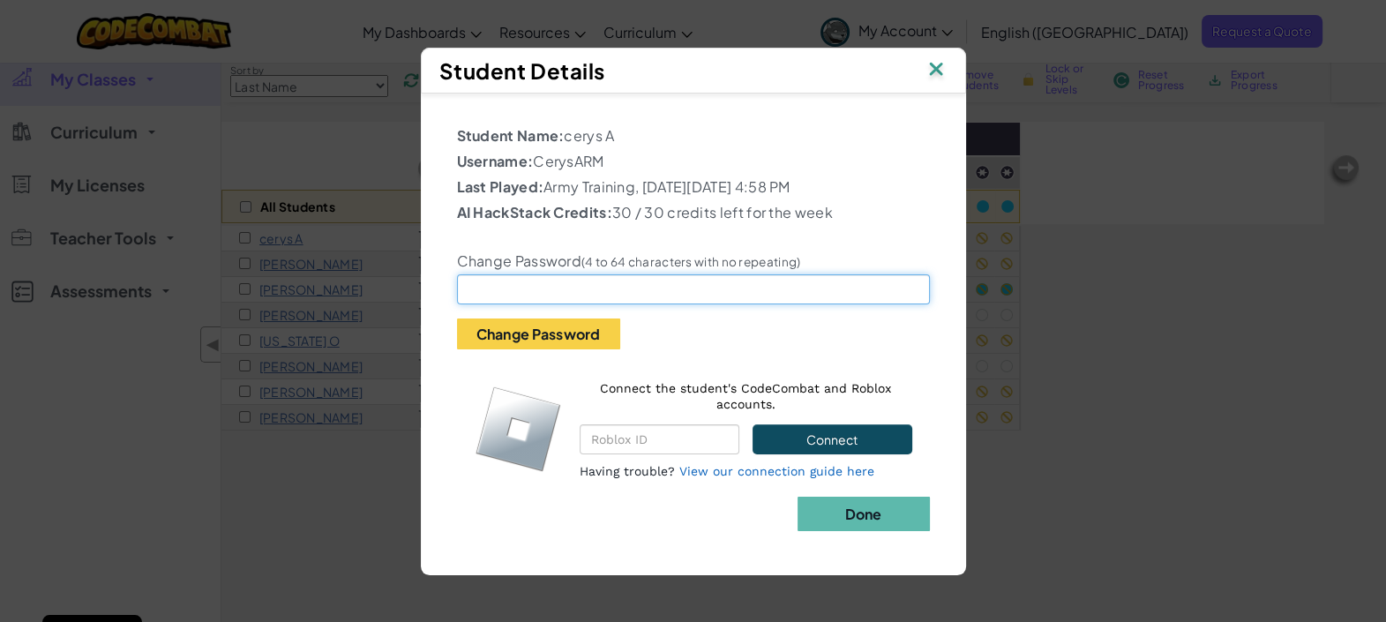
click at [556, 288] on input "text" at bounding box center [693, 289] width 473 height 30
type input "cerysARM161013"
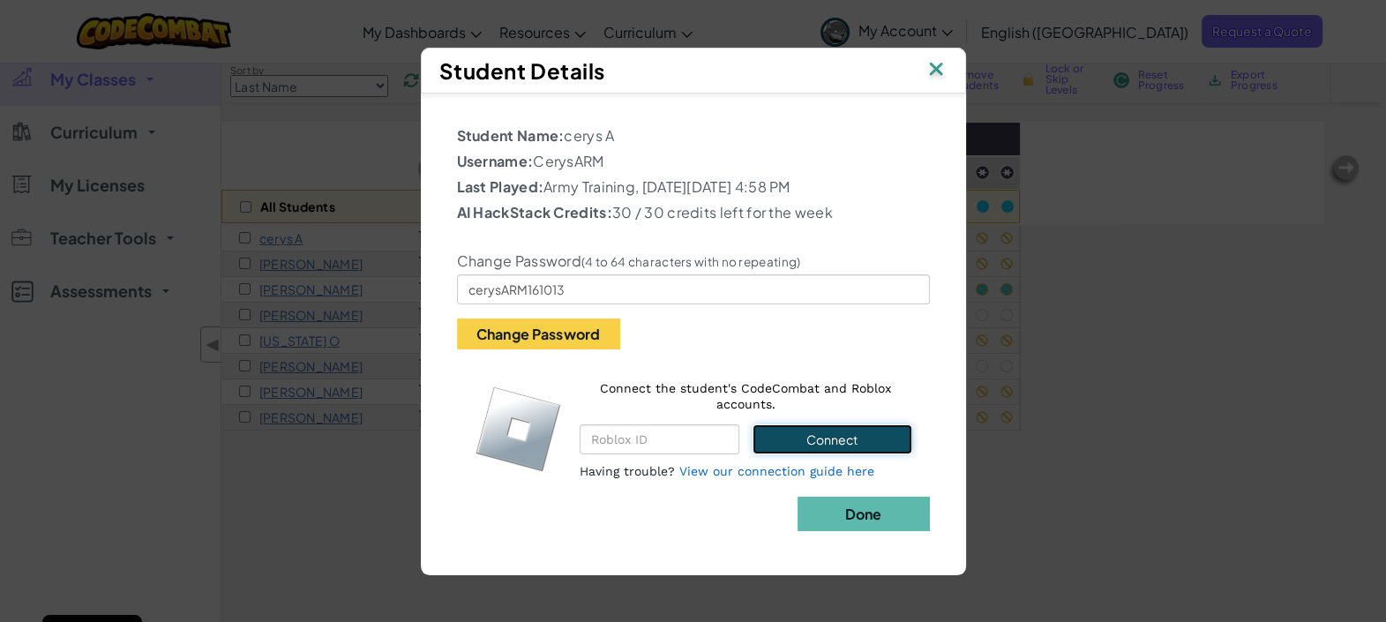
drag, startPoint x: 798, startPoint y: 437, endPoint x: 785, endPoint y: 445, distance: 15.9
click at [785, 445] on button "Connect" at bounding box center [831, 439] width 159 height 30
click at [786, 442] on button "Connect" at bounding box center [831, 439] width 159 height 30
click at [786, 426] on button "Connect" at bounding box center [831, 439] width 159 height 30
click at [850, 441] on button "Connect" at bounding box center [831, 439] width 159 height 30
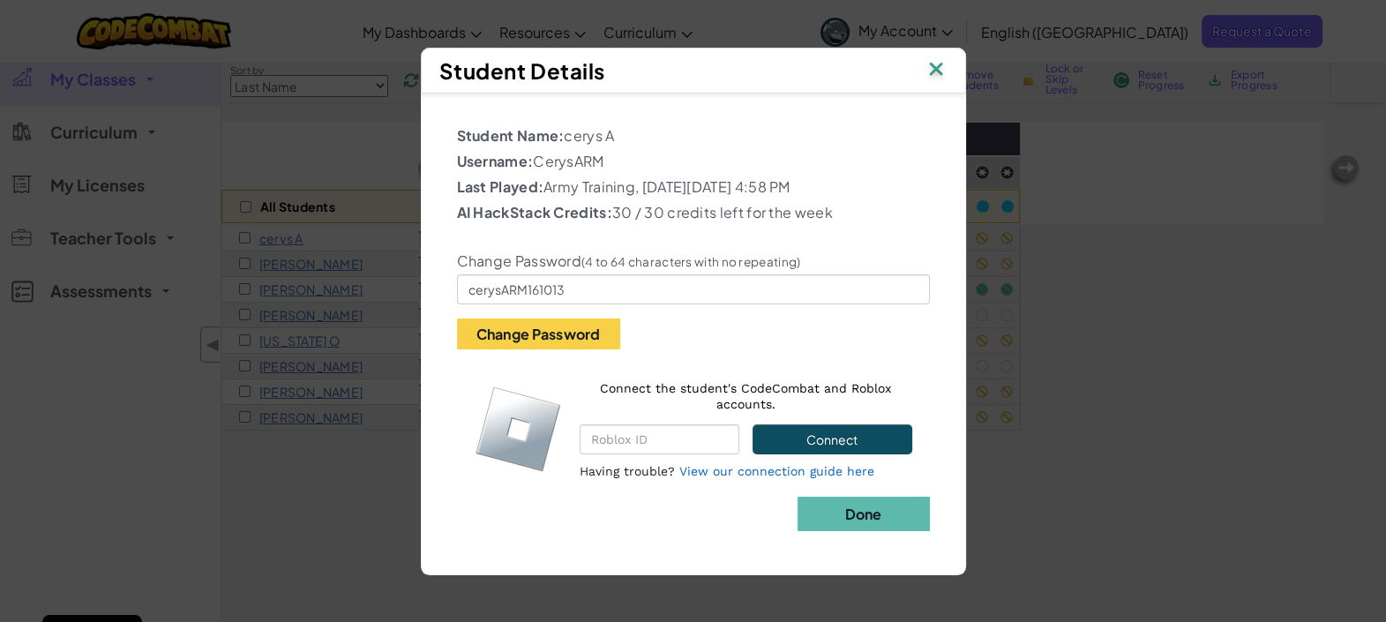
drag, startPoint x: 839, startPoint y: 529, endPoint x: 843, endPoint y: 550, distance: 21.6
click at [843, 545] on div "Student Name: cerys A Username: CerysARM Last Played: Army Training, on Tuesday…" at bounding box center [693, 325] width 527 height 446
drag, startPoint x: 556, startPoint y: 322, endPoint x: 542, endPoint y: 376, distance: 55.4
click at [542, 372] on div "Student Name: cerys A Username: CerysARM Last Played: Army Training, on Tuesday…" at bounding box center [693, 310] width 473 height 371
click at [556, 326] on button "Change Password" at bounding box center [538, 333] width 163 height 31
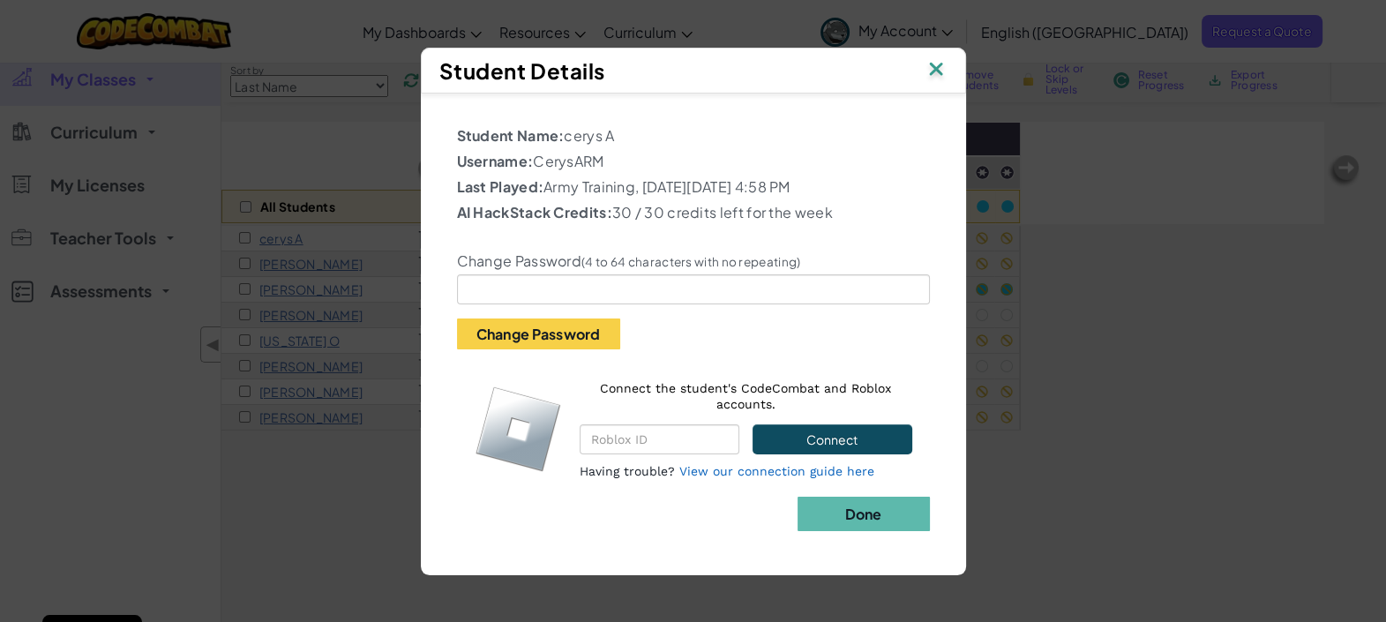
click at [933, 69] on img at bounding box center [935, 70] width 23 height 26
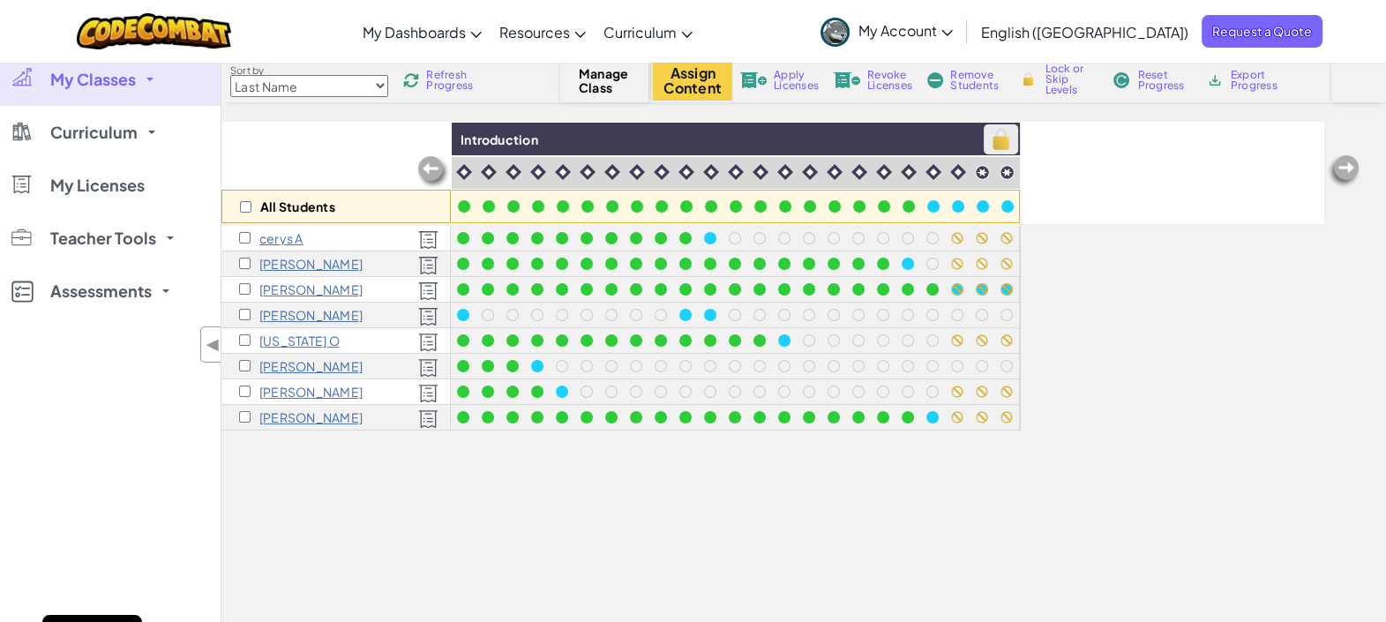
click at [999, 131] on img at bounding box center [1000, 139] width 31 height 26
checkbox input "true"
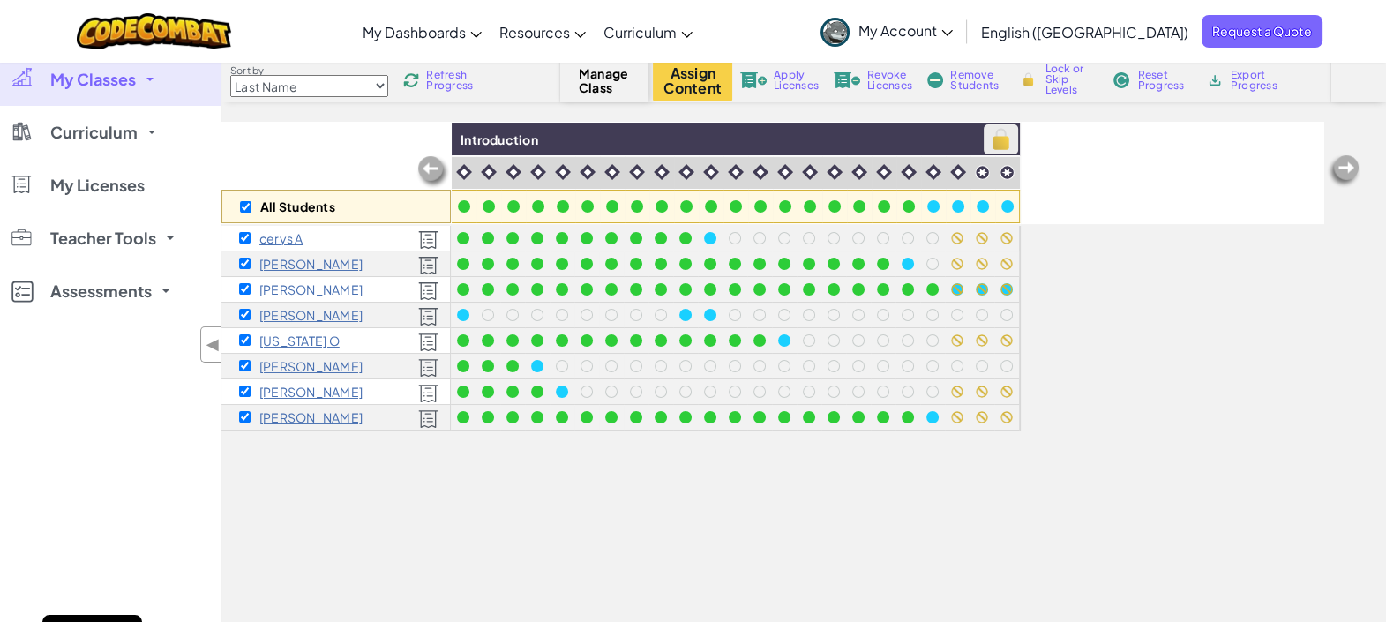
checkbox input "true"
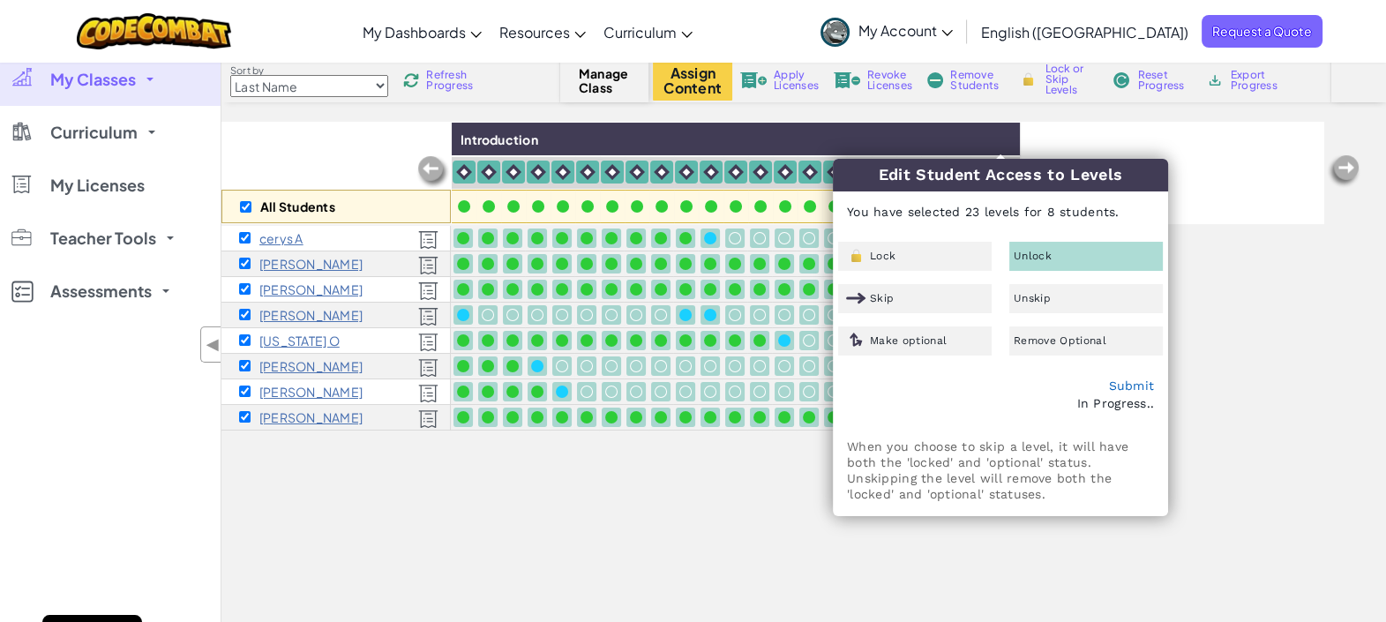
click at [1191, 179] on div "All Students Introduction" at bounding box center [772, 173] width 1103 height 102
checkbox input "false"
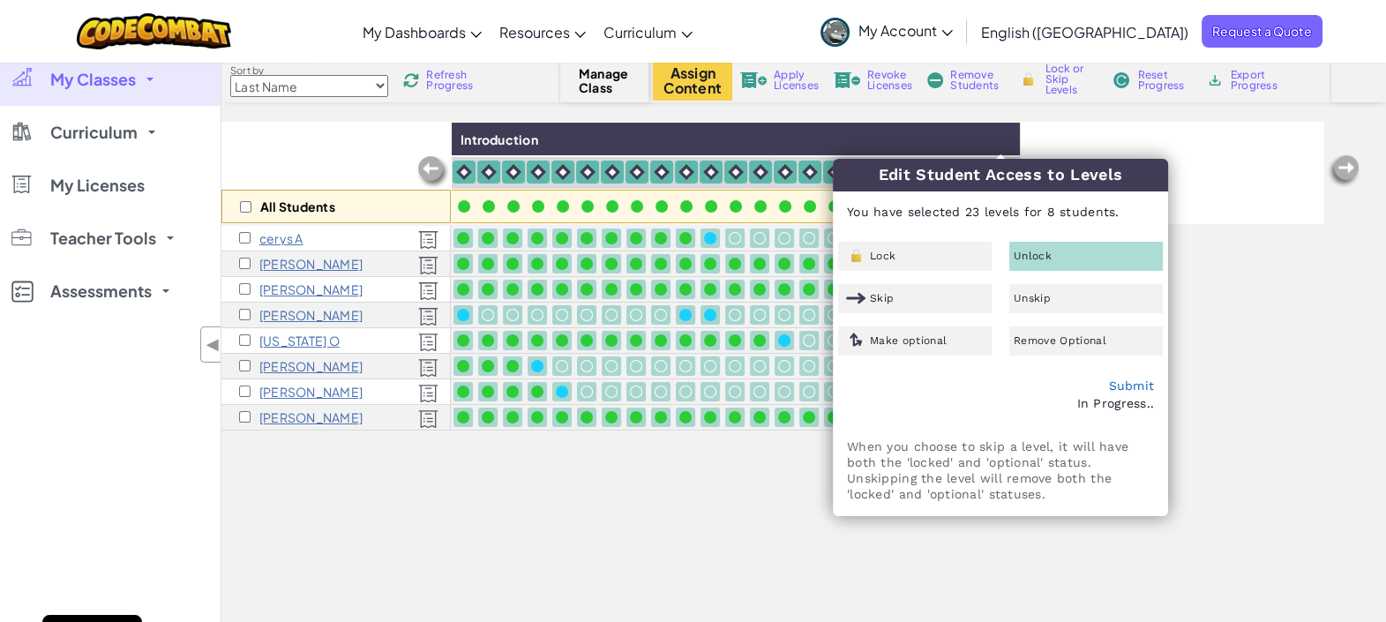
checkbox input "false"
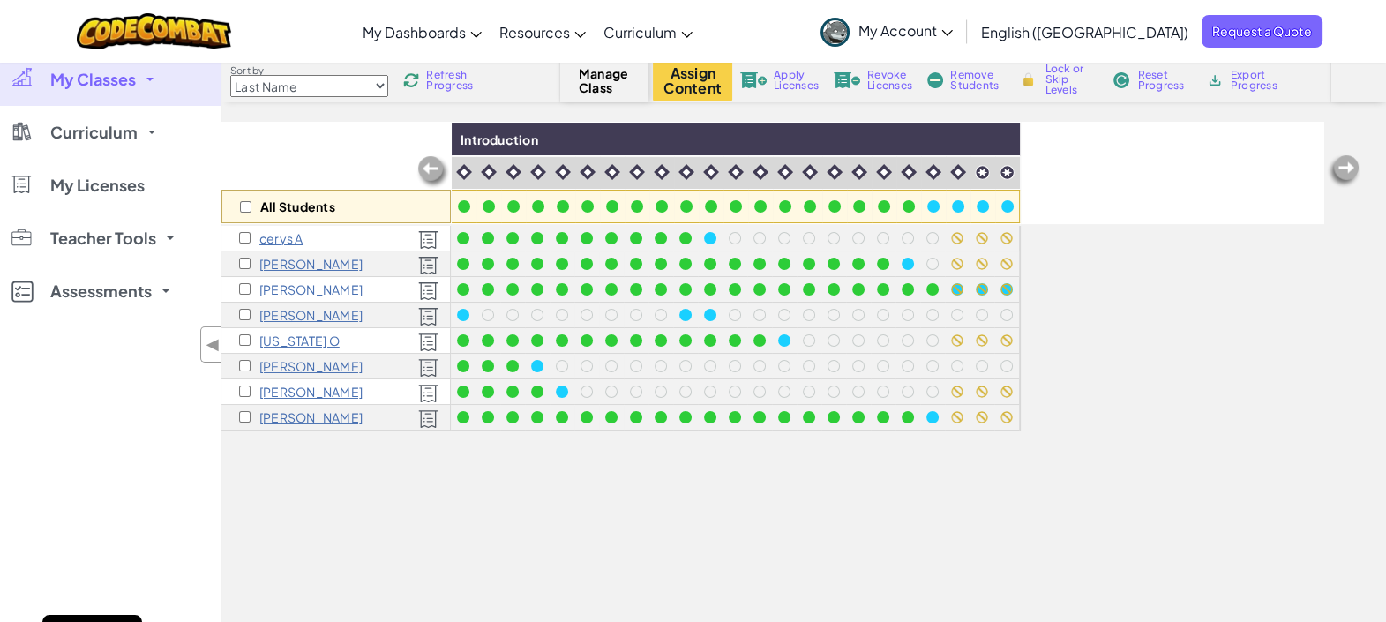
click at [450, 77] on span "Refresh Progress" at bounding box center [453, 80] width 55 height 21
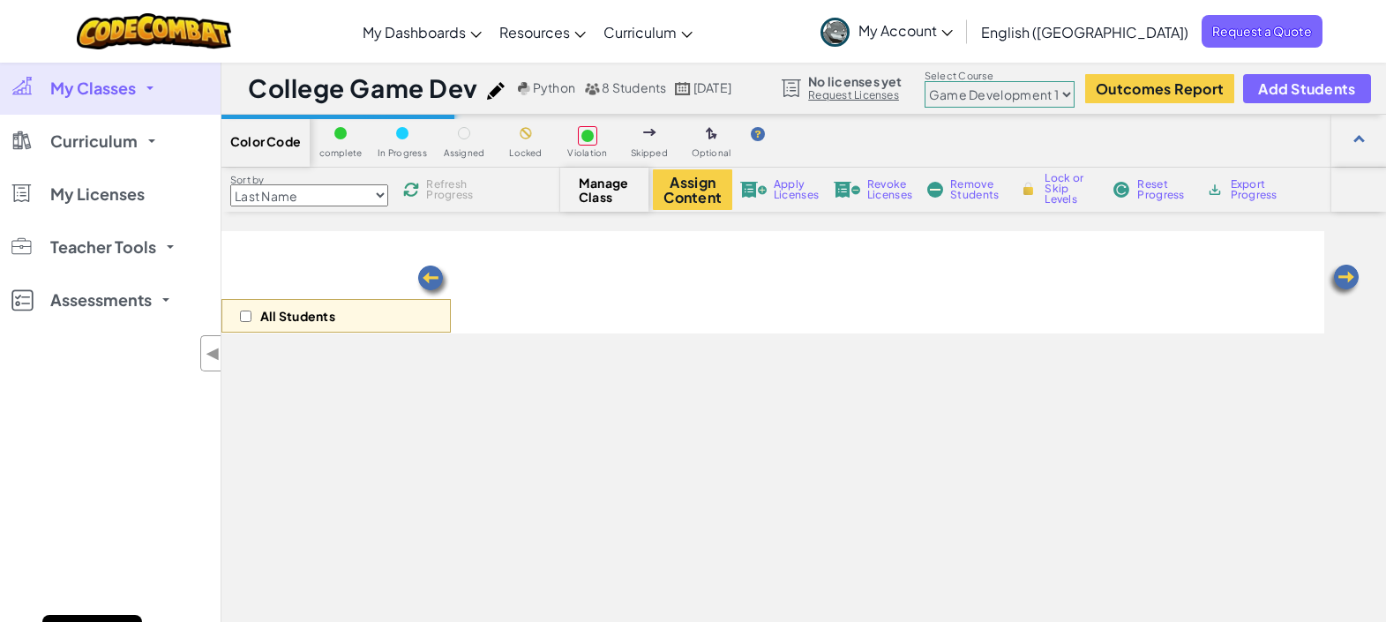
select select "5789587aad86a6efb573701e"
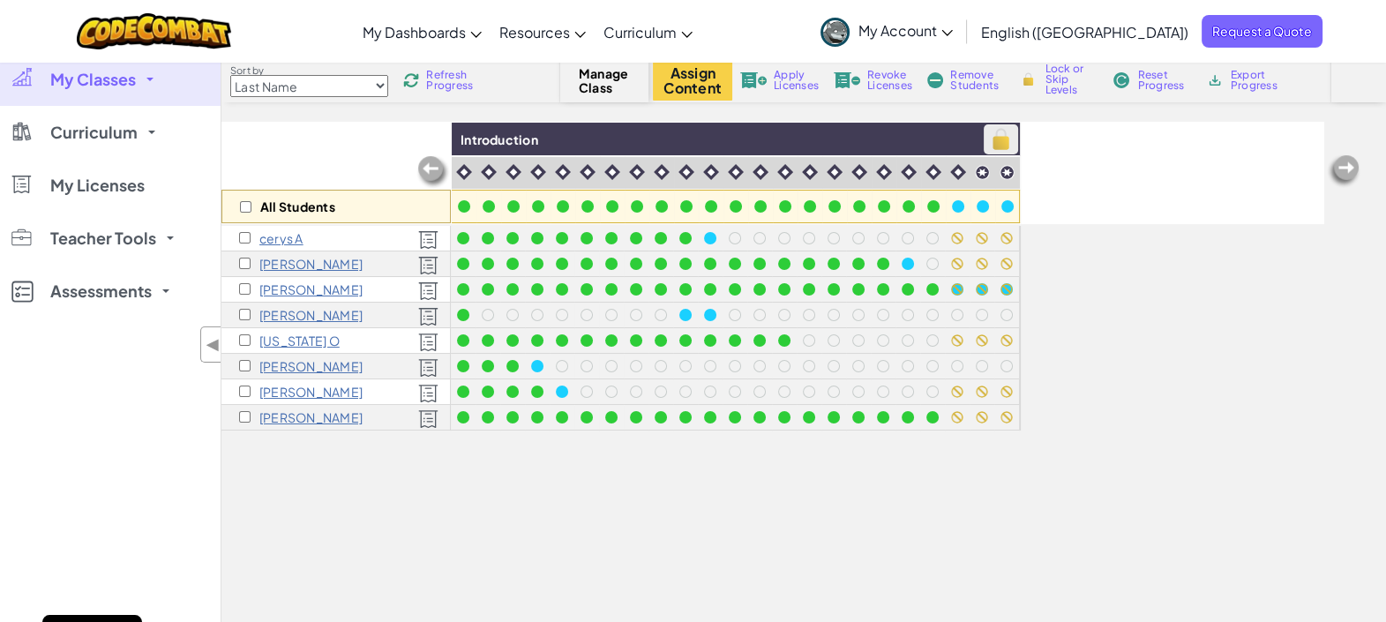
click at [1010, 137] on img at bounding box center [1000, 139] width 31 height 26
checkbox input "true"
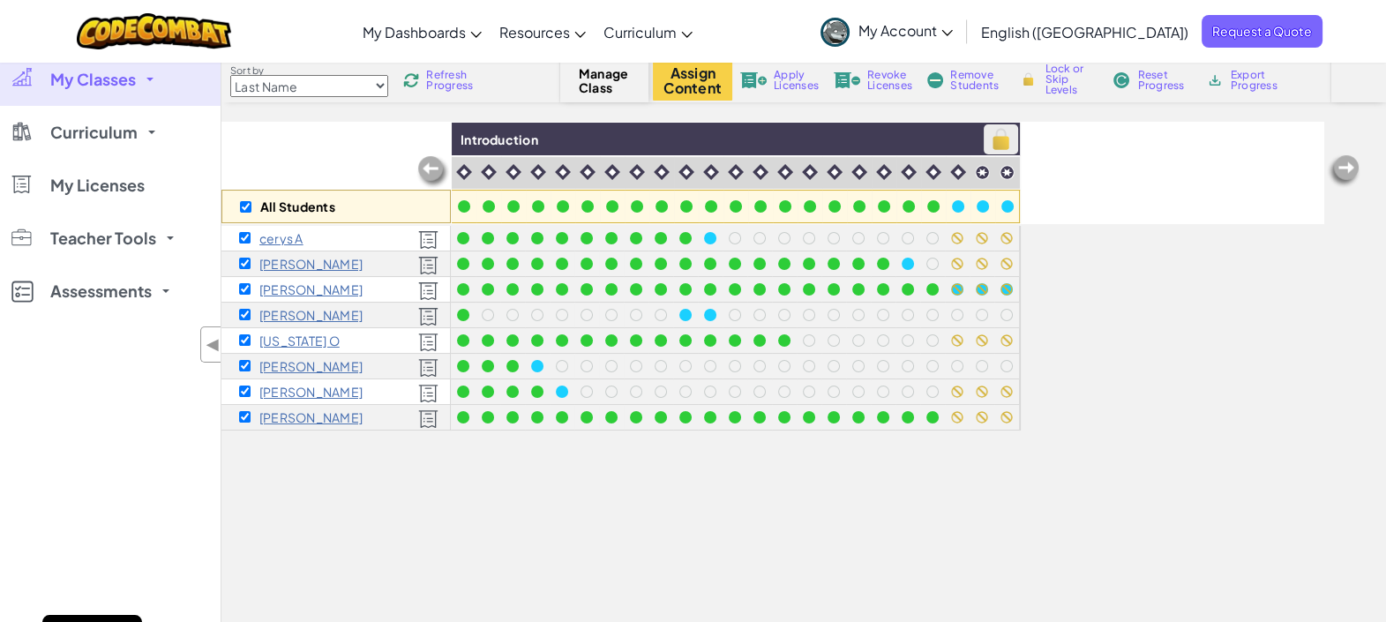
checkbox input "true"
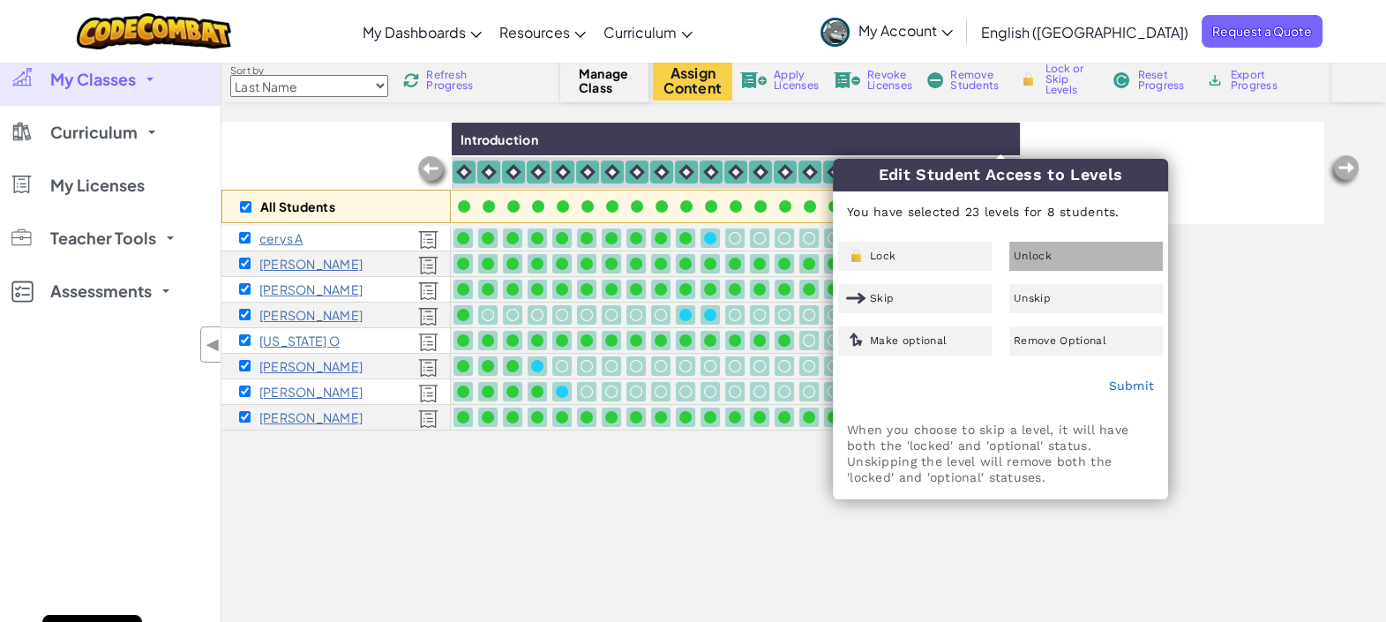
click at [1042, 251] on span "Unlock" at bounding box center [1032, 256] width 38 height 11
click at [1103, 385] on div "Submit" at bounding box center [1000, 386] width 333 height 44
click at [1111, 385] on link "Submit" at bounding box center [1131, 385] width 46 height 14
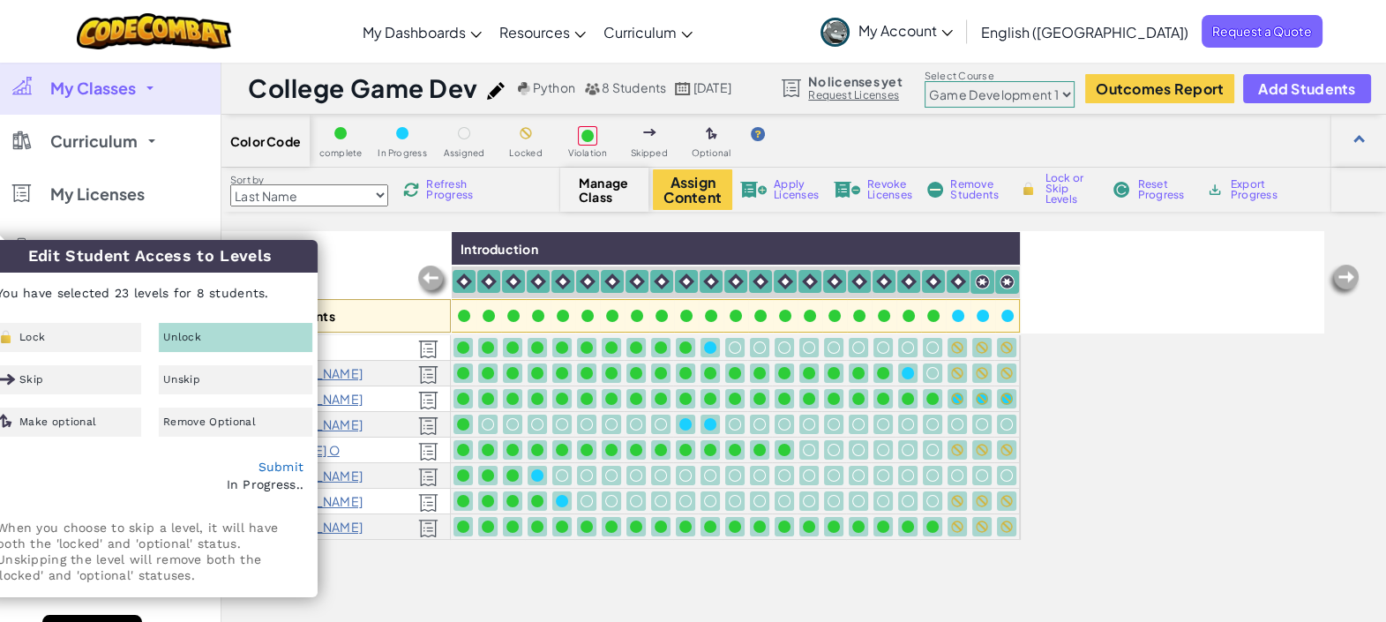
drag, startPoint x: 271, startPoint y: 255, endPoint x: 421, endPoint y: 247, distance: 150.2
checkbox input "false"
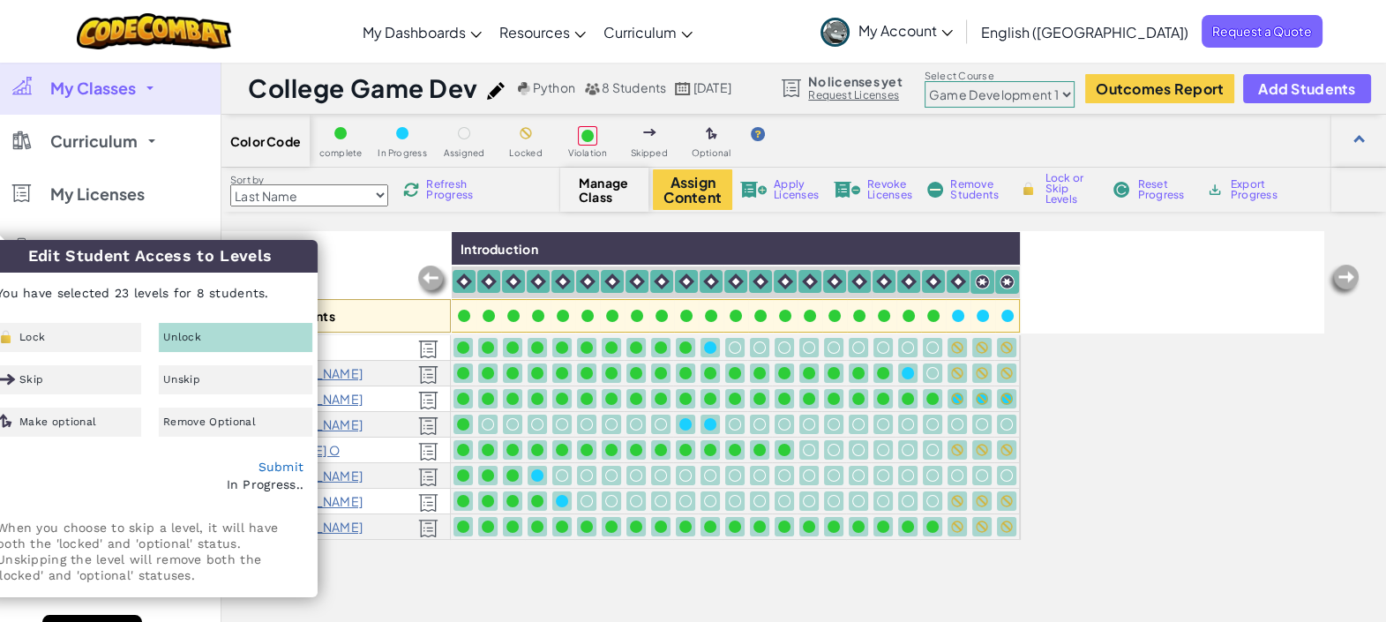
checkbox input "false"
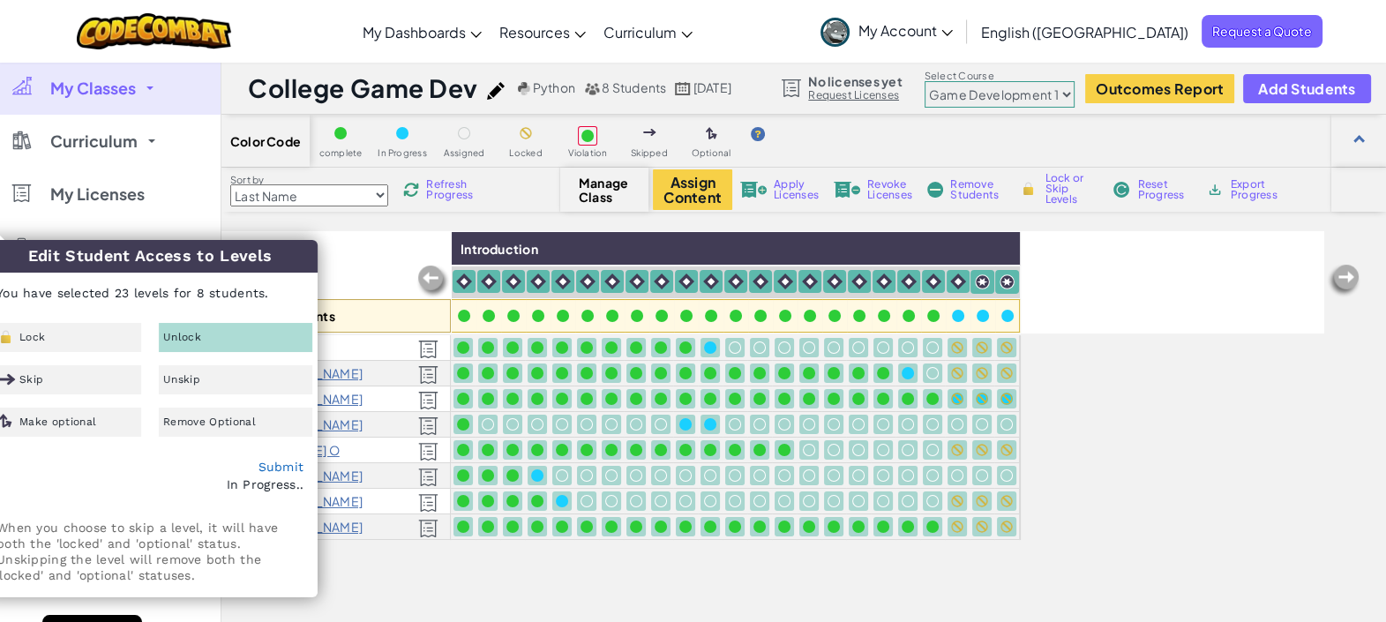
checkbox input "false"
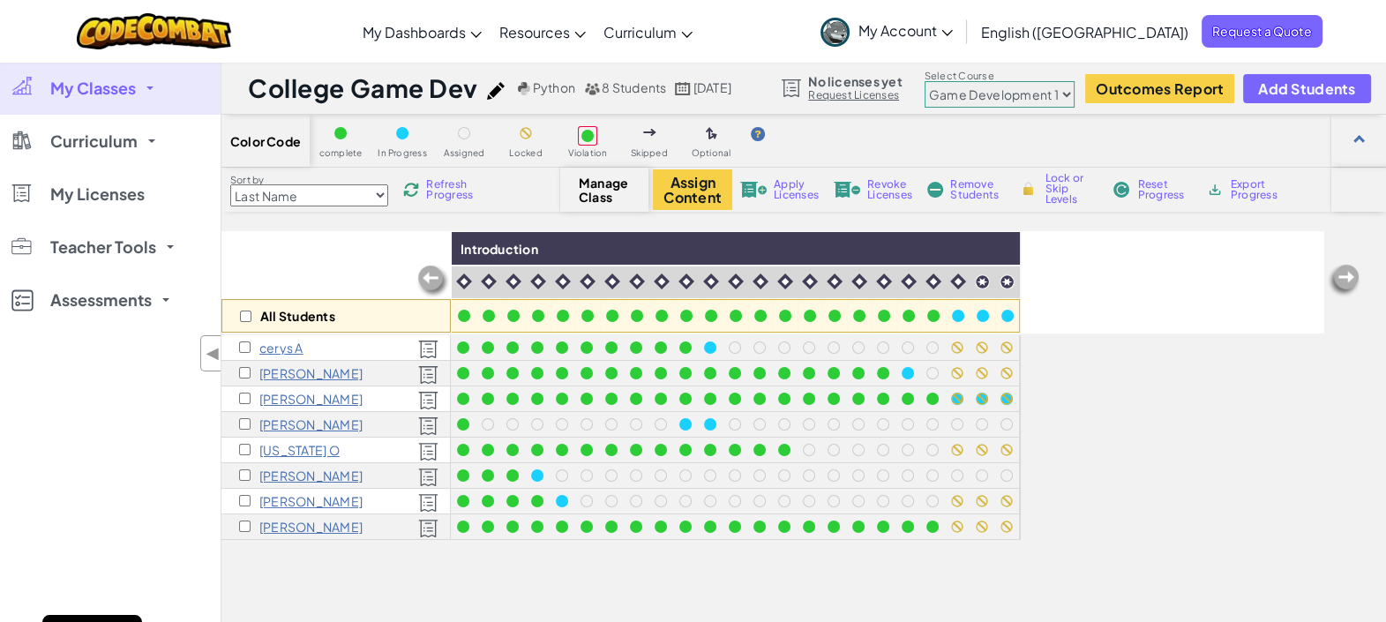
drag, startPoint x: 421, startPoint y: 247, endPoint x: 383, endPoint y: 247, distance: 37.9
click at [383, 247] on div "All Students" at bounding box center [335, 282] width 229 height 102
click at [442, 194] on span "Refresh Progress" at bounding box center [453, 189] width 55 height 21
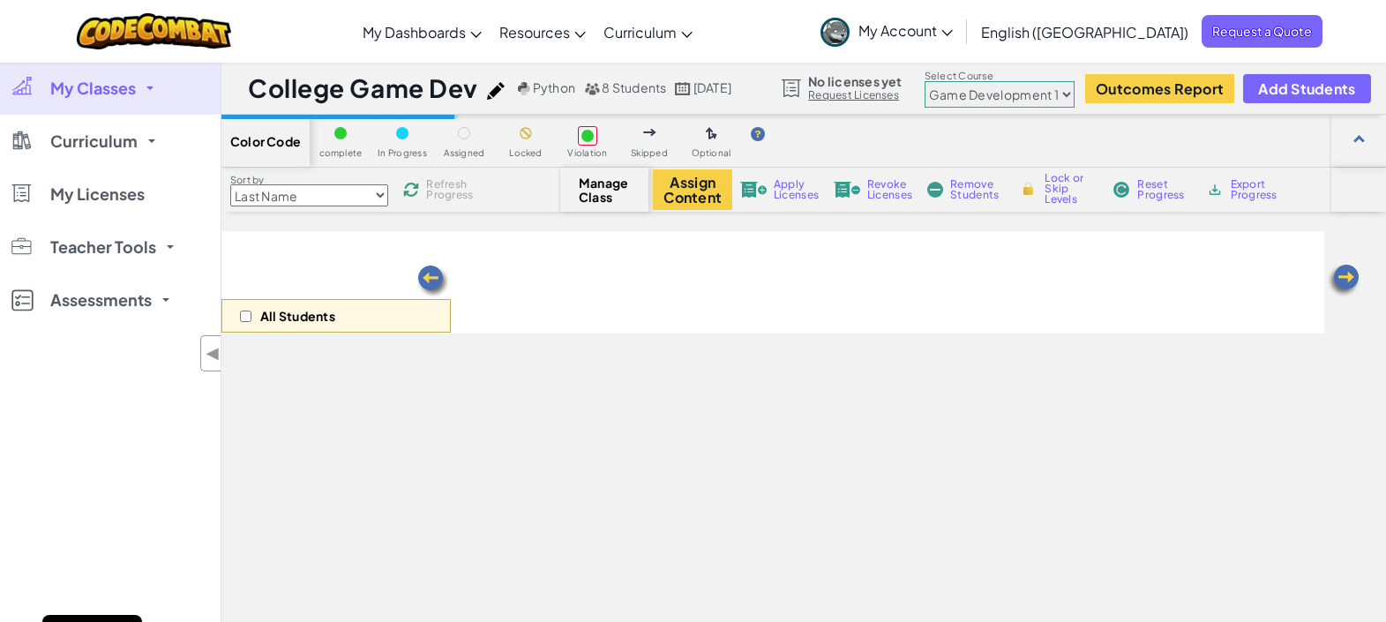
select select "5789587aad86a6efb573701e"
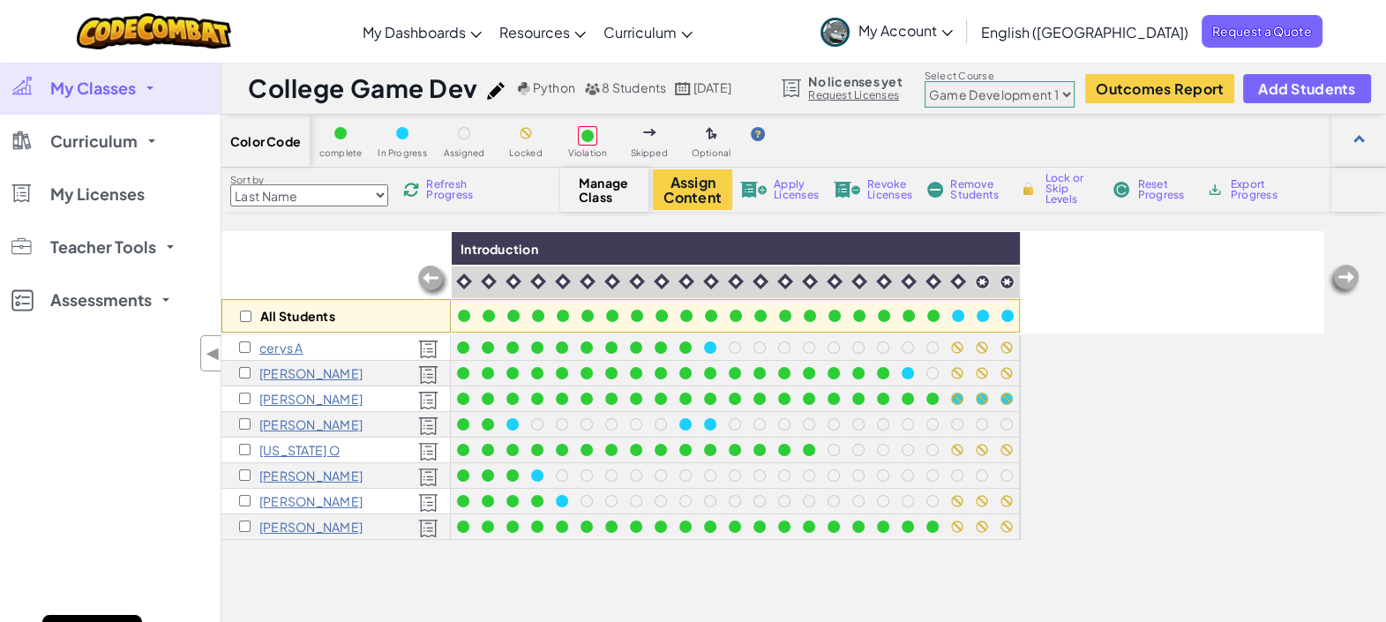
click at [436, 194] on span "Refresh Progress" at bounding box center [453, 189] width 55 height 21
click at [431, 191] on span "Refresh Progress" at bounding box center [453, 189] width 55 height 21
click at [441, 189] on span "Refresh Progress" at bounding box center [453, 189] width 55 height 21
click at [1006, 250] on img at bounding box center [1000, 249] width 31 height 26
checkbox input "true"
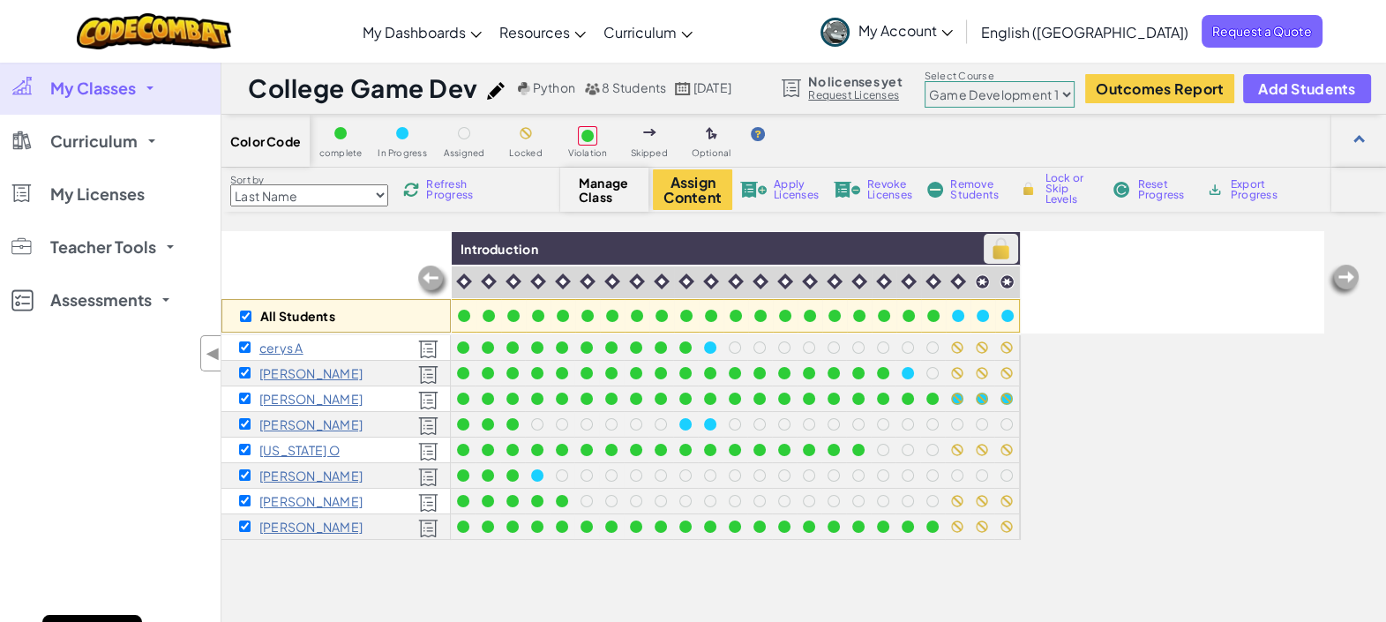
checkbox input "true"
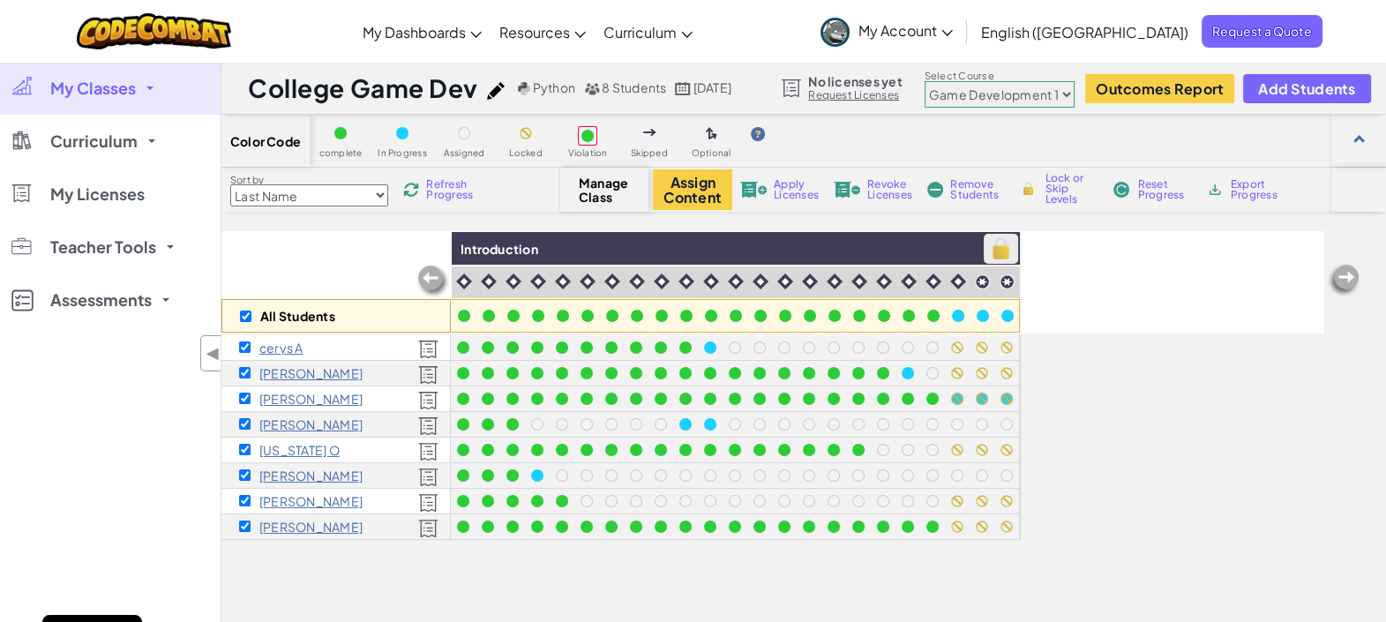
checkbox input "true"
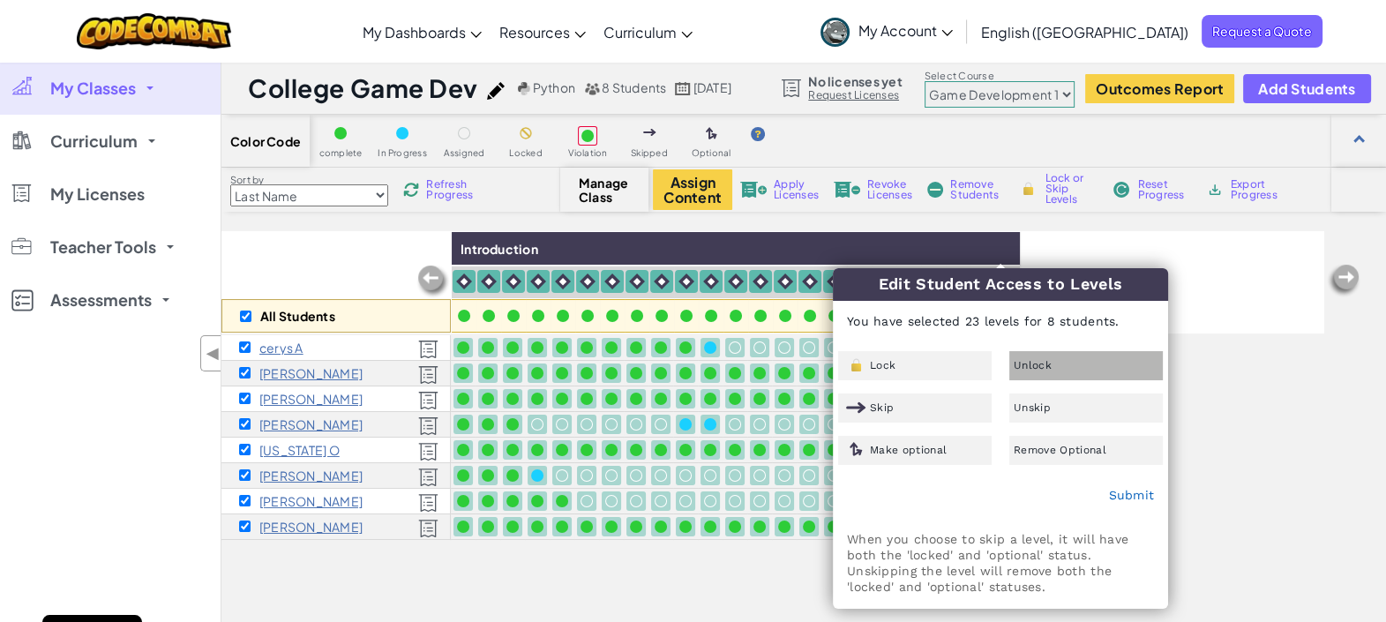
click at [1063, 366] on div "Unlock" at bounding box center [1085, 365] width 153 height 29
click at [1116, 493] on link "Submit" at bounding box center [1131, 495] width 46 height 14
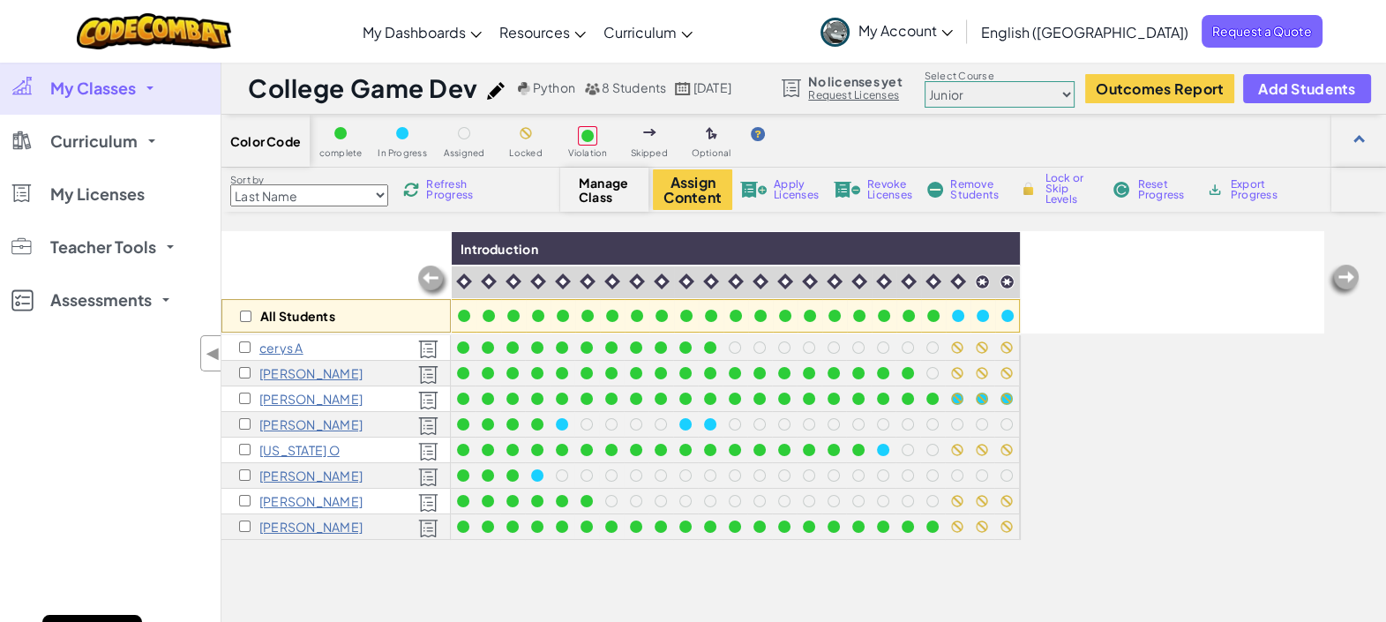
click at [457, 195] on span "Refresh Progress" at bounding box center [453, 189] width 55 height 21
click at [466, 193] on span "Refresh Progress" at bounding box center [453, 189] width 55 height 21
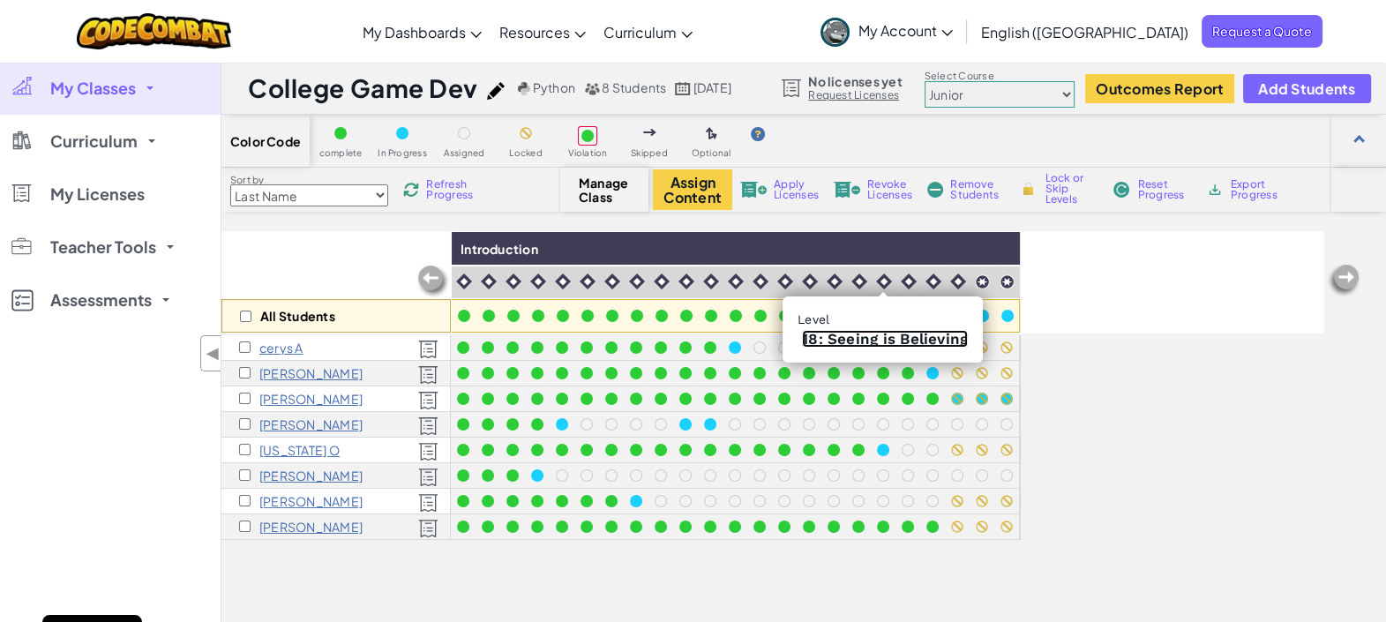
click at [887, 336] on link "18: Seeing is Believing" at bounding box center [885, 339] width 166 height 18
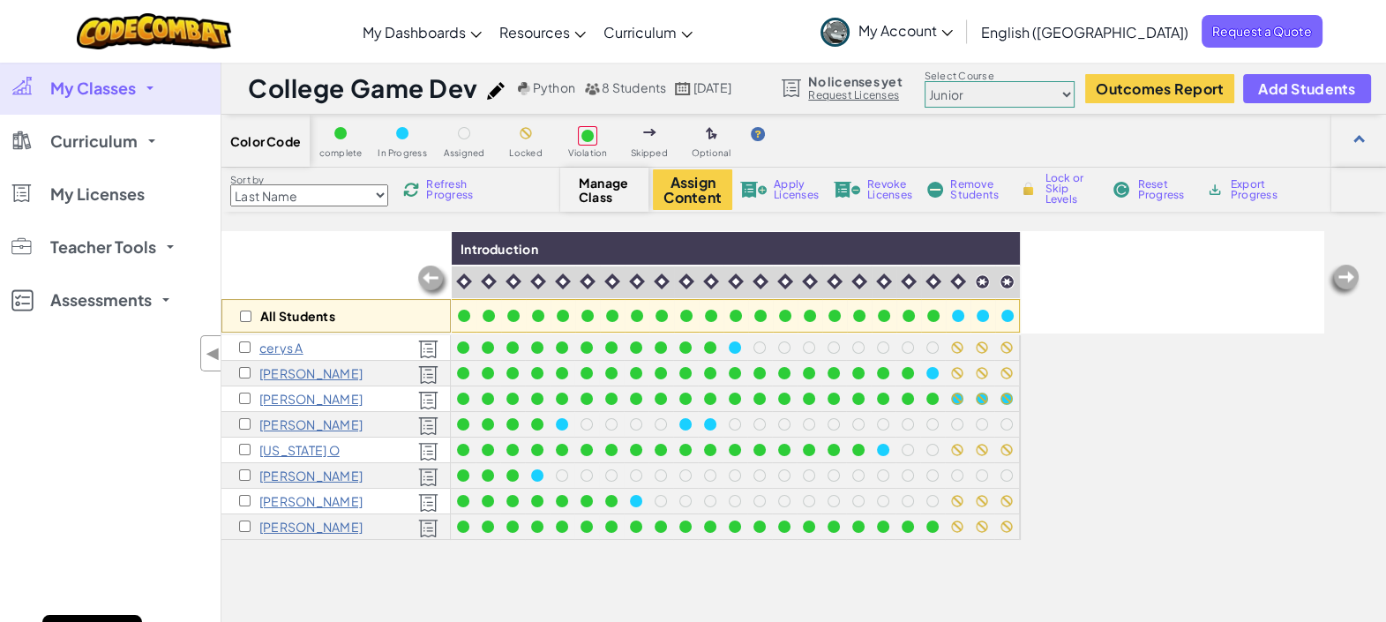
click at [445, 185] on span "Refresh Progress" at bounding box center [453, 189] width 55 height 21
click at [441, 182] on span "Refresh Progress" at bounding box center [453, 189] width 55 height 21
click at [448, 198] on span "Refresh Progress" at bounding box center [453, 189] width 55 height 21
click at [448, 183] on span "Refresh Progress" at bounding box center [453, 189] width 55 height 21
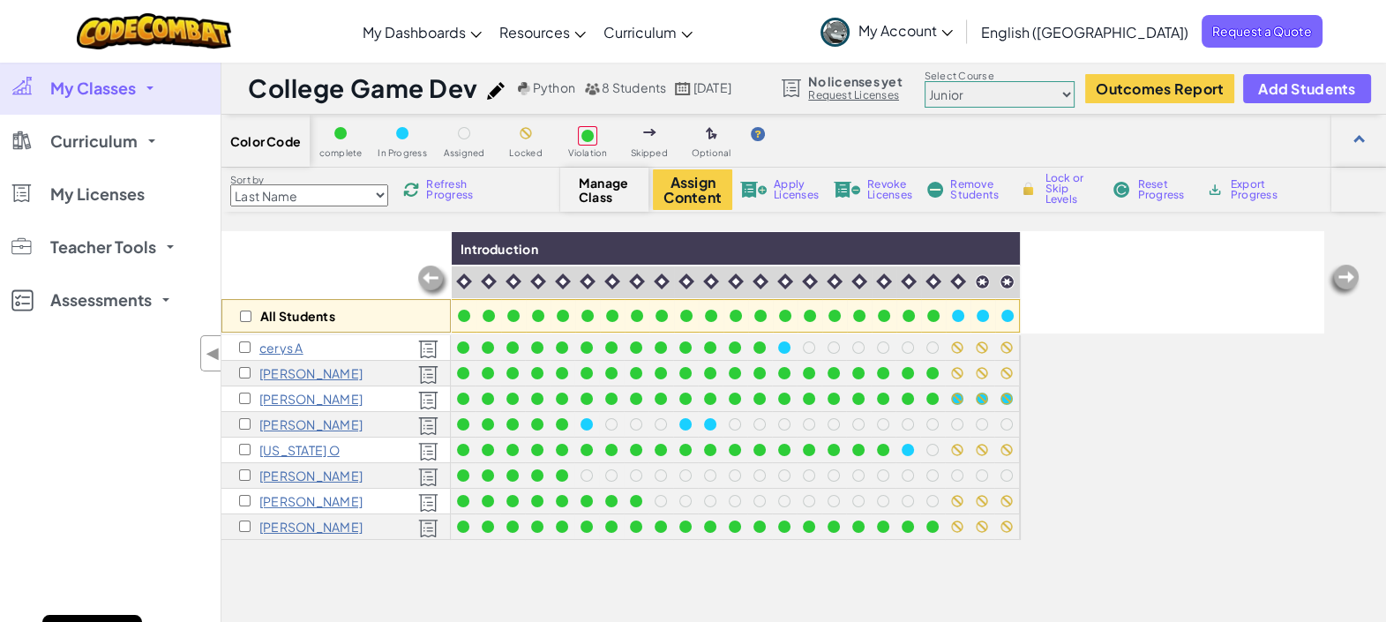
click at [443, 185] on span "Refresh Progress" at bounding box center [453, 189] width 55 height 21
click at [437, 198] on span "Refresh Progress" at bounding box center [453, 189] width 55 height 21
click at [452, 185] on span "Refresh Progress" at bounding box center [453, 189] width 55 height 21
click at [994, 243] on img at bounding box center [1000, 249] width 31 height 26
checkbox input "true"
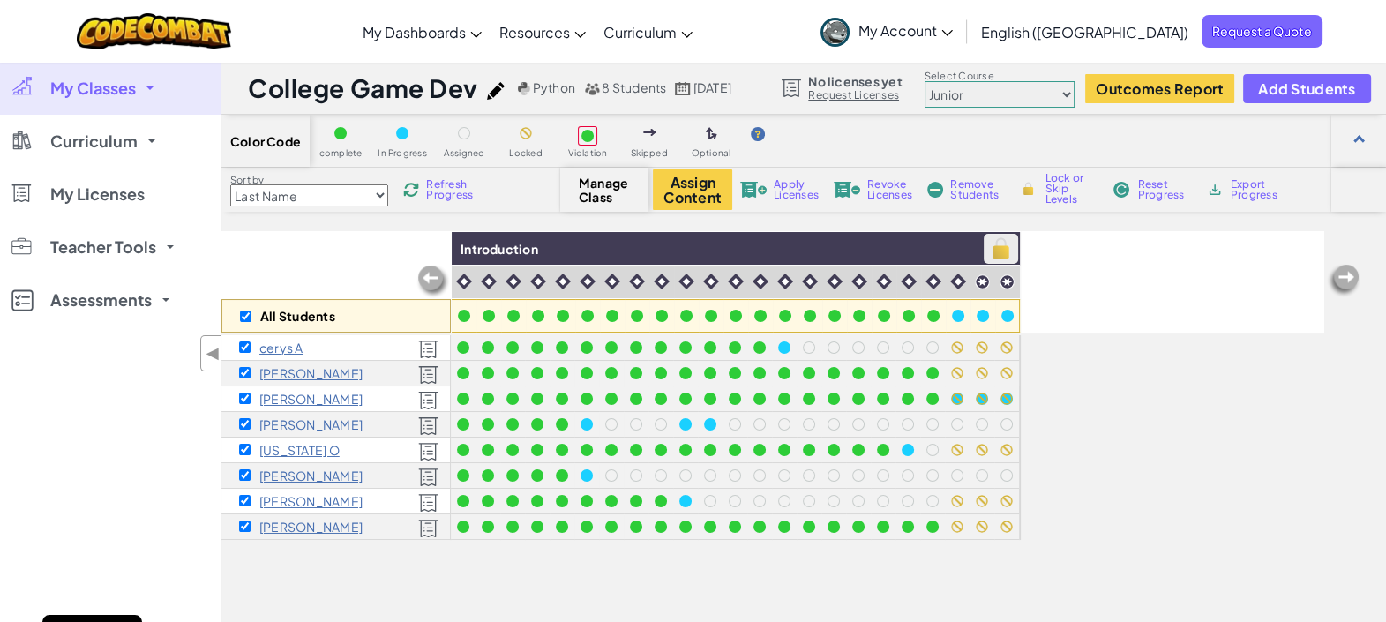
checkbox input "true"
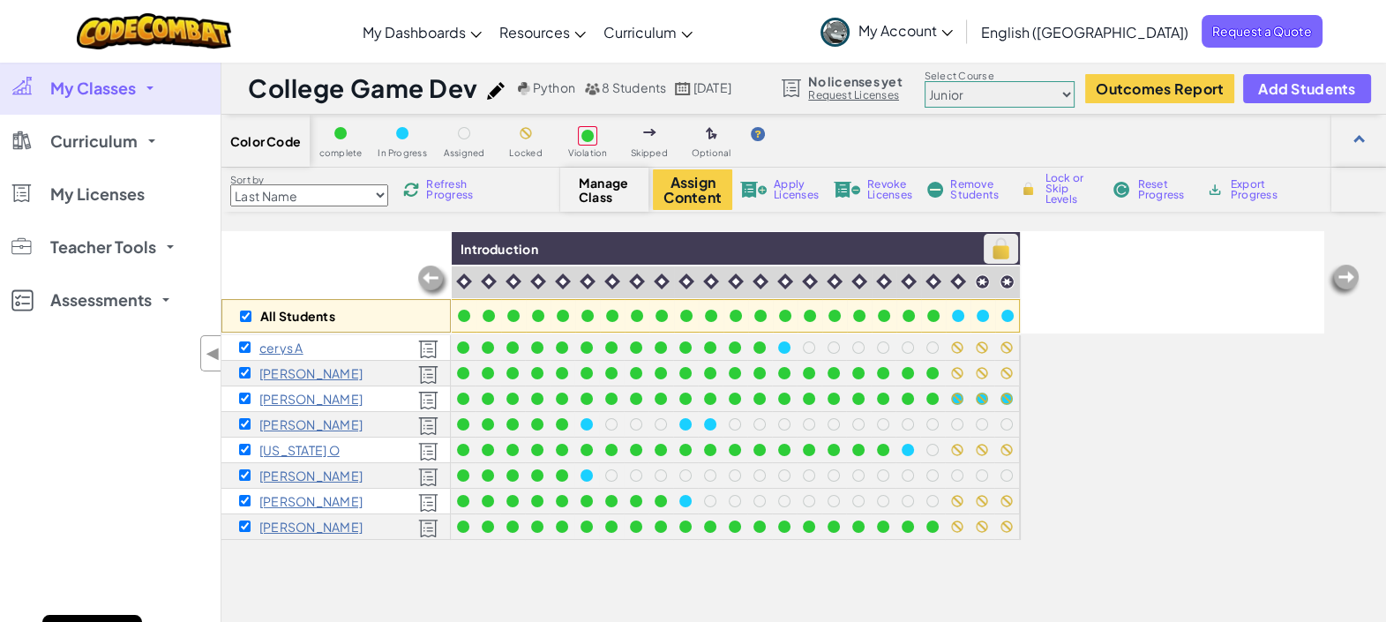
checkbox input "true"
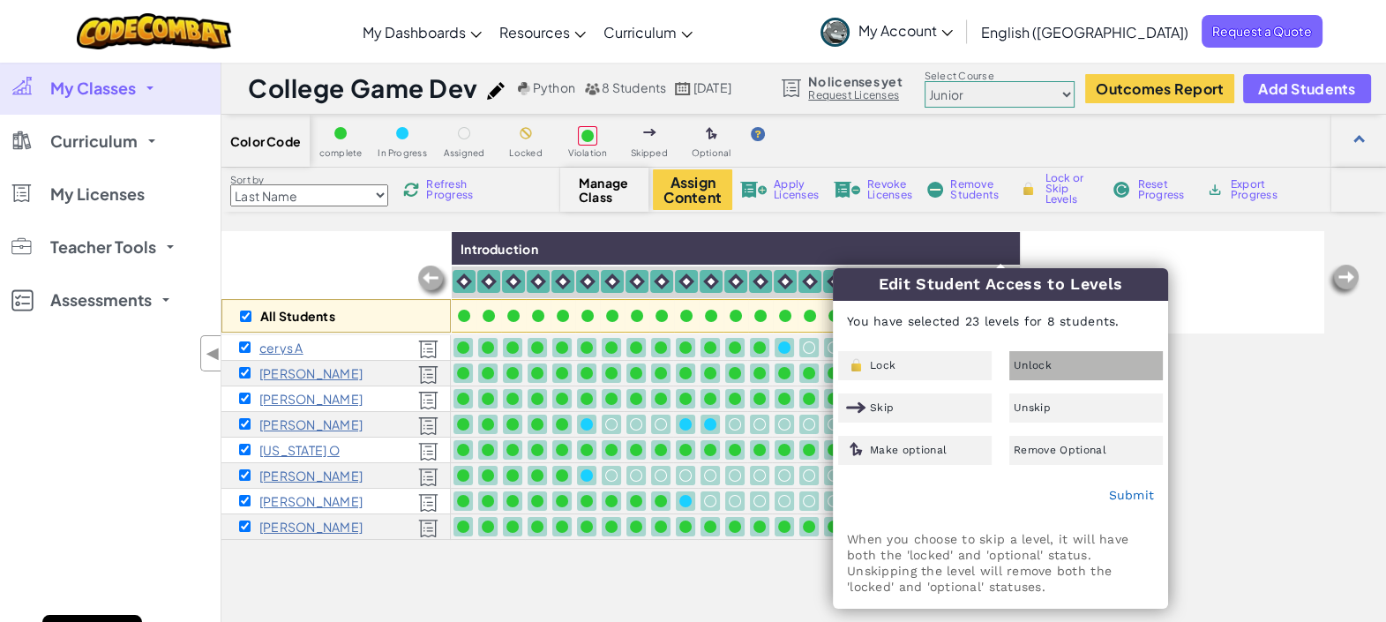
click at [1036, 362] on span "Unlock" at bounding box center [1032, 365] width 38 height 11
click at [1136, 497] on link "Submit" at bounding box center [1131, 495] width 46 height 14
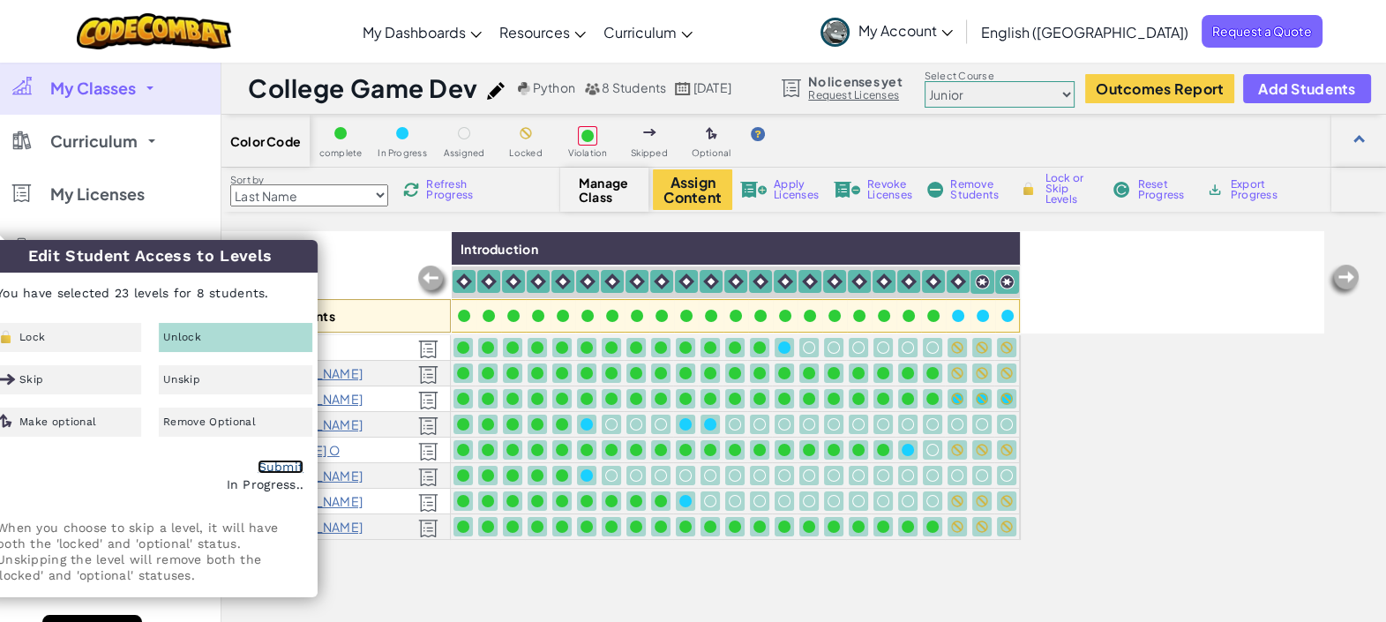
checkbox input "false"
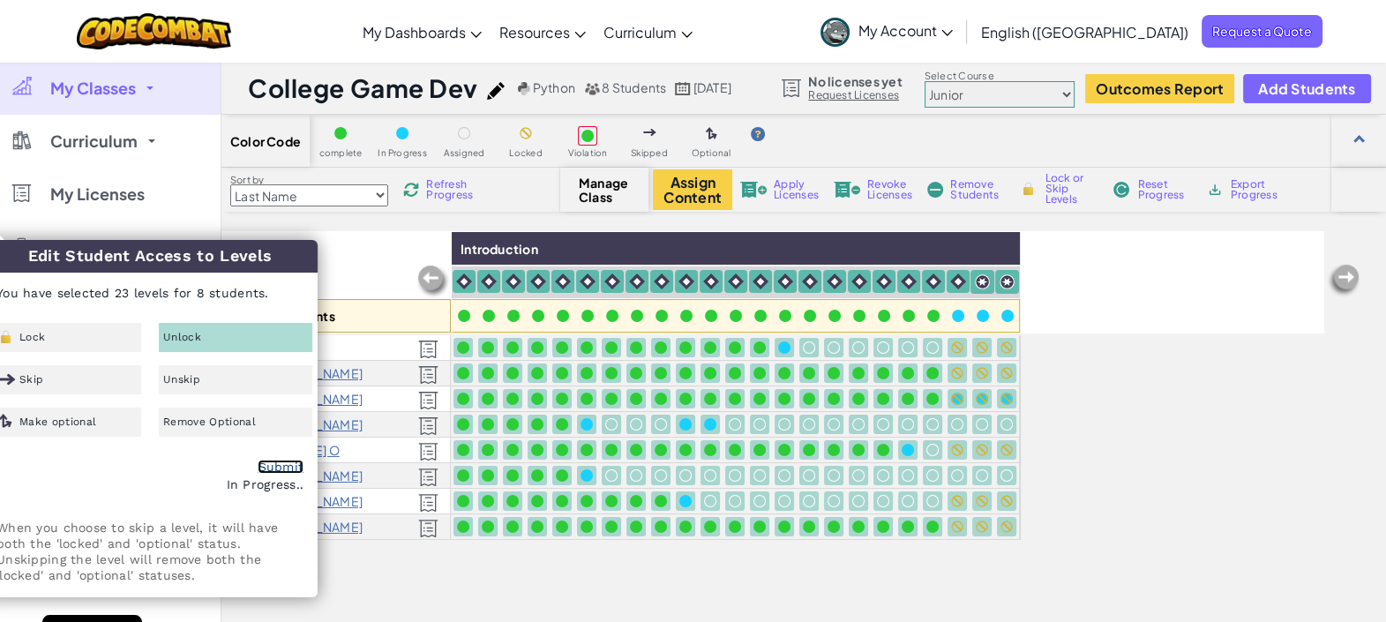
checkbox input "false"
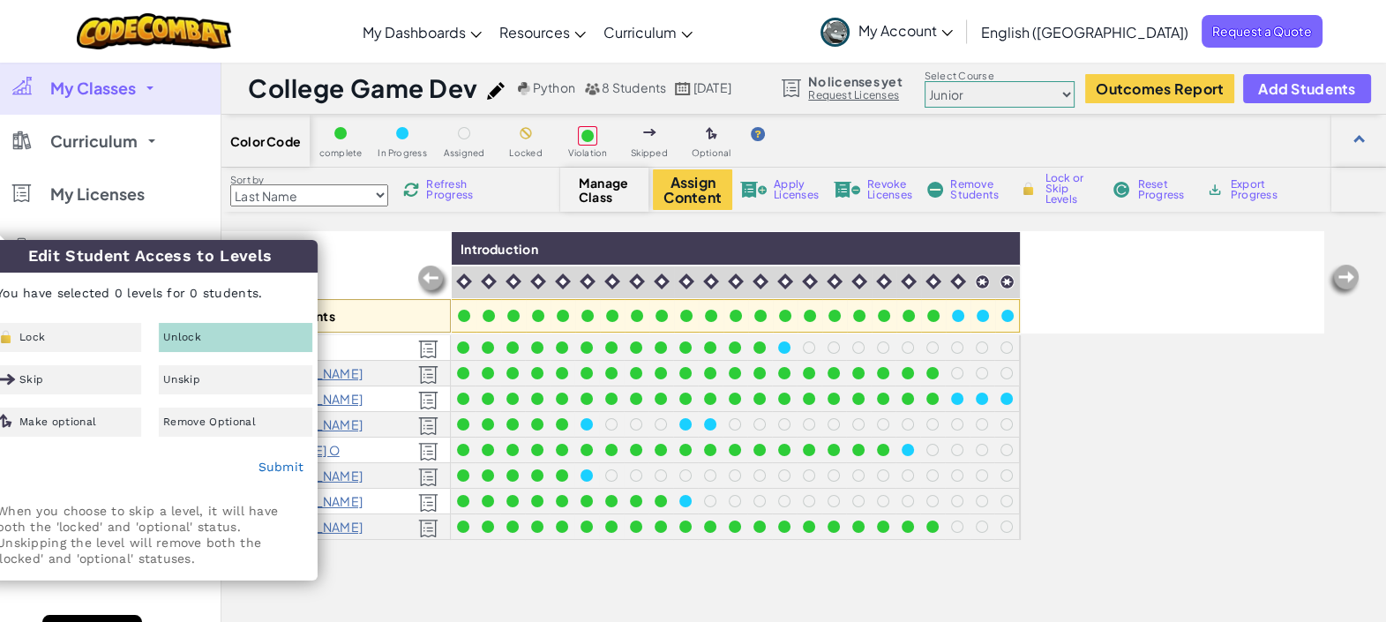
click at [441, 190] on span "Refresh Progress" at bounding box center [453, 189] width 55 height 21
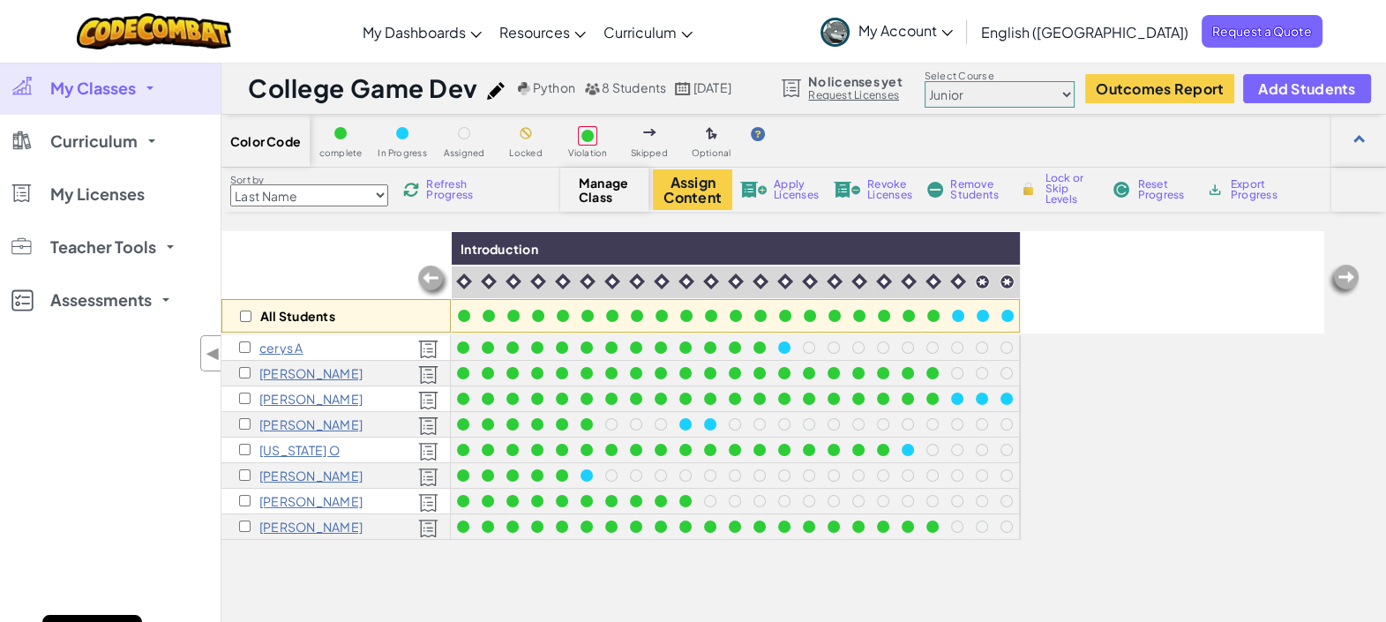
click at [445, 186] on span "Refresh Progress" at bounding box center [453, 189] width 55 height 21
